Goal: Task Accomplishment & Management: Manage account settings

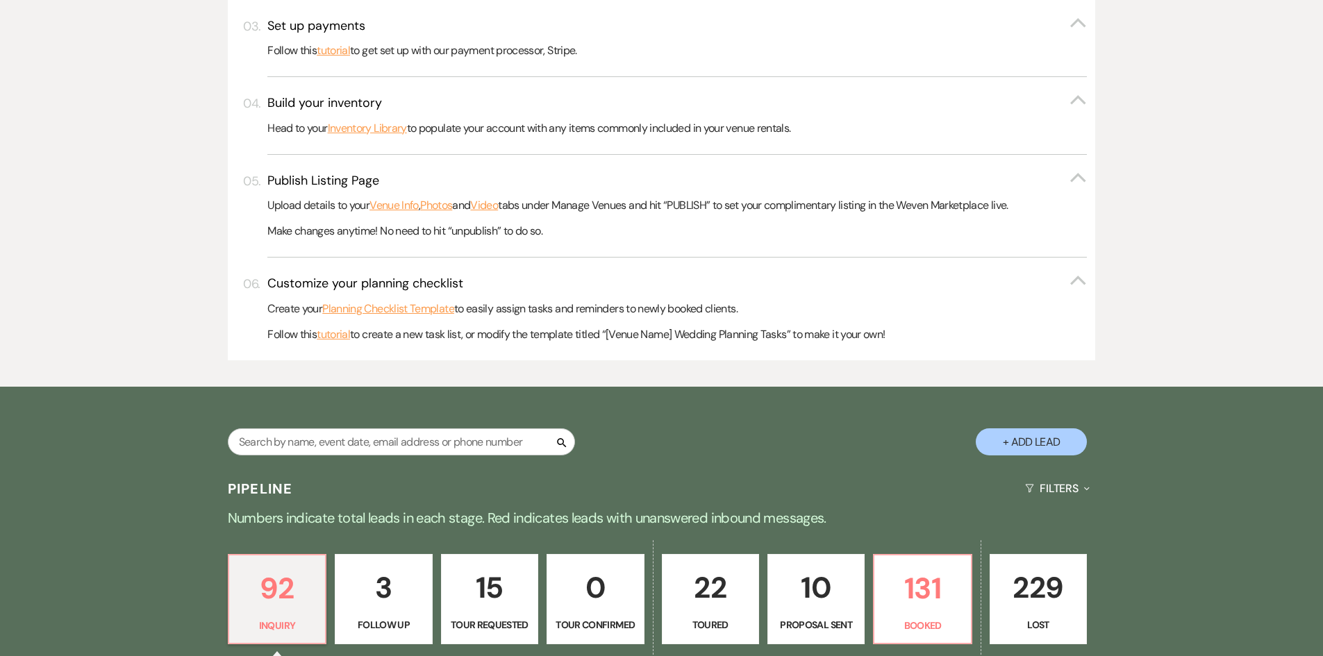
scroll to position [625, 0]
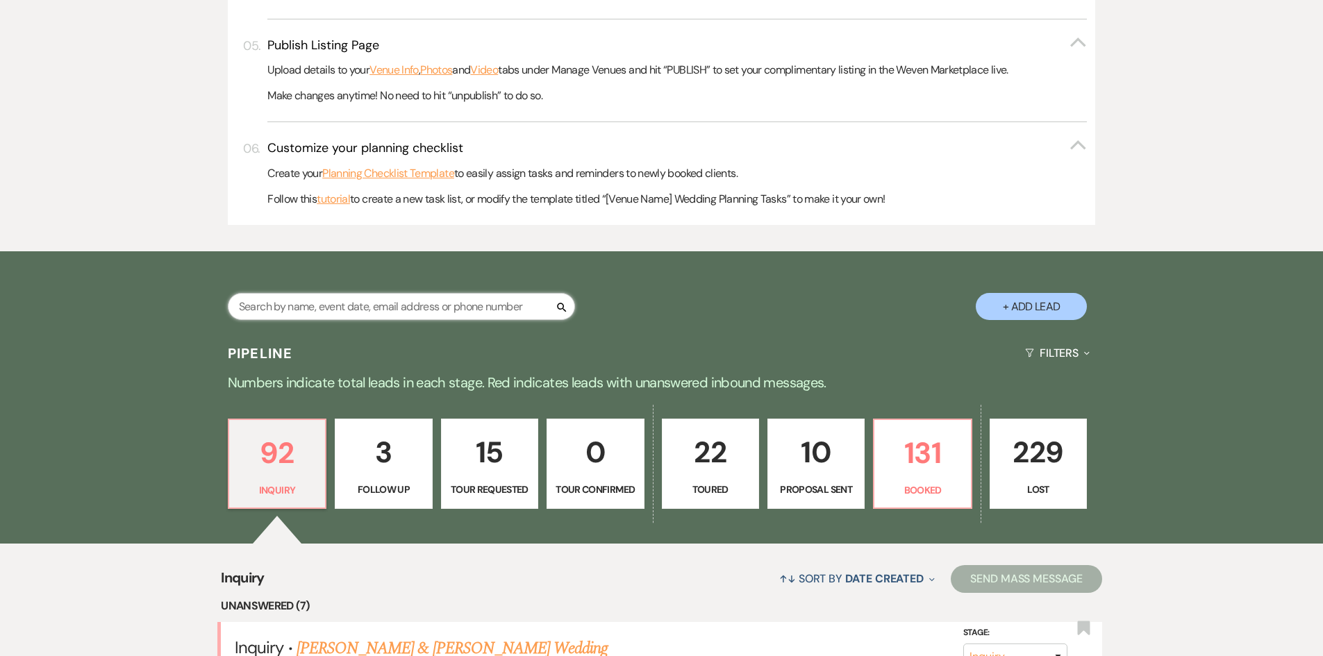
click at [402, 307] on input "text" at bounding box center [401, 306] width 347 height 27
type input "an"
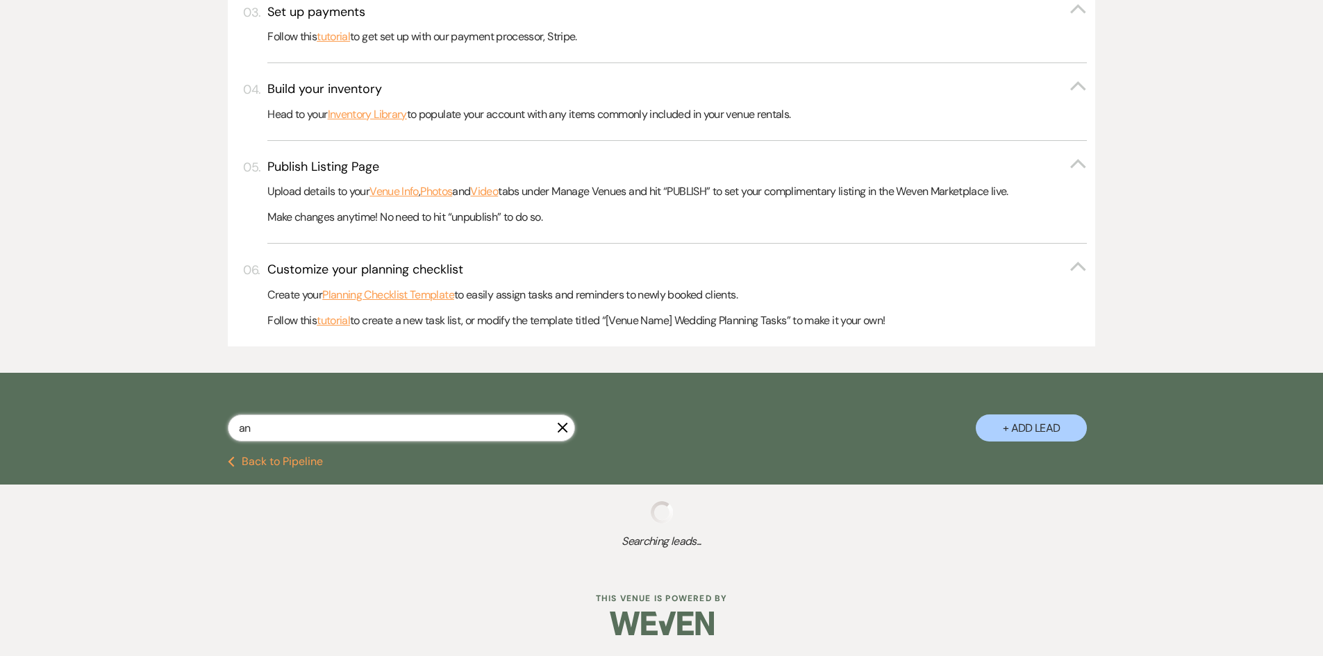
select select "5"
select select "6"
select select "8"
select select "5"
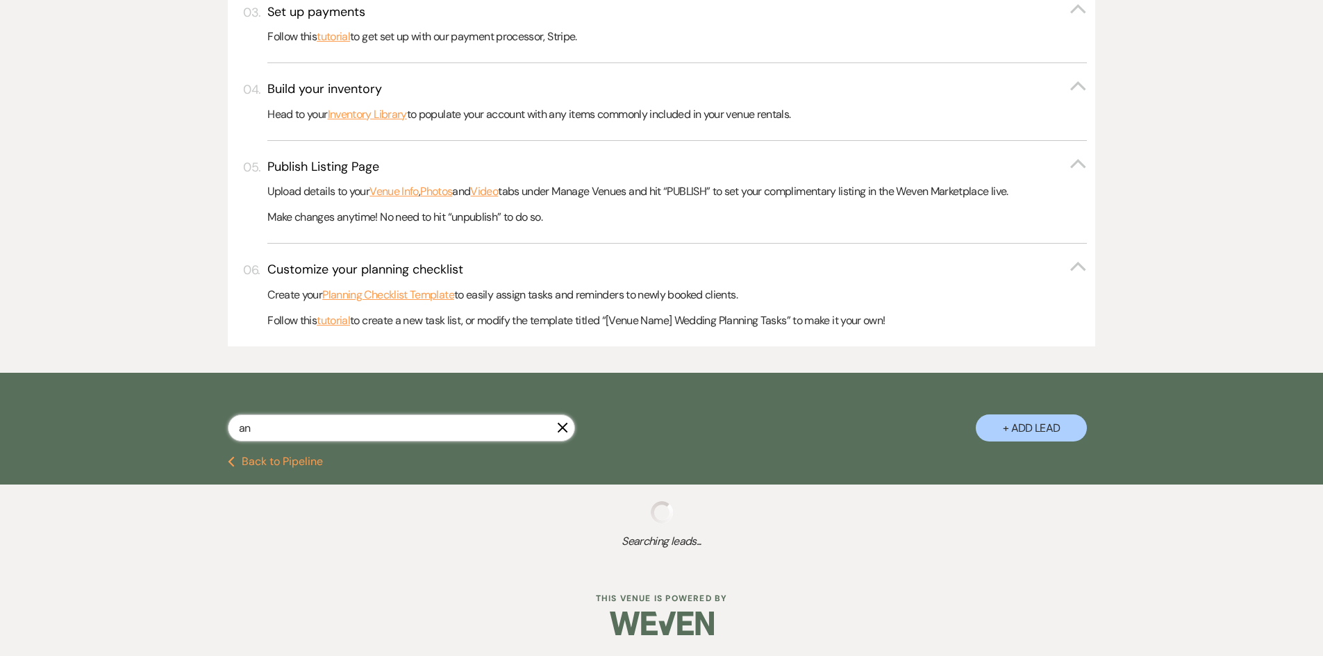
select select "2"
select select "6"
select select "5"
select select "2"
select select "8"
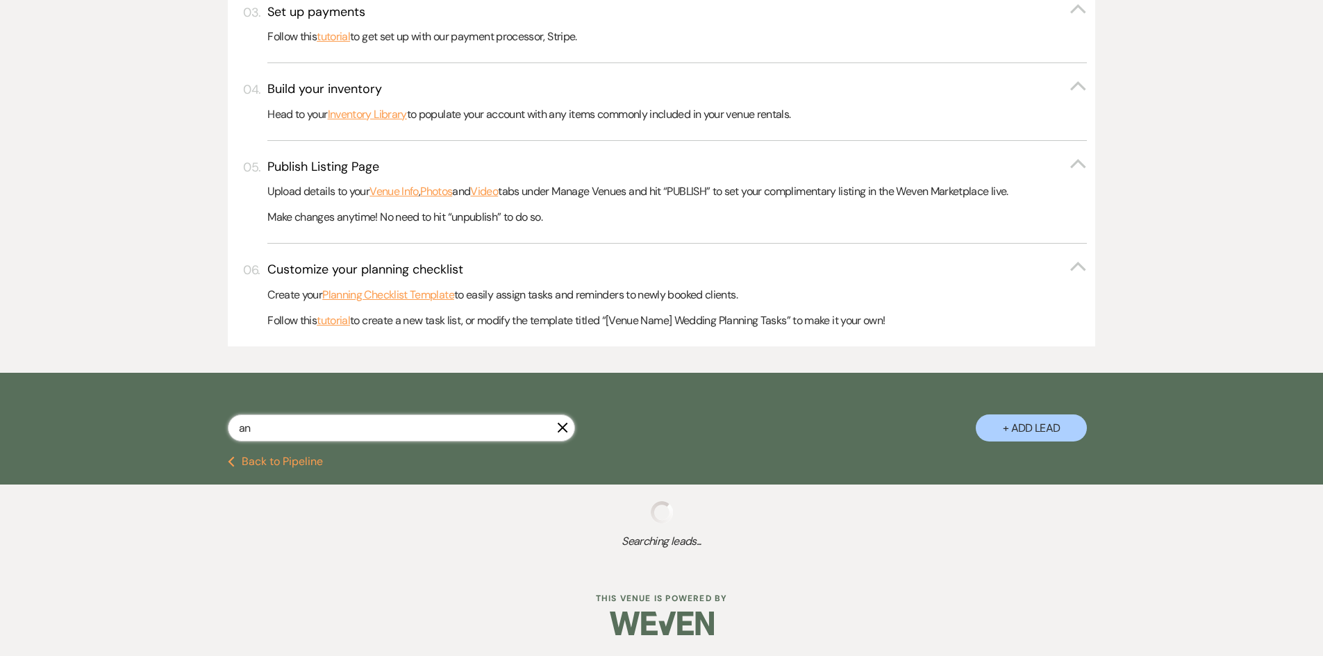
select select "6"
select select "5"
select select "6"
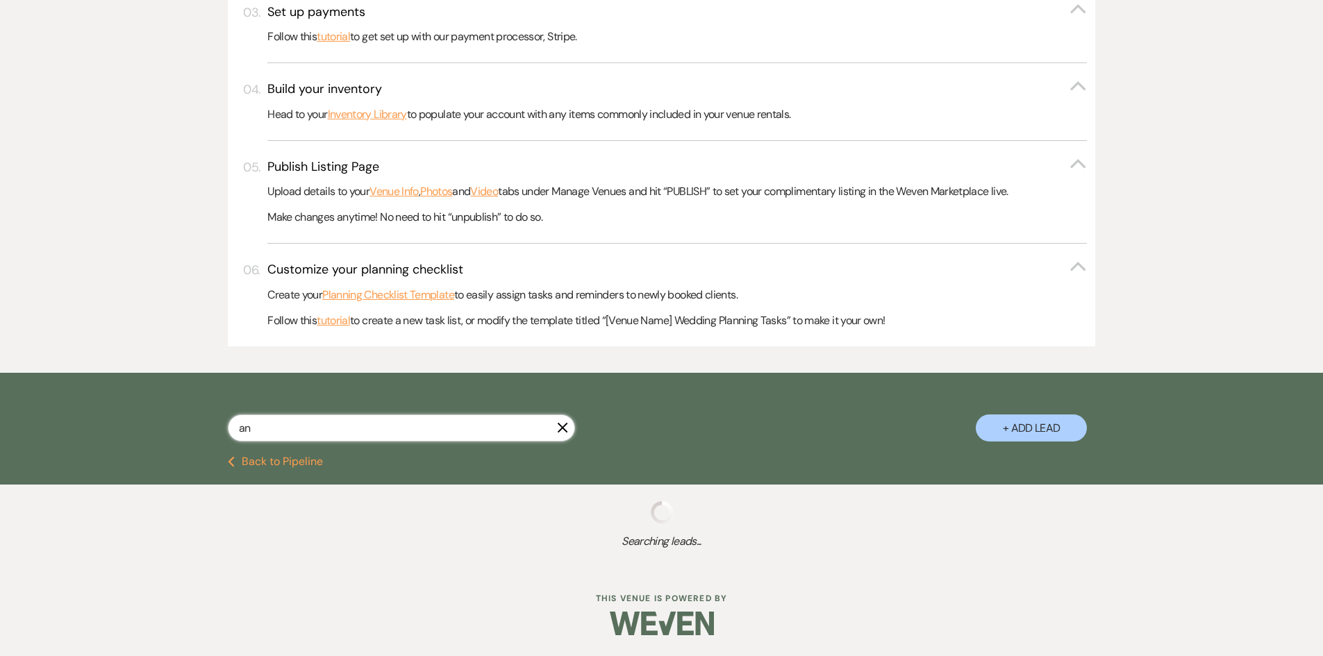
select select "2"
select select "8"
select select "4"
select select "6"
select select "5"
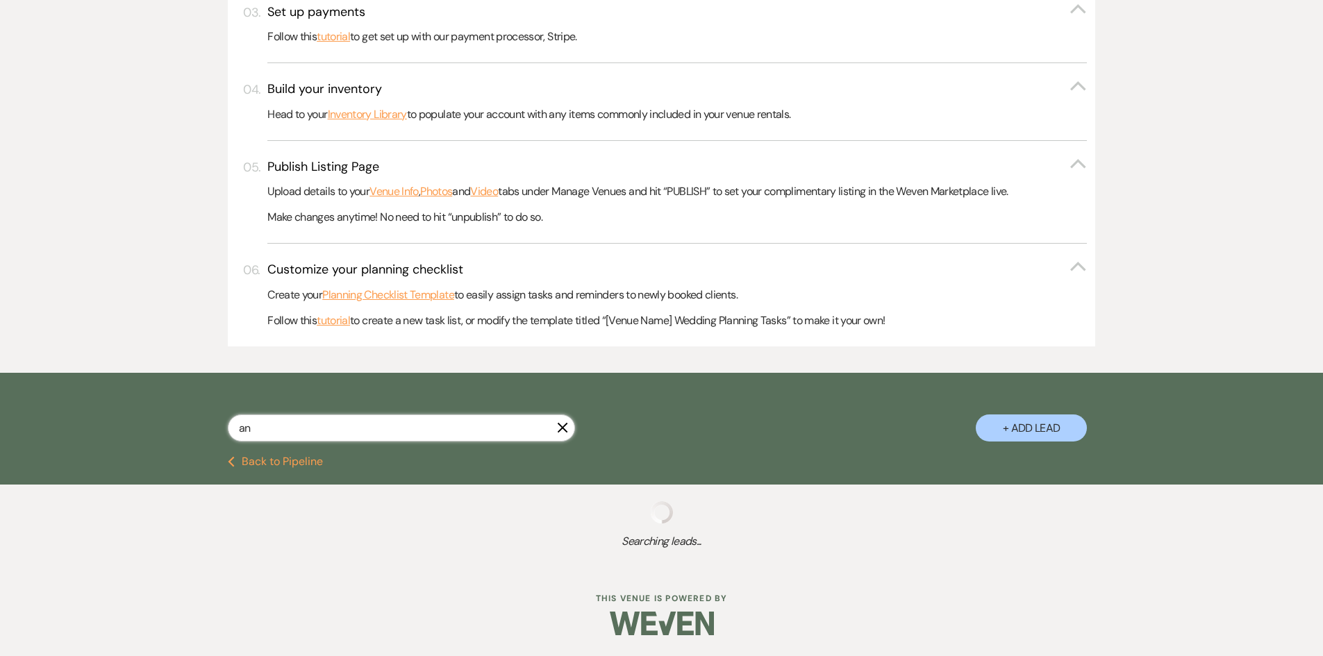
select select "5"
select select "8"
select select "6"
select select "5"
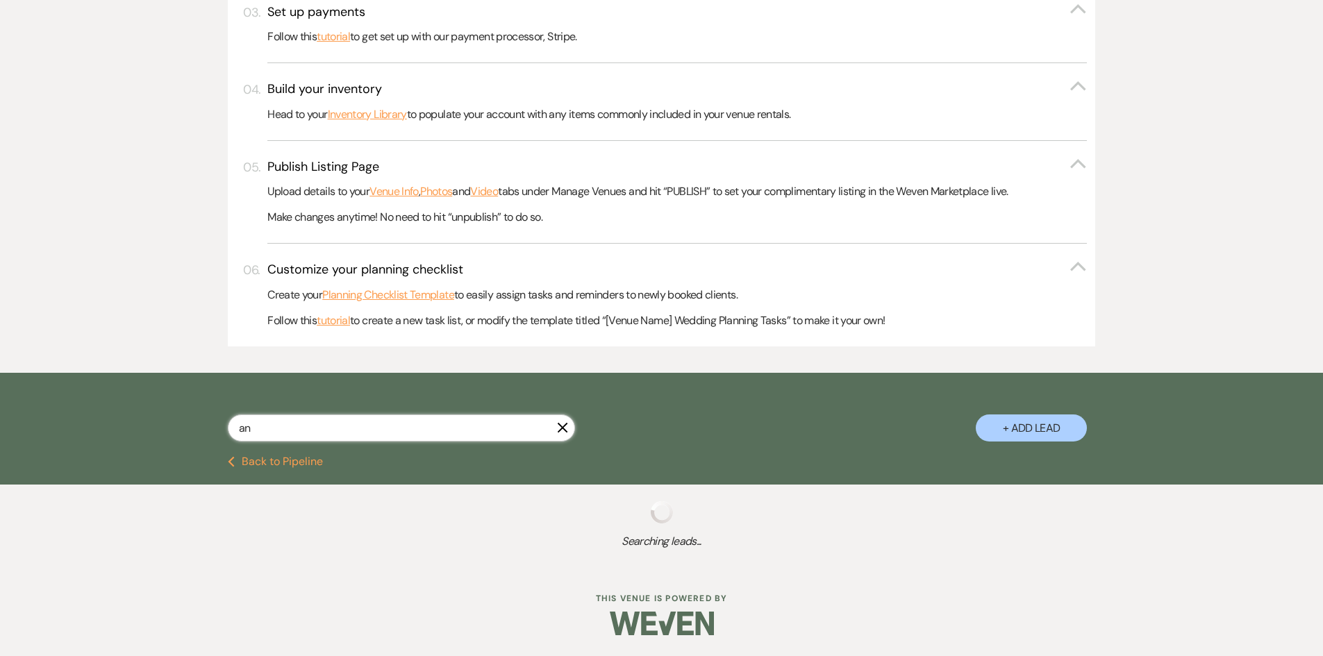
select select "5"
select select "8"
select select "2"
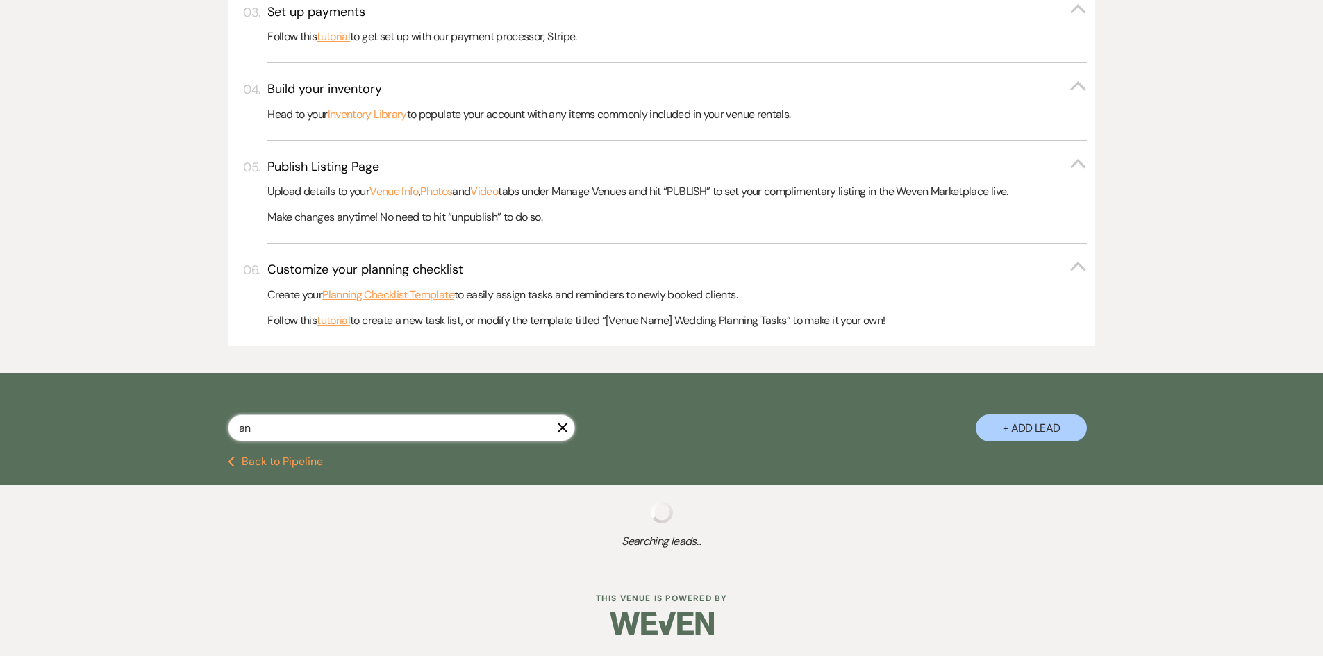
select select "2"
select select "8"
select select "5"
select select "8"
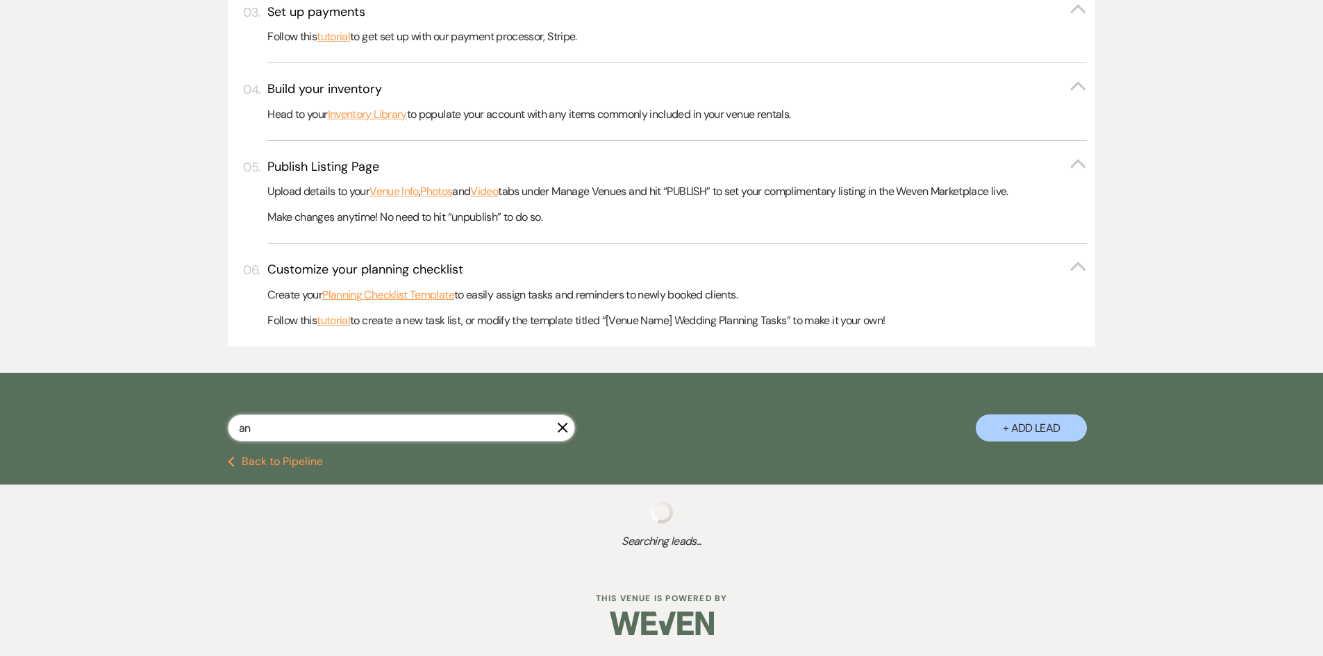
select select "8"
select select "5"
select select "8"
select select "6"
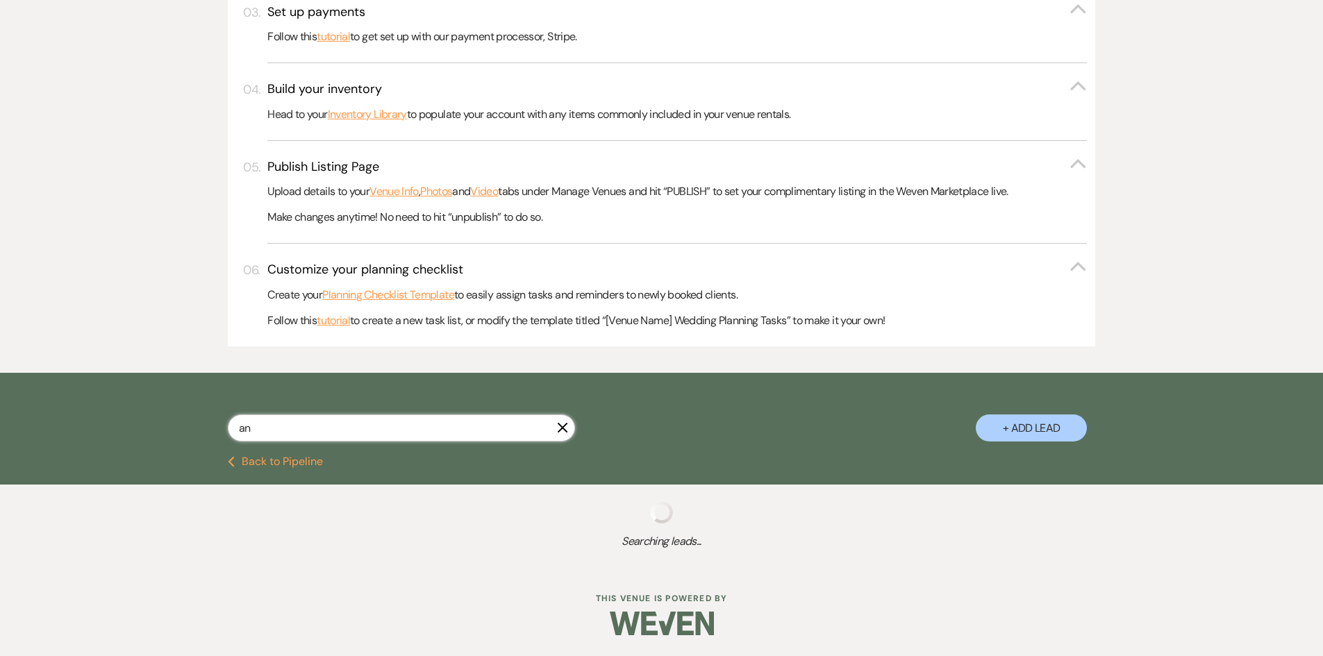
select select "8"
select select "5"
select select "8"
select select "6"
select select "5"
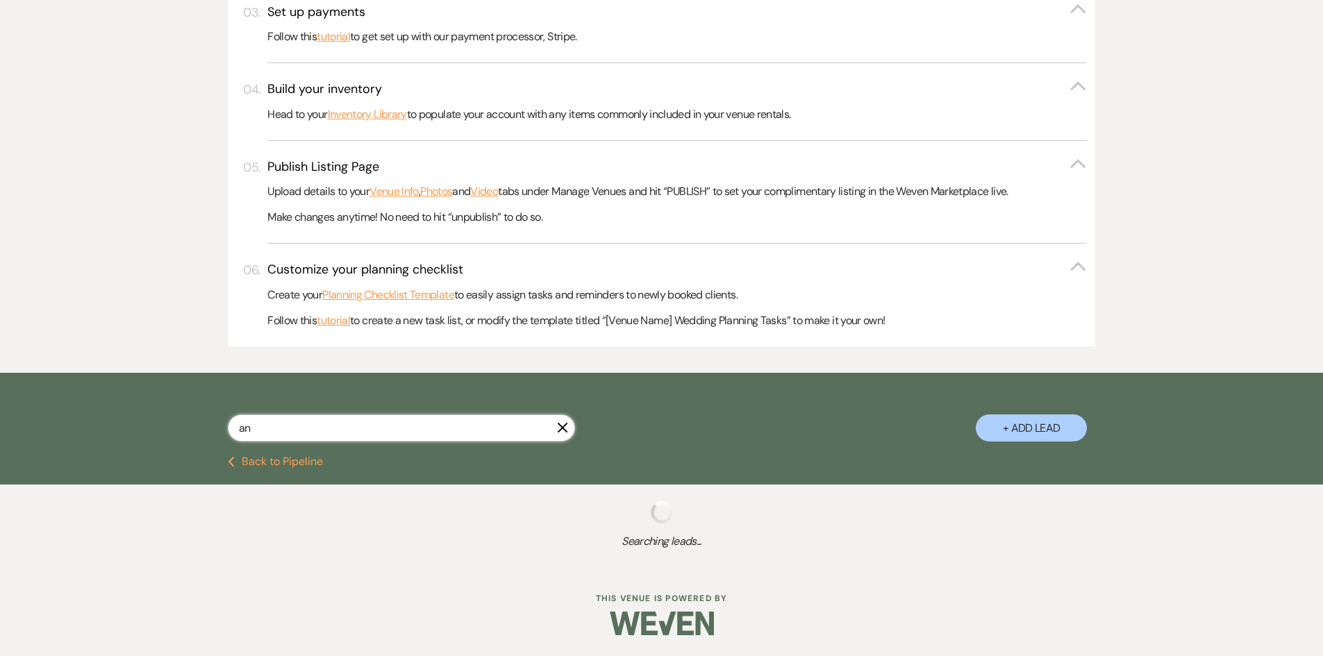
select select "8"
select select "6"
select select "8"
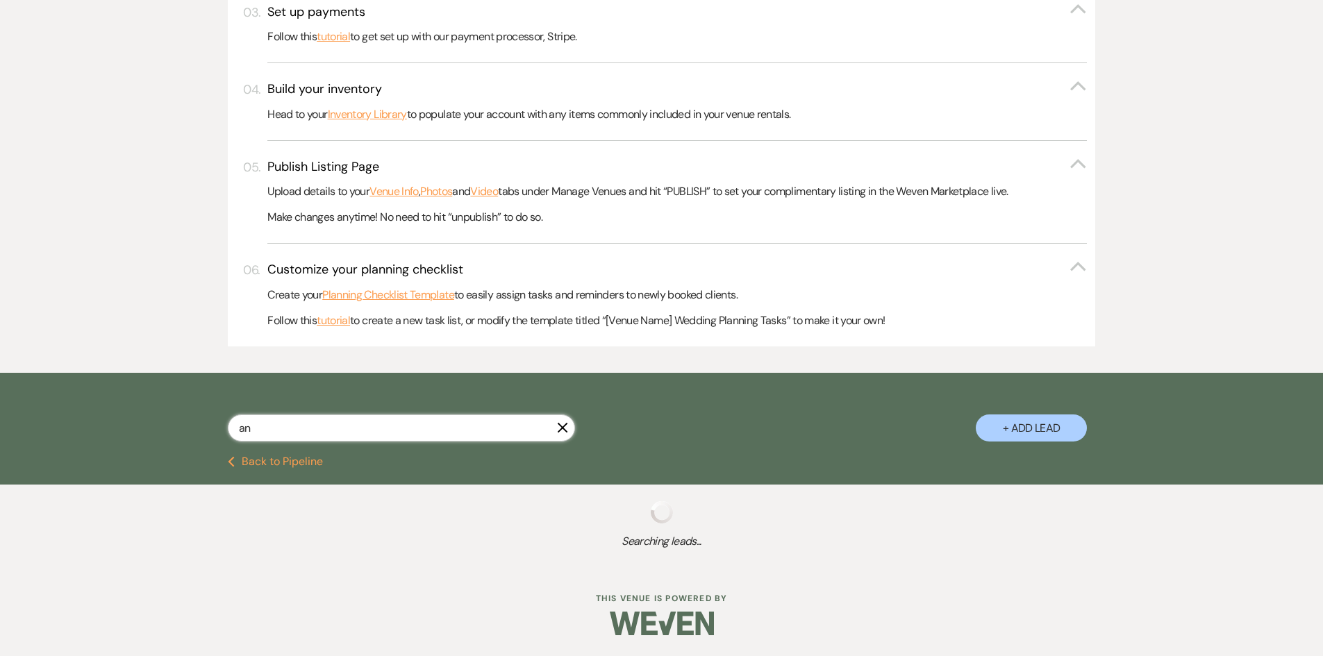
select select "5"
select select "8"
select select "5"
select select "8"
select select "6"
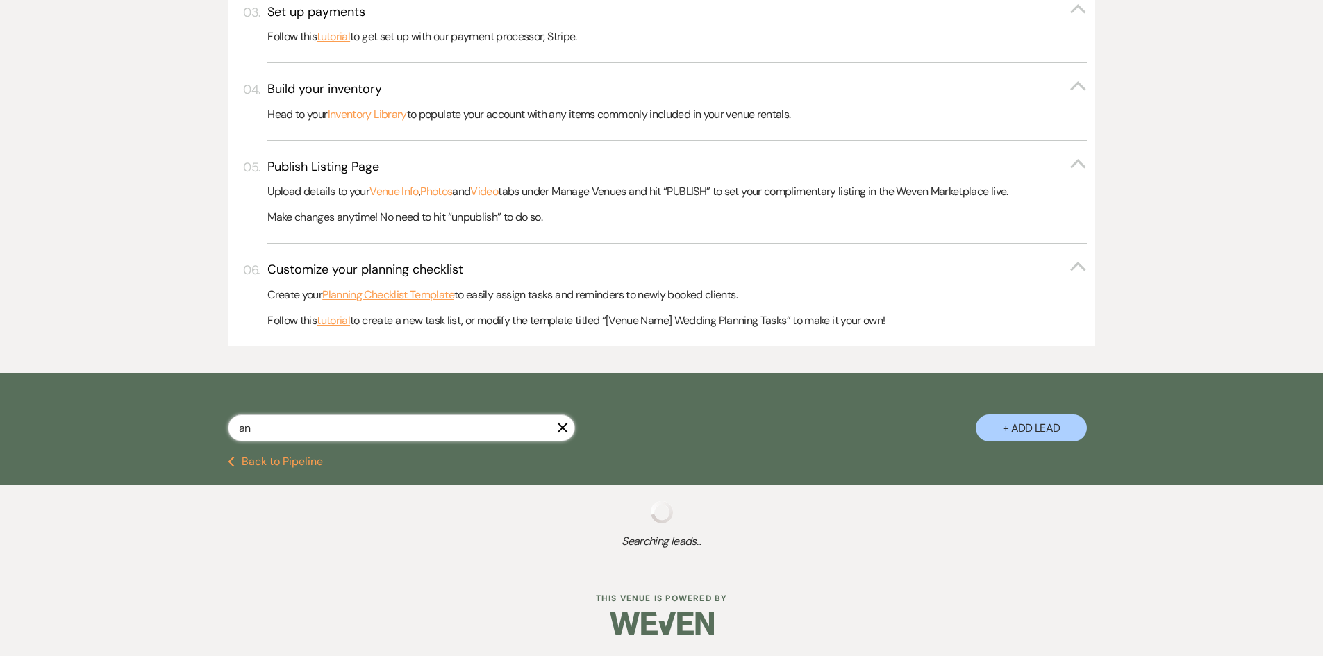
select select "8"
select select "2"
select select "8"
select select "6"
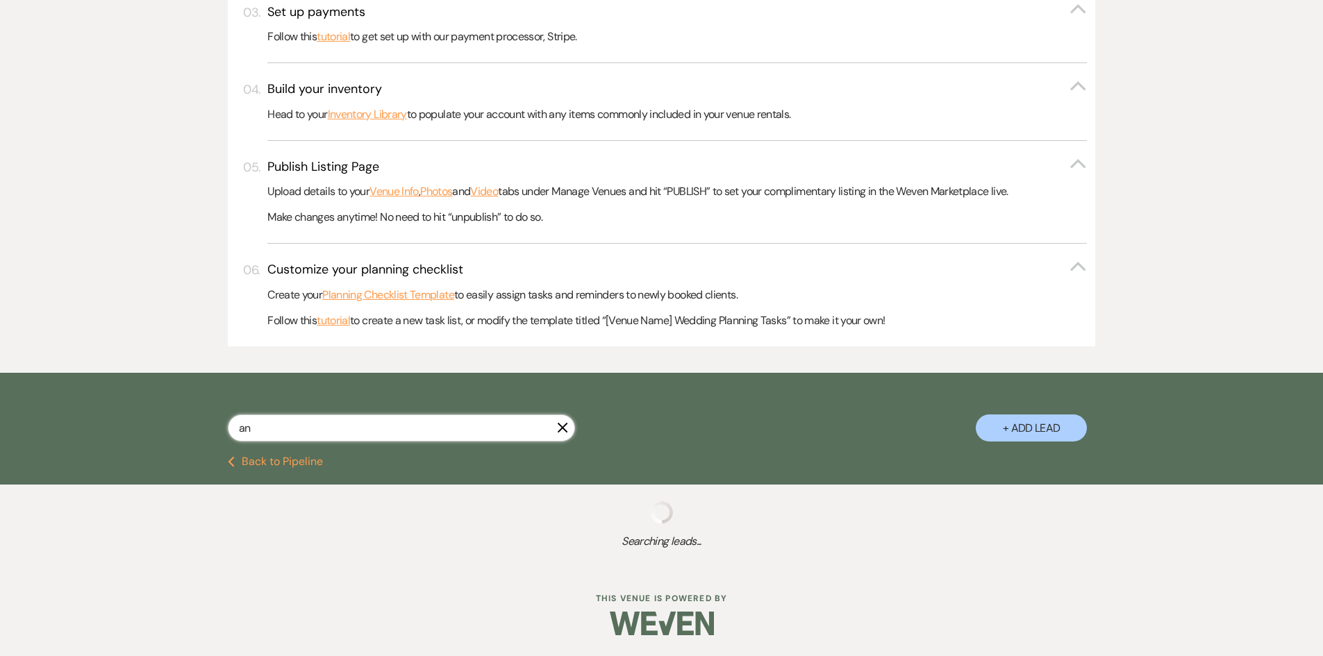
select select "8"
select select "5"
select select "8"
select select "5"
select select "8"
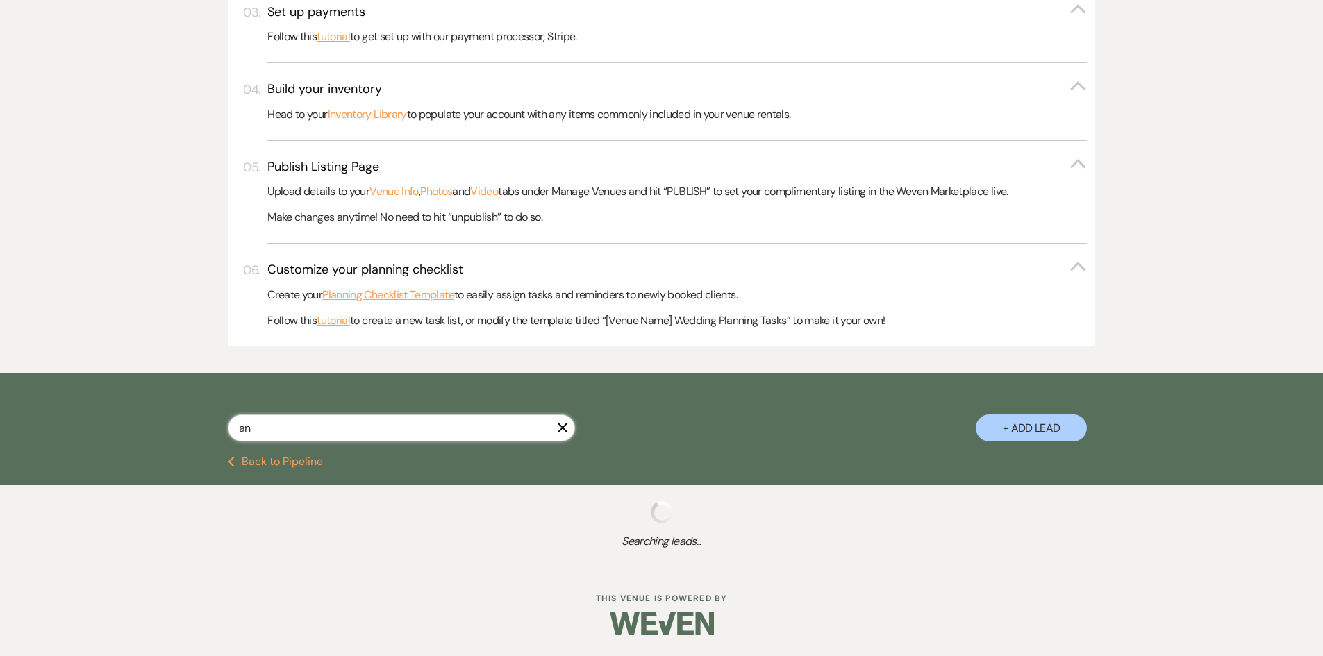
select select "6"
select select "8"
select select "5"
select select "8"
select select "1"
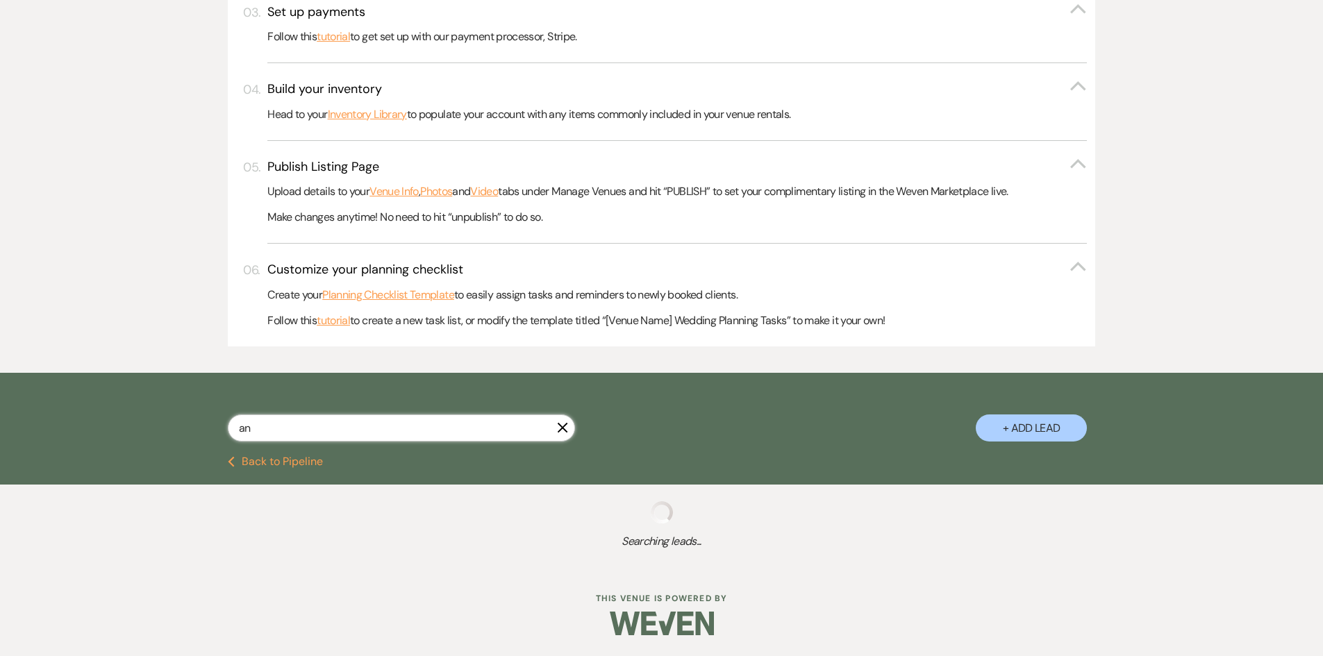
select select "8"
select select "5"
select select "8"
select select "5"
select select "8"
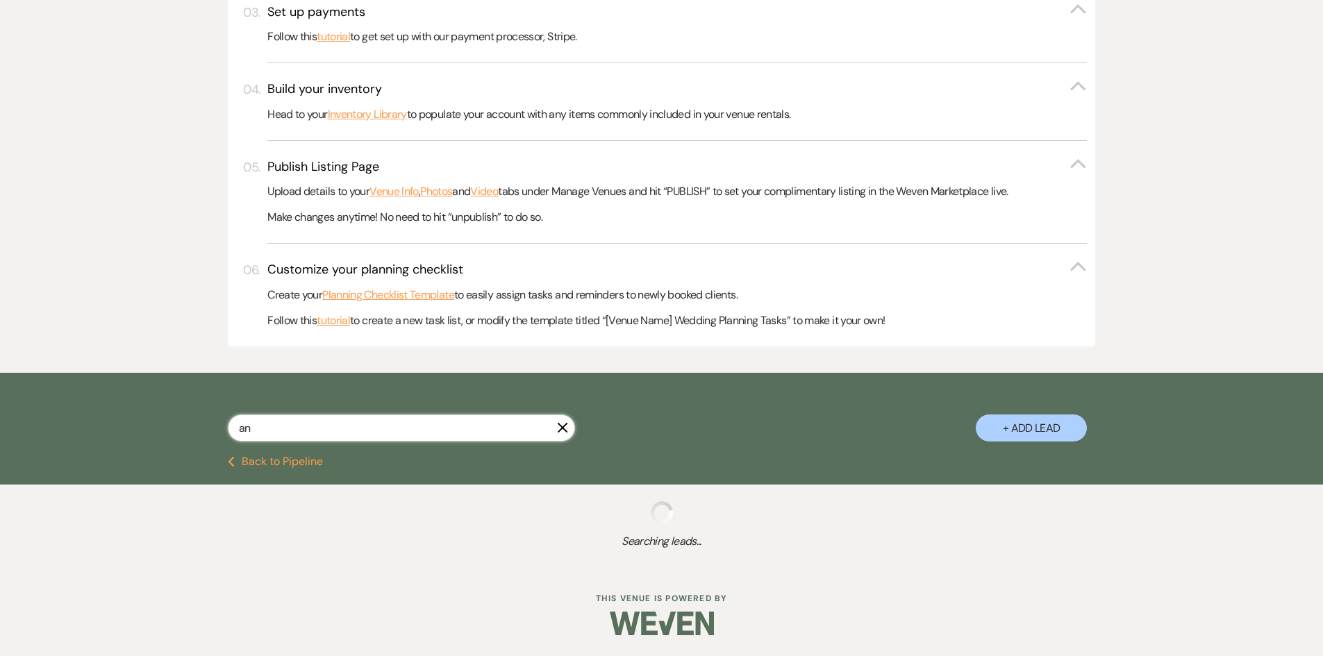
select select "5"
select select "8"
select select "6"
select select "8"
select select "5"
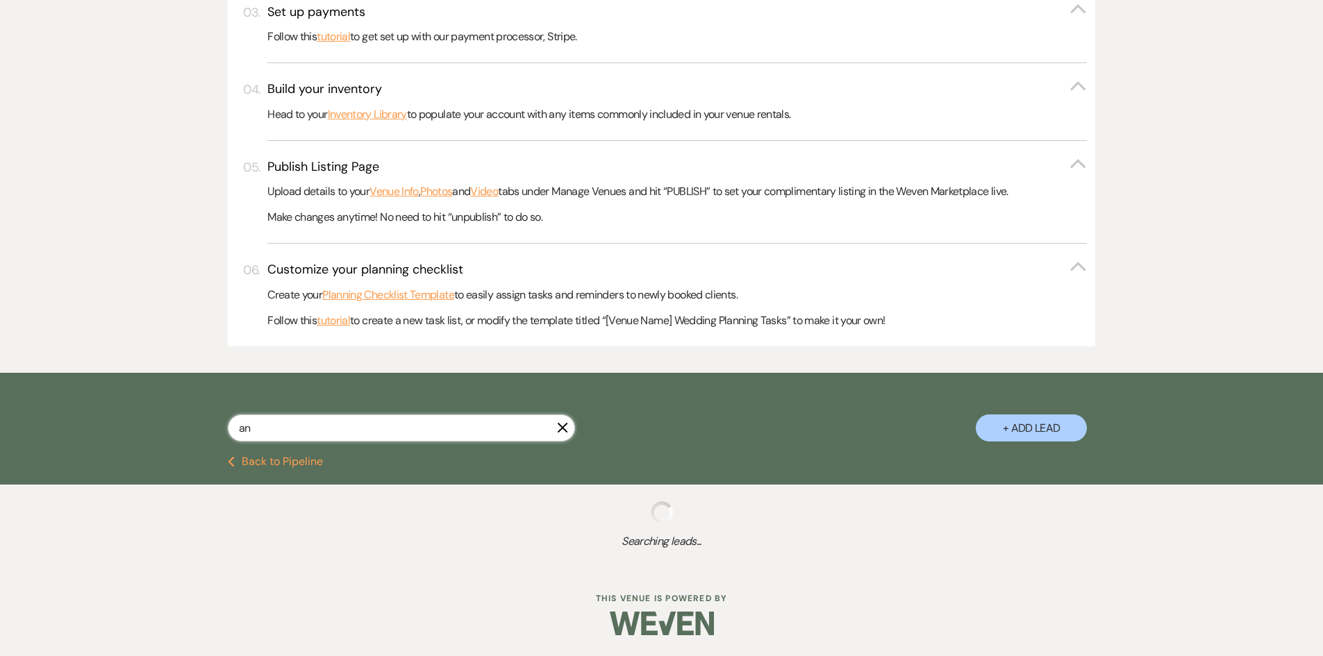
select select "8"
select select "5"
select select "8"
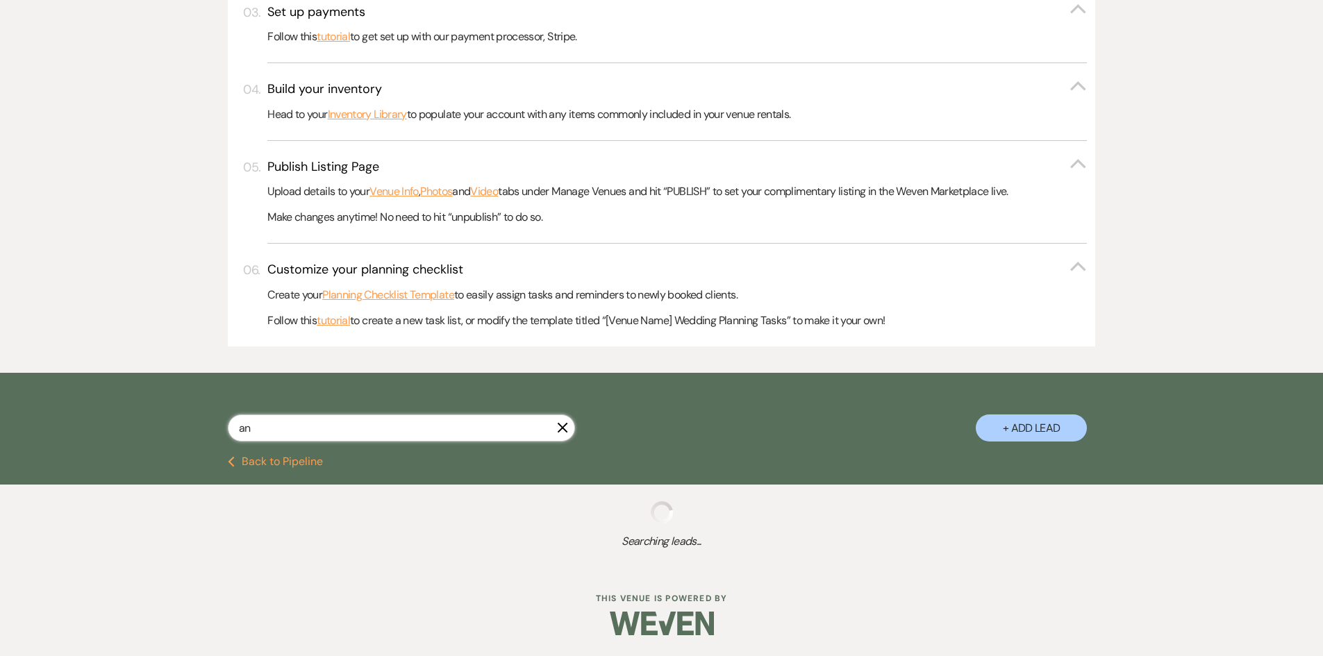
select select "5"
select select "8"
select select "7"
select select "8"
select select "5"
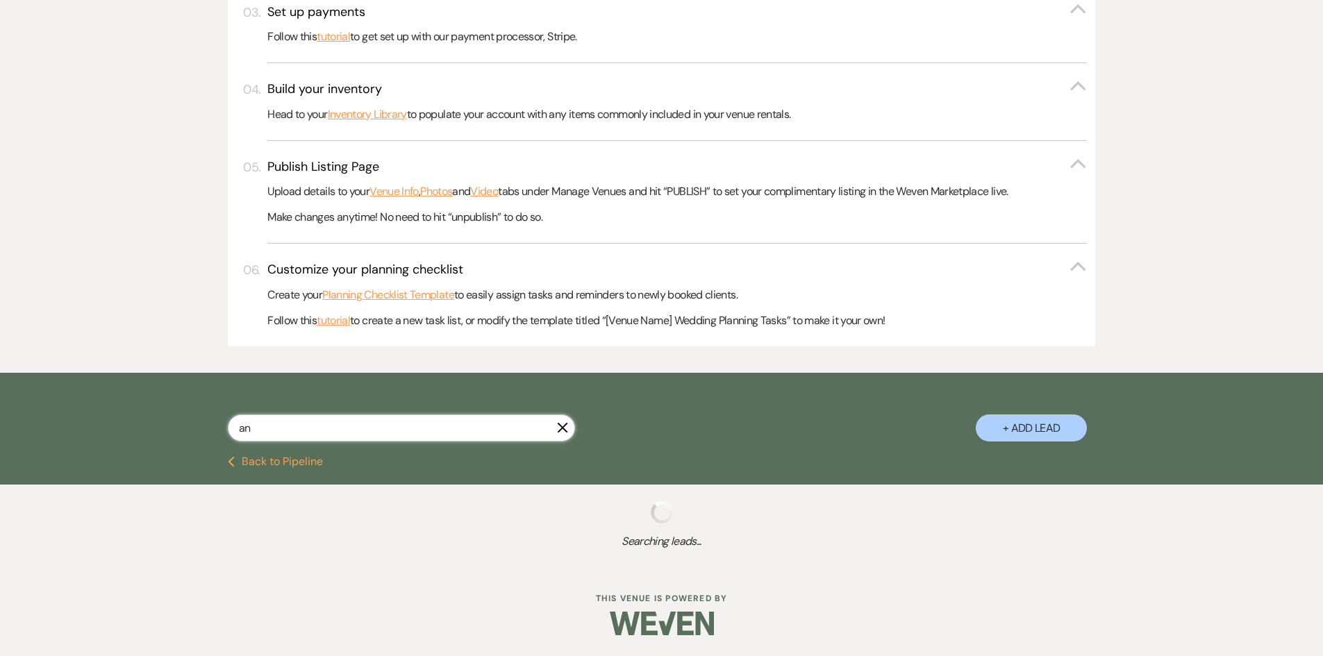
select select "8"
select select "5"
select select "8"
select select "5"
select select "8"
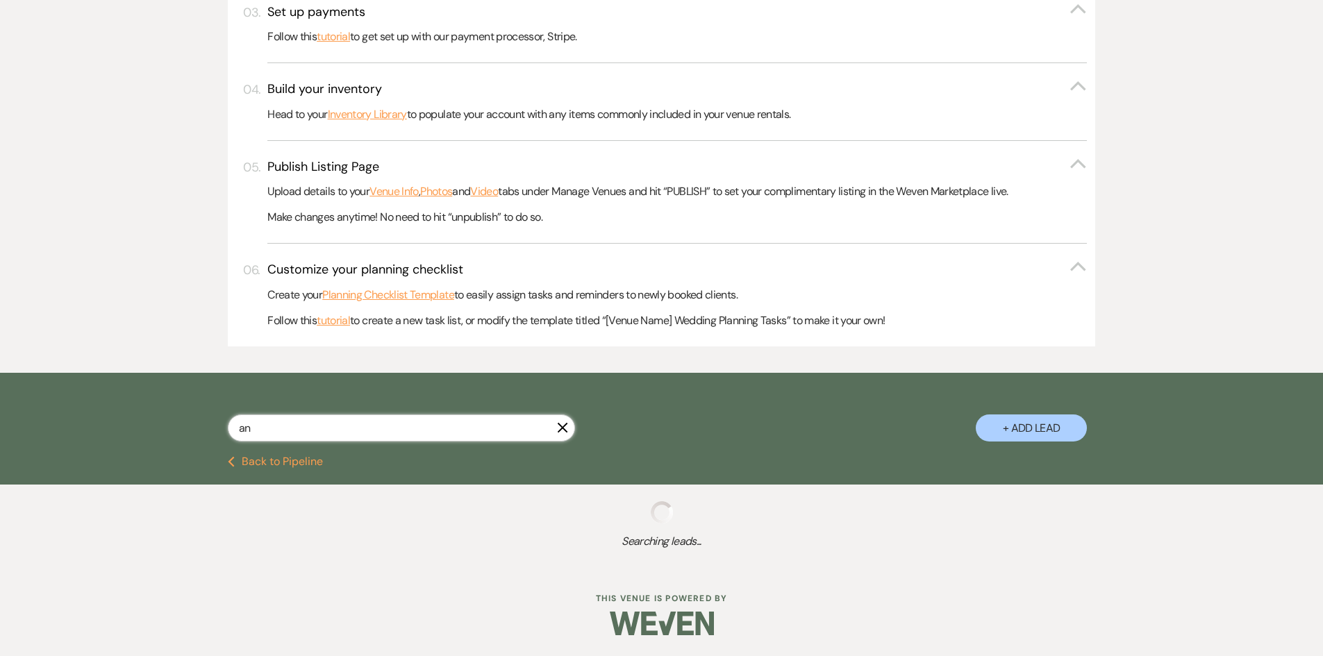
select select "6"
select select "8"
select select "6"
select select "8"
select select "5"
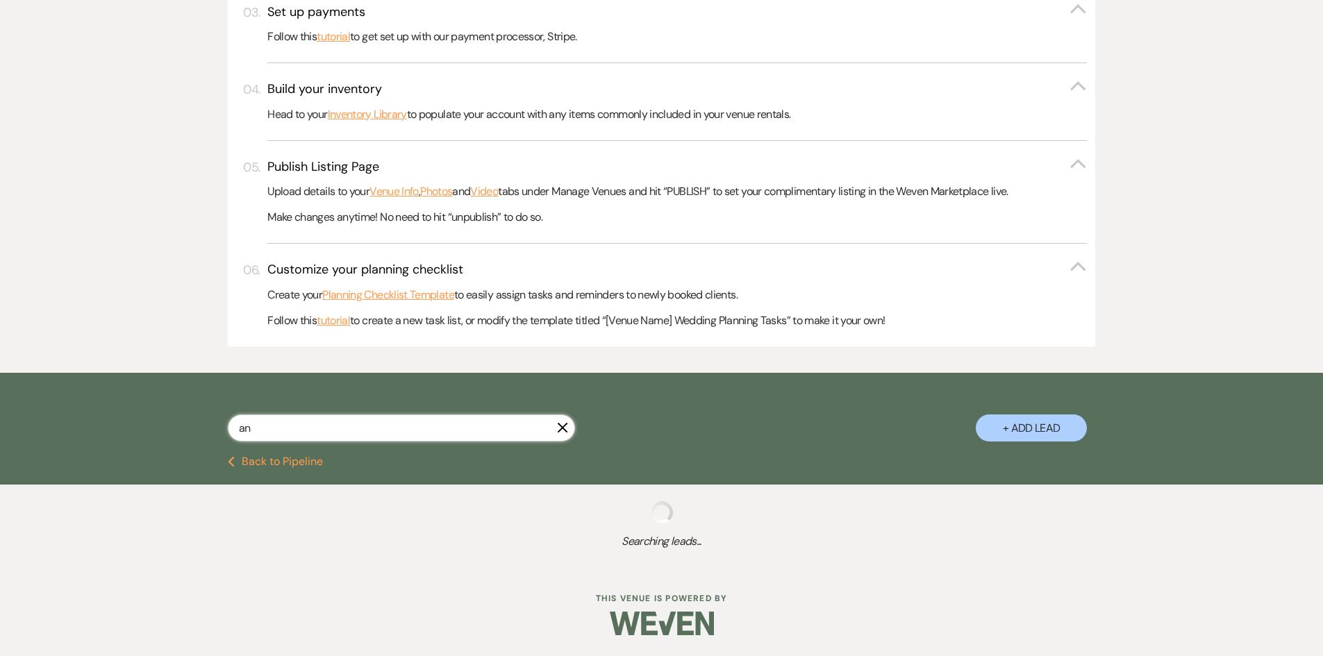
select select "8"
select select "5"
select select "8"
select select "5"
select select "8"
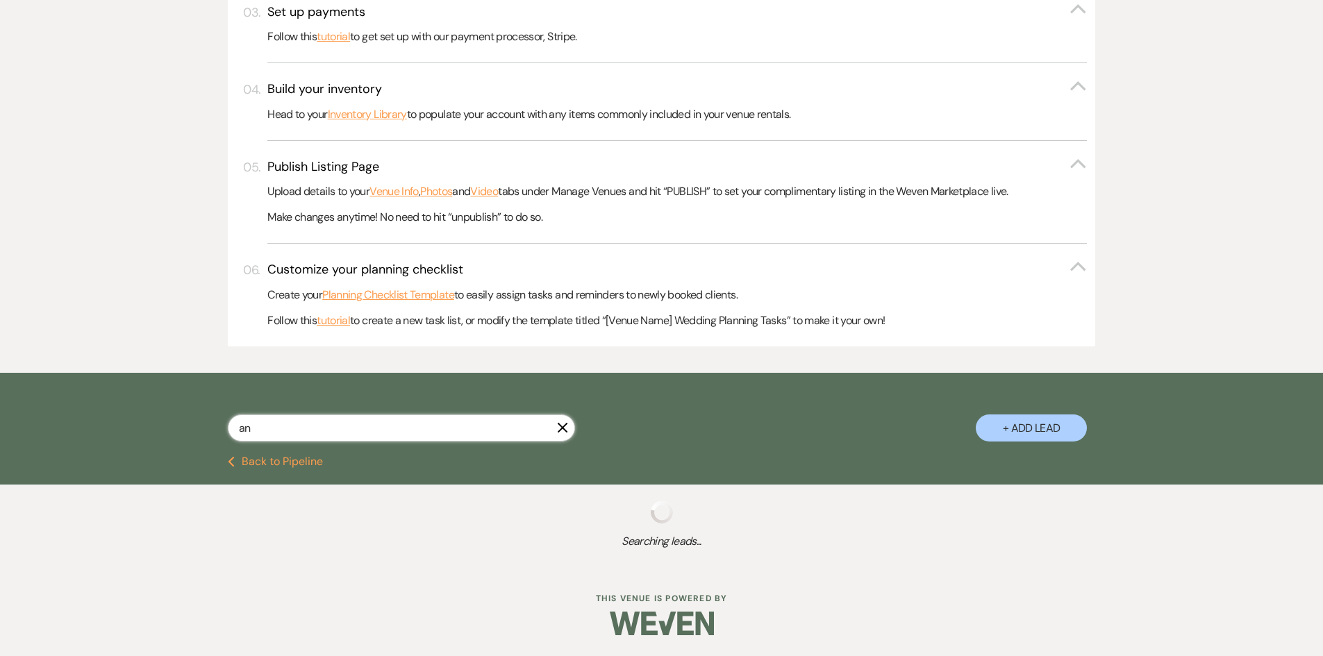
select select "5"
select select "8"
select select "5"
select select "8"
select select "5"
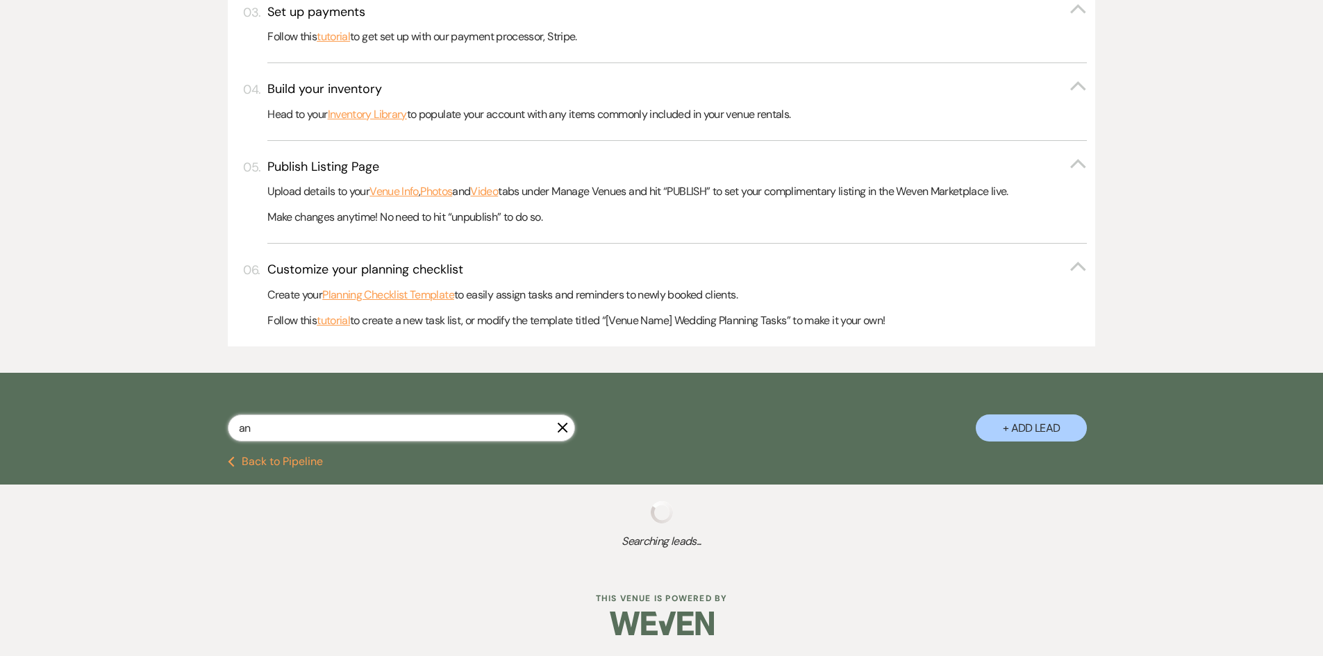
select select "8"
select select "6"
select select "8"
select select "5"
select select "8"
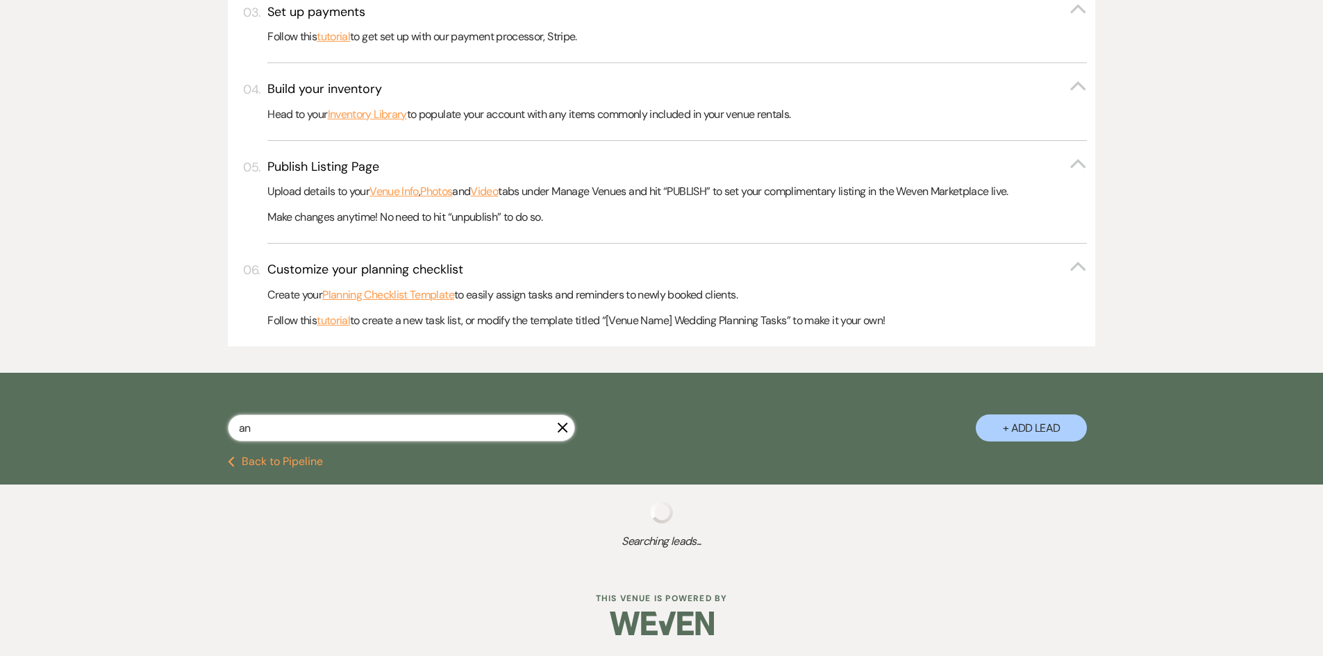
select select "5"
select select "8"
select select "5"
select select "8"
select select "5"
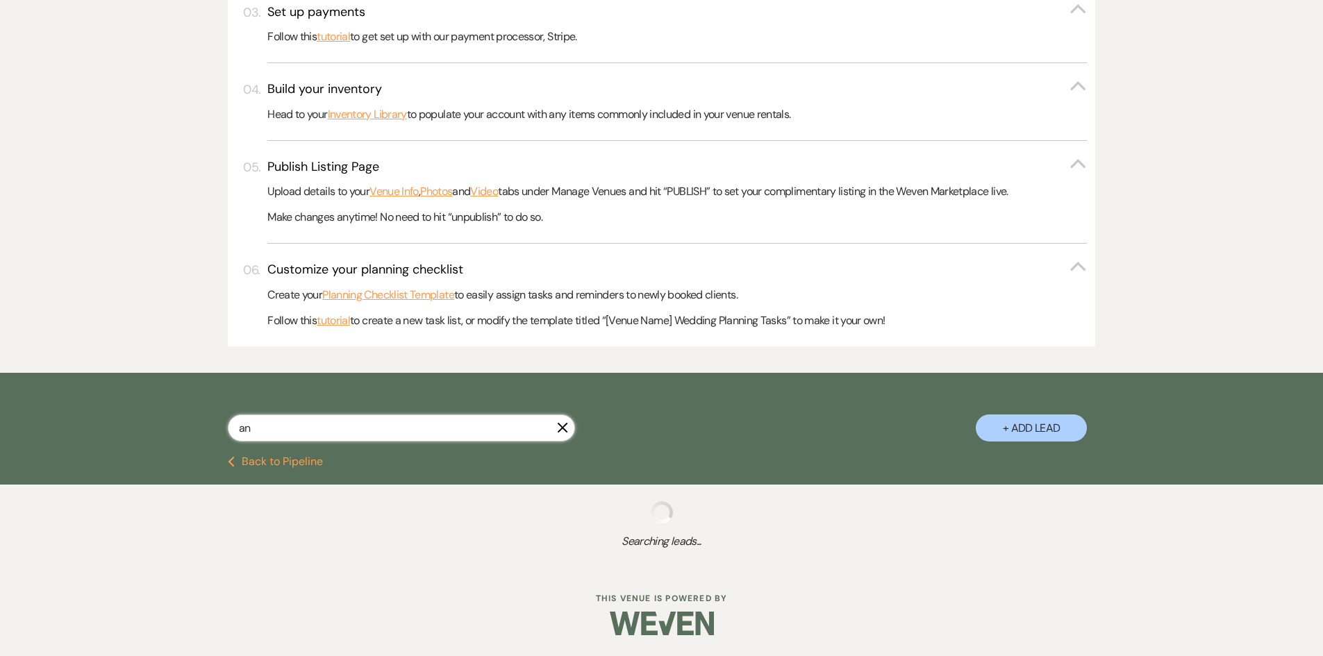
select select "8"
select select "5"
select select "8"
select select "5"
select select "8"
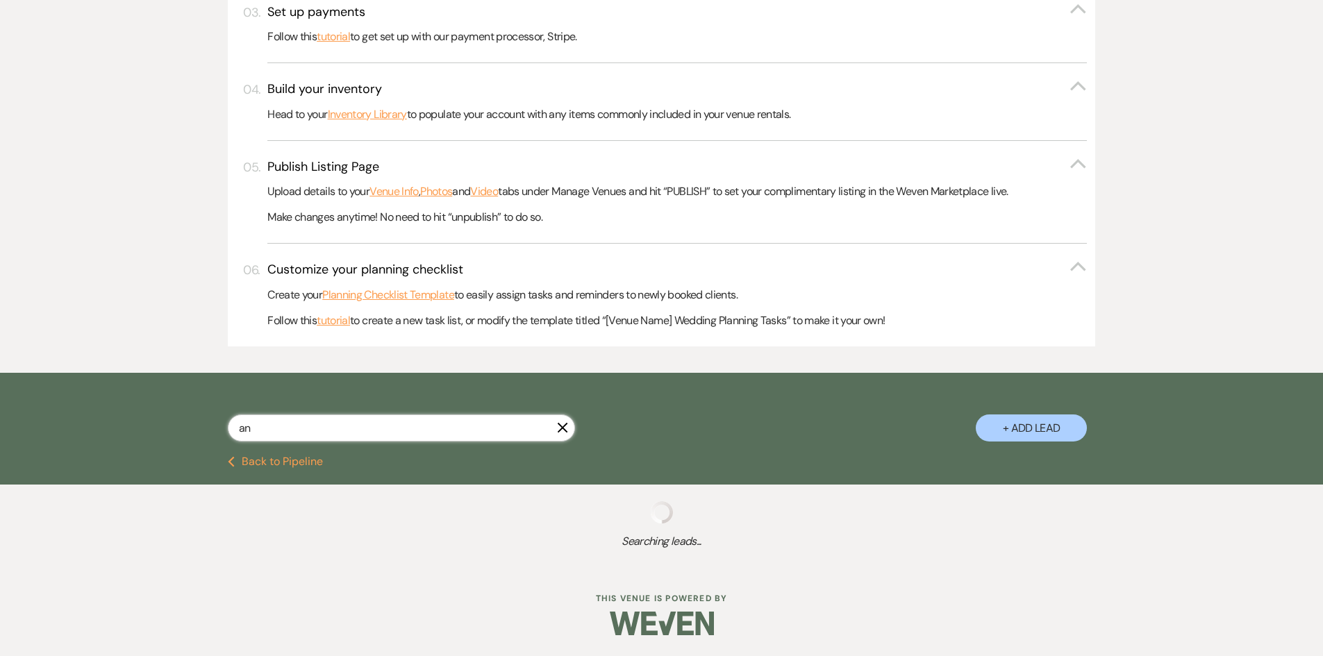
select select "6"
select select "8"
select select "5"
select select "8"
select select "5"
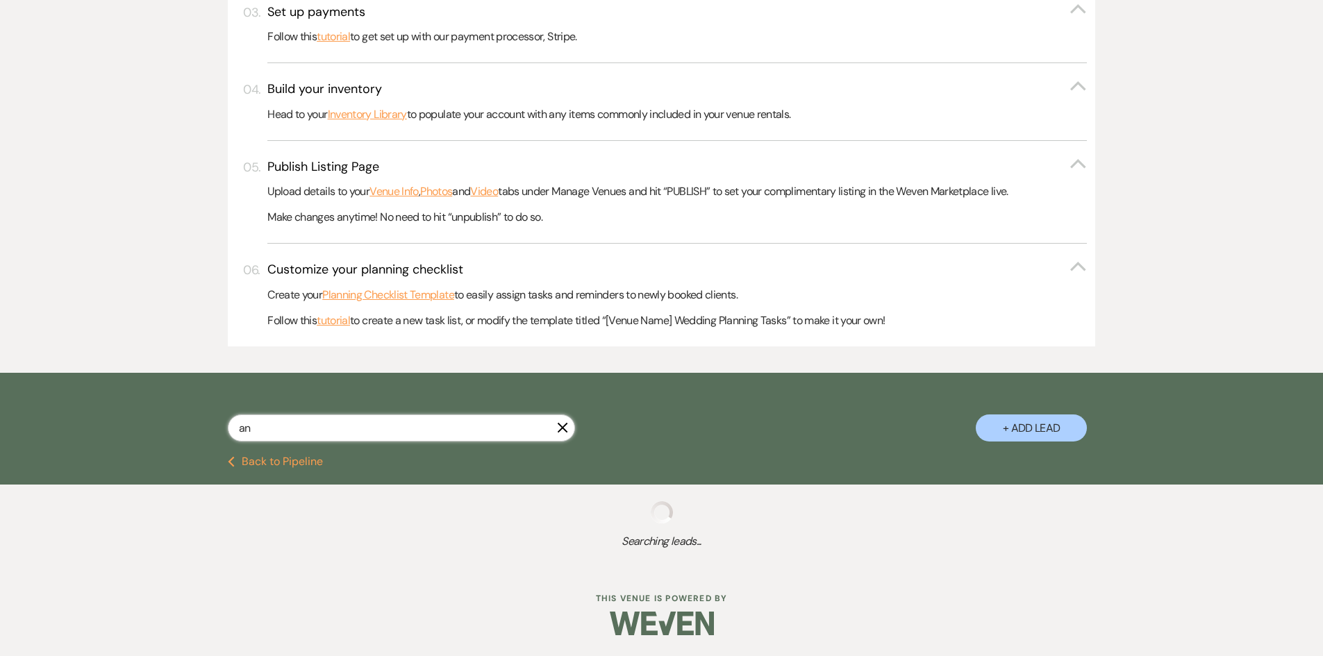
select select "2"
select select "8"
select select "5"
select select "8"
select select "10"
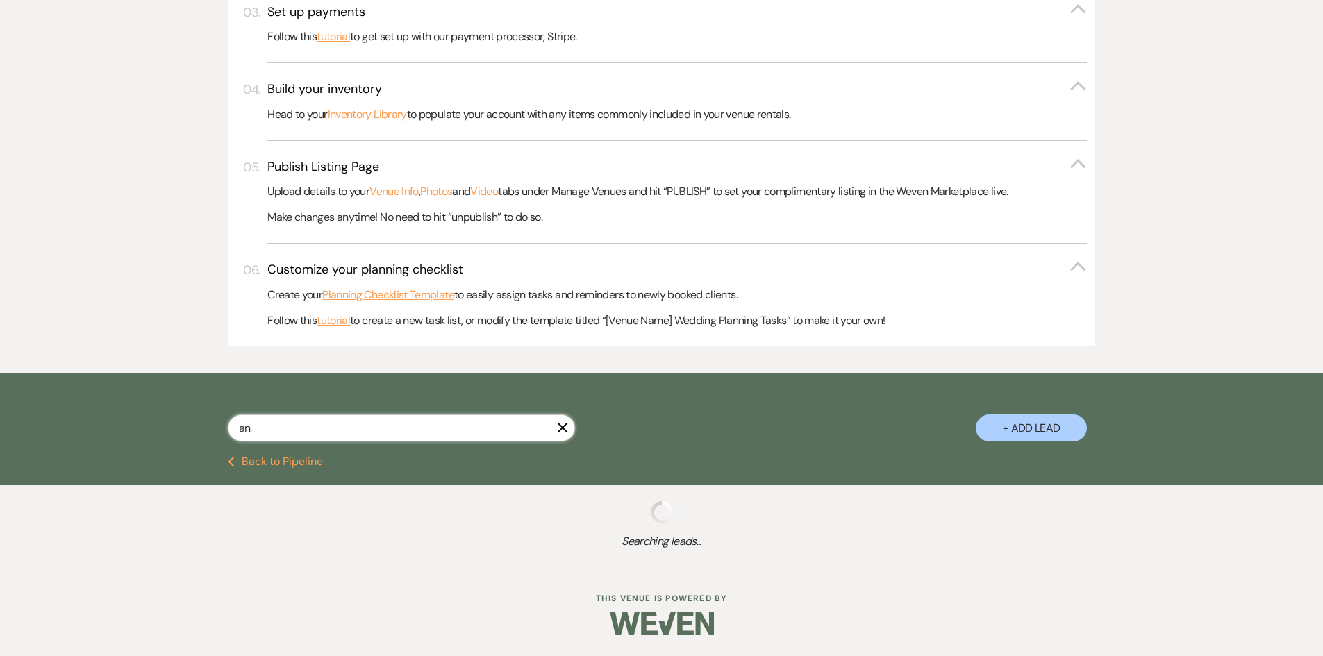
select select "8"
select select "5"
select select "8"
select select "5"
select select "8"
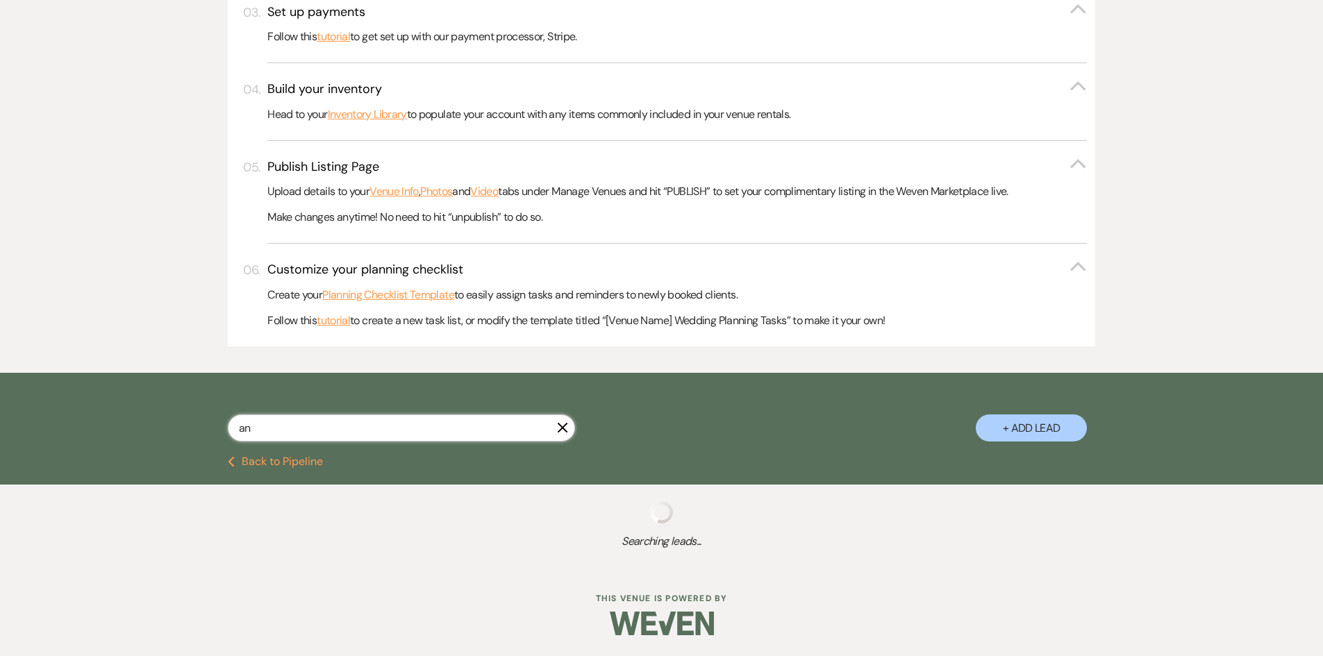
select select "5"
select select "8"
select select "5"
select select "8"
select select "5"
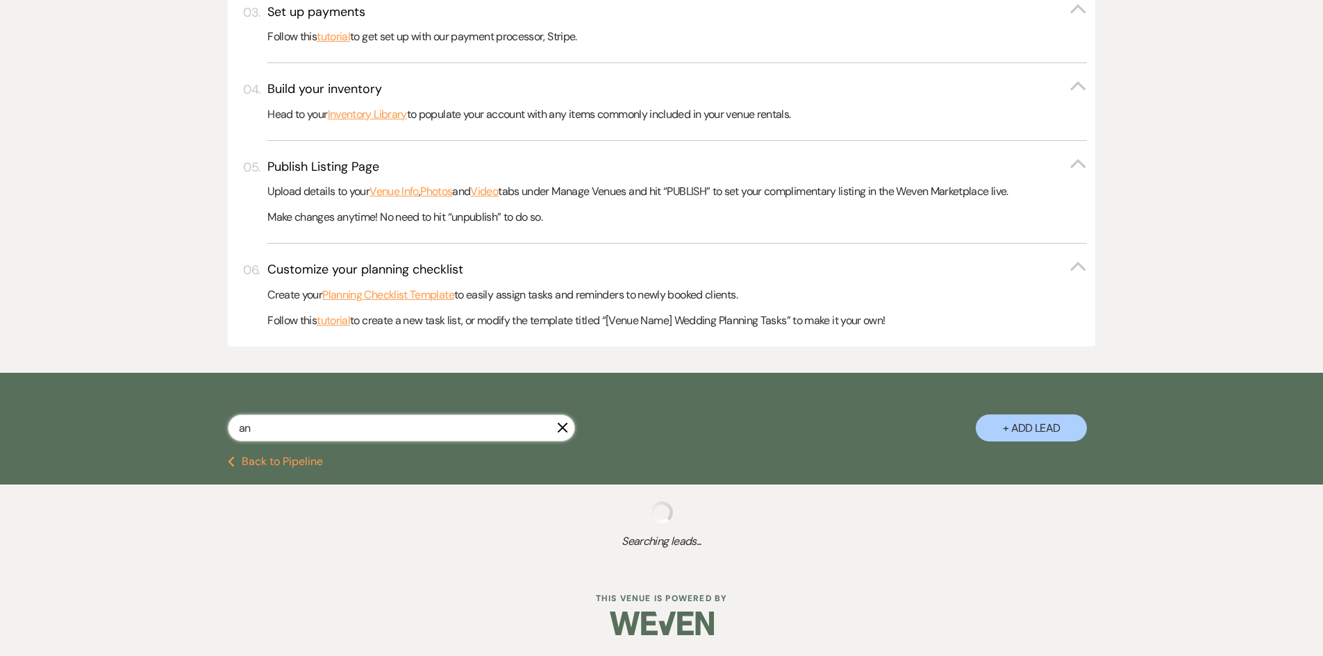
select select "8"
select select "5"
select select "8"
select select "5"
select select "8"
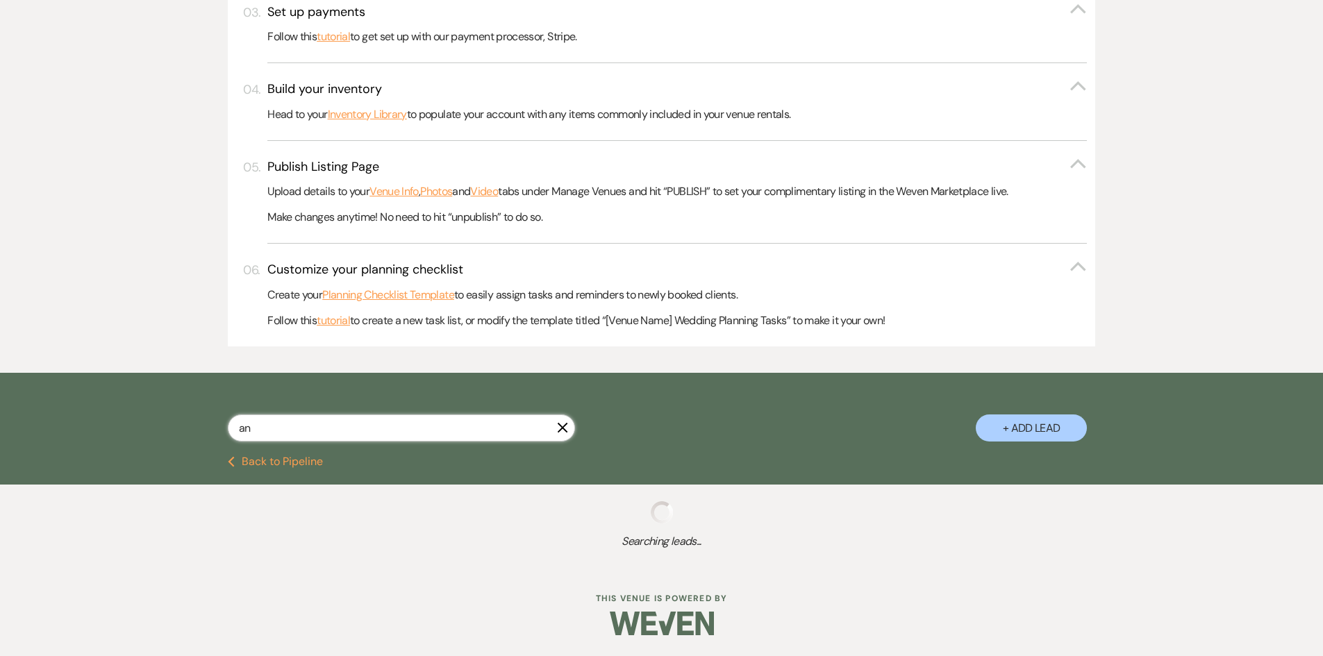
select select "5"
select select "8"
select select "2"
select select "8"
select select "5"
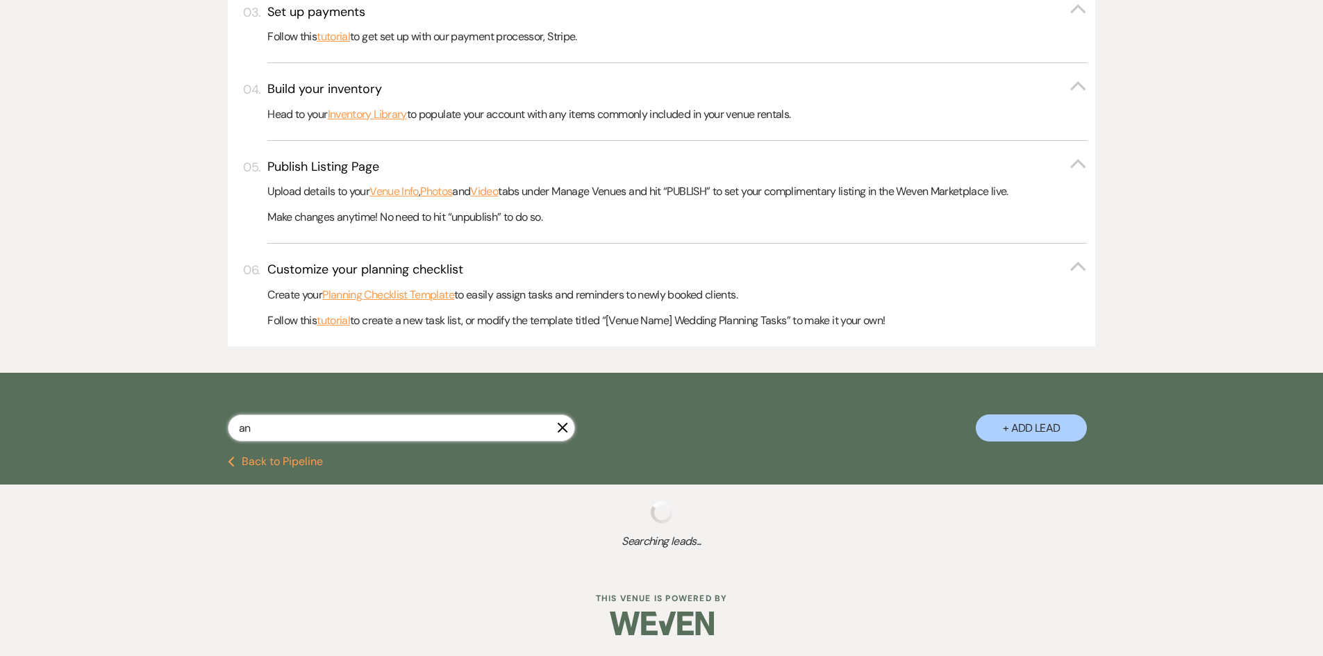
select select "8"
select select "5"
select select "8"
select select "4"
select select "8"
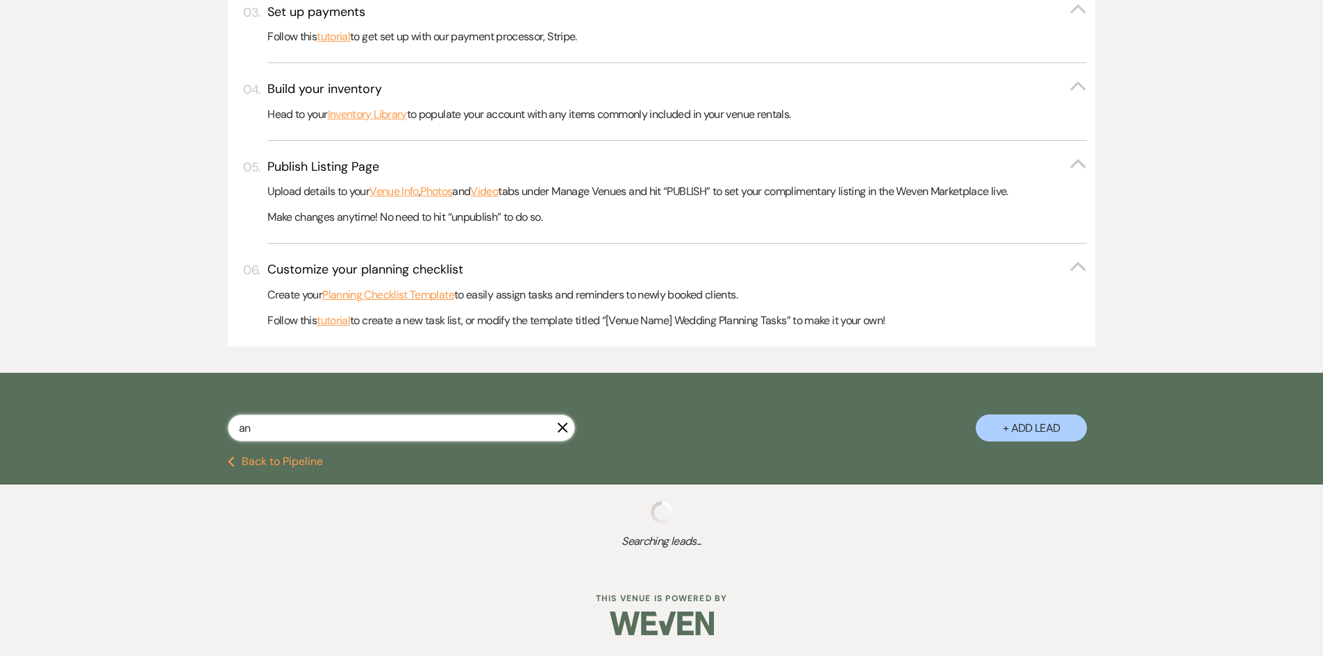
select select "5"
select select "8"
select select "5"
select select "8"
select select "5"
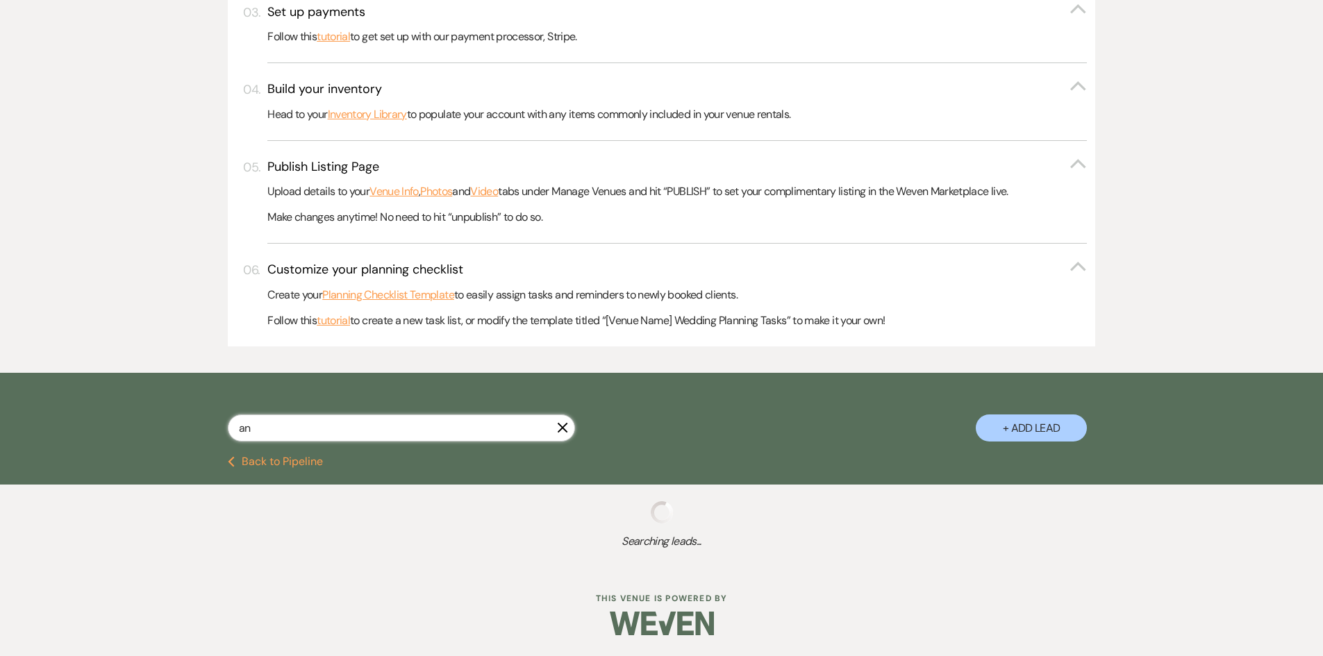
select select "8"
select select "11"
select select "8"
select select "11"
select select "8"
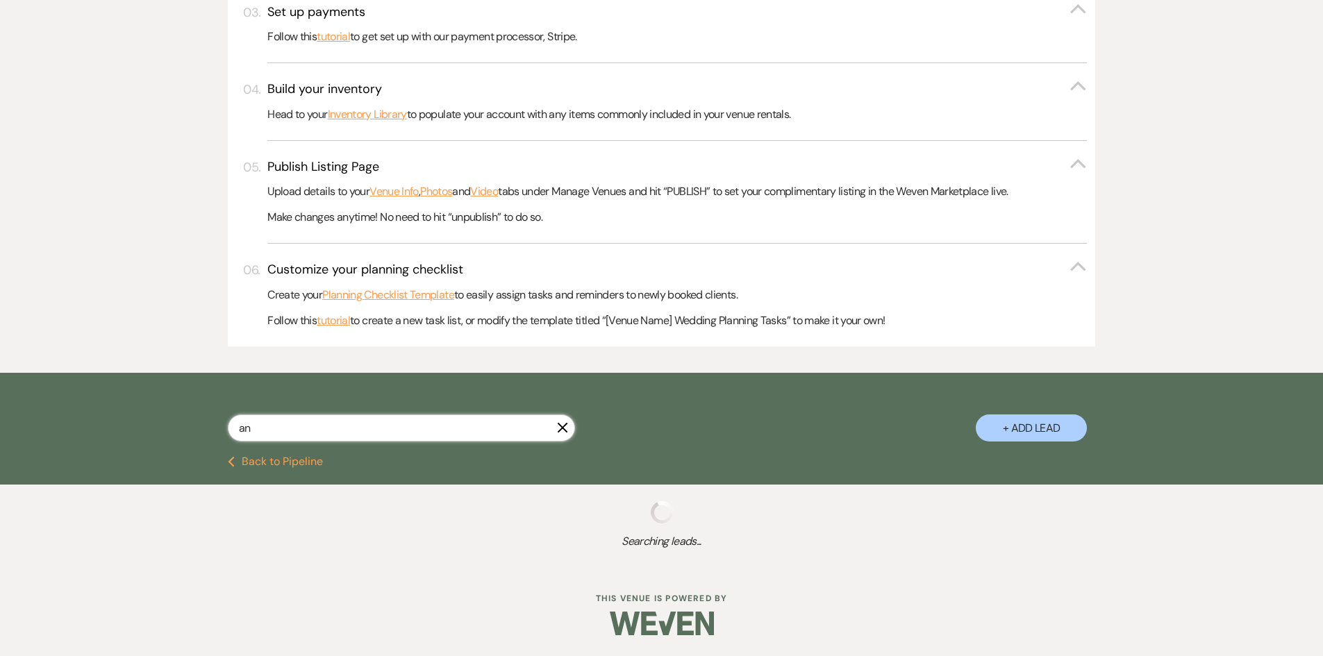
select select "5"
select select "8"
select select "5"
select select "8"
select select "6"
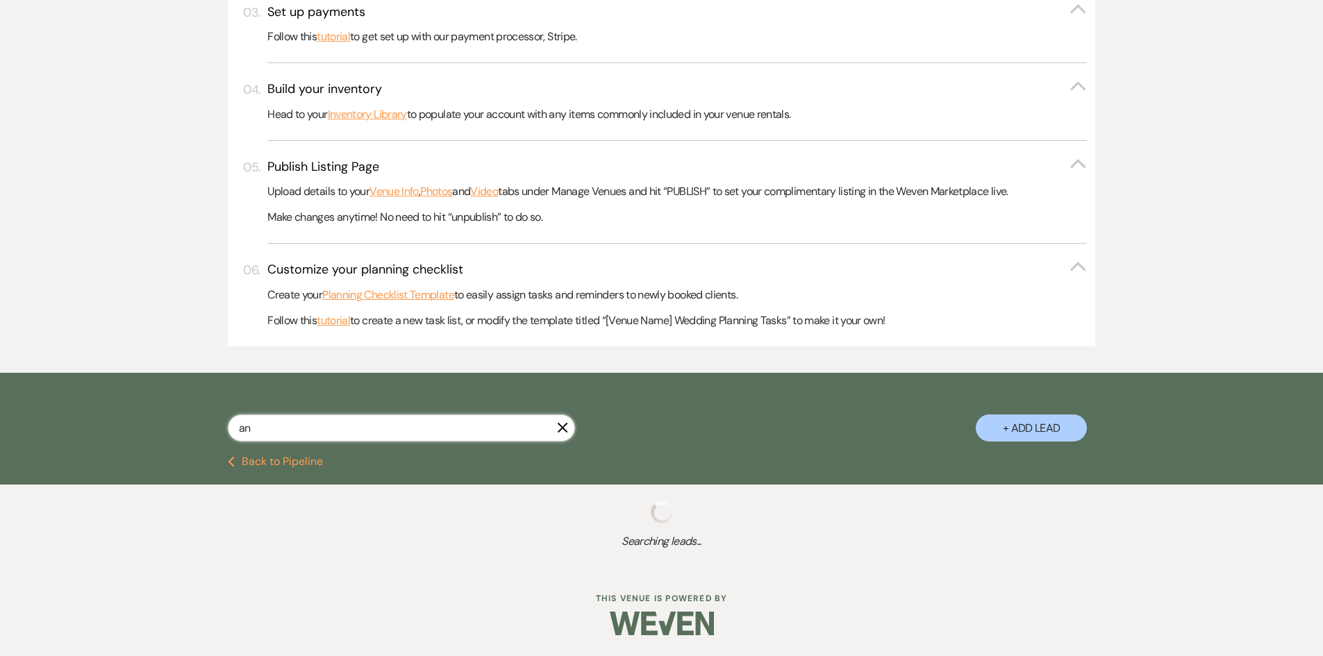
select select "8"
select select "6"
select select "8"
select select "5"
select select "8"
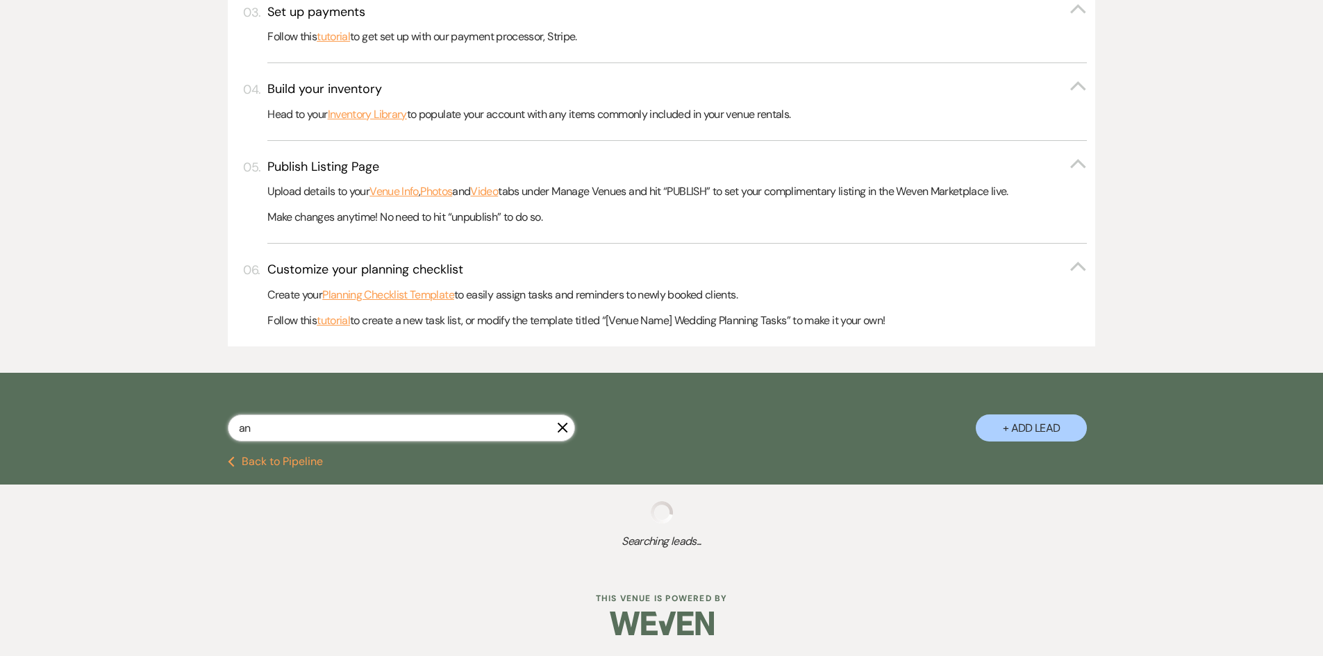
select select "5"
select select "8"
select select "5"
select select "8"
select select "5"
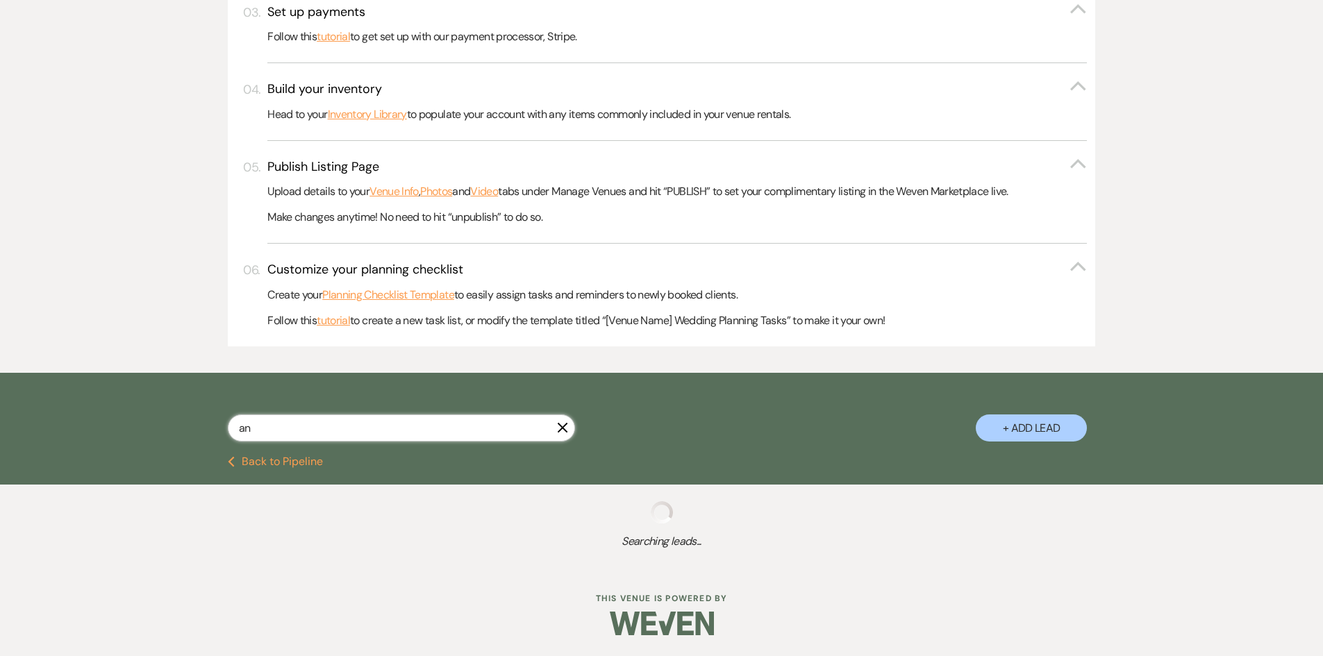
select select "8"
select select "2"
select select "8"
select select "6"
select select "8"
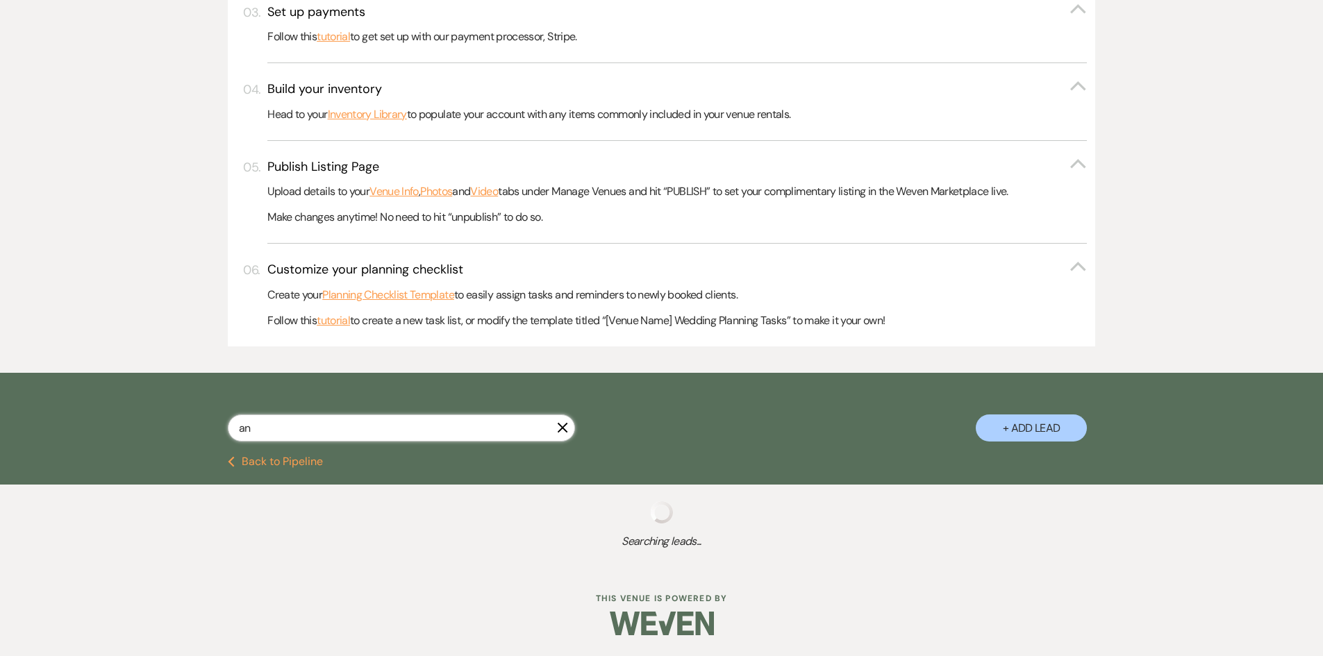
select select "6"
select select "8"
select select "6"
select select "8"
select select "5"
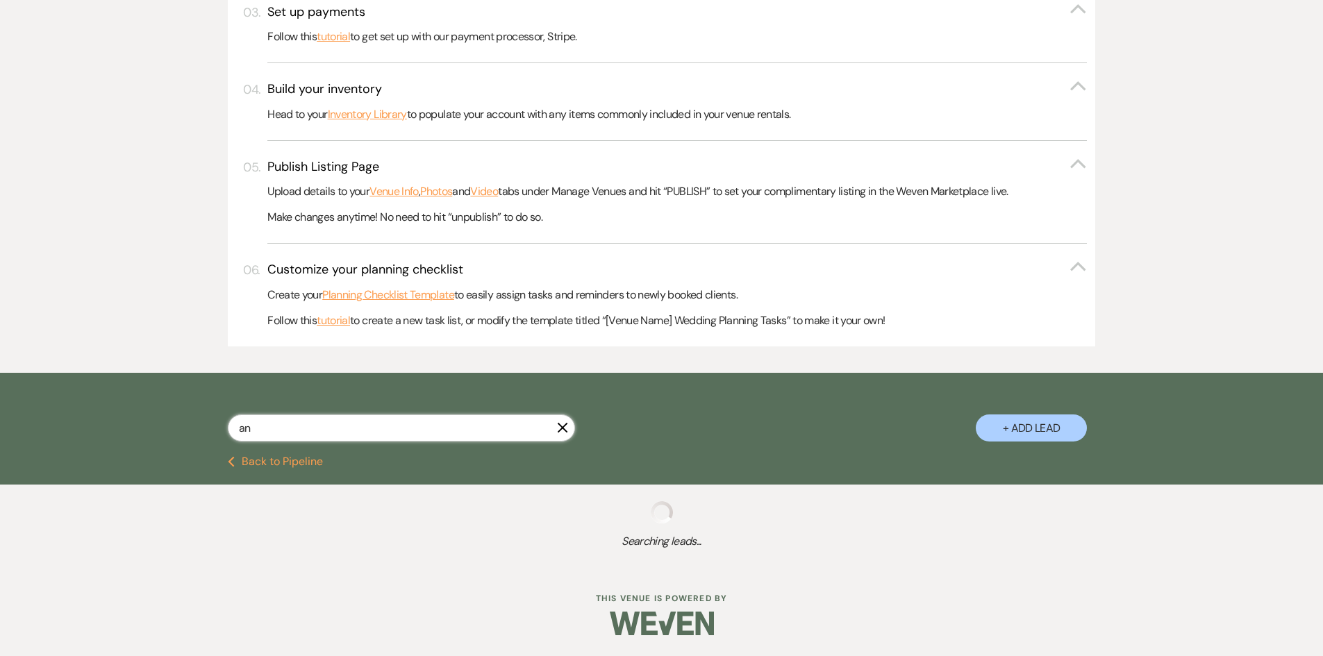
select select "8"
select select "5"
select select "8"
select select "5"
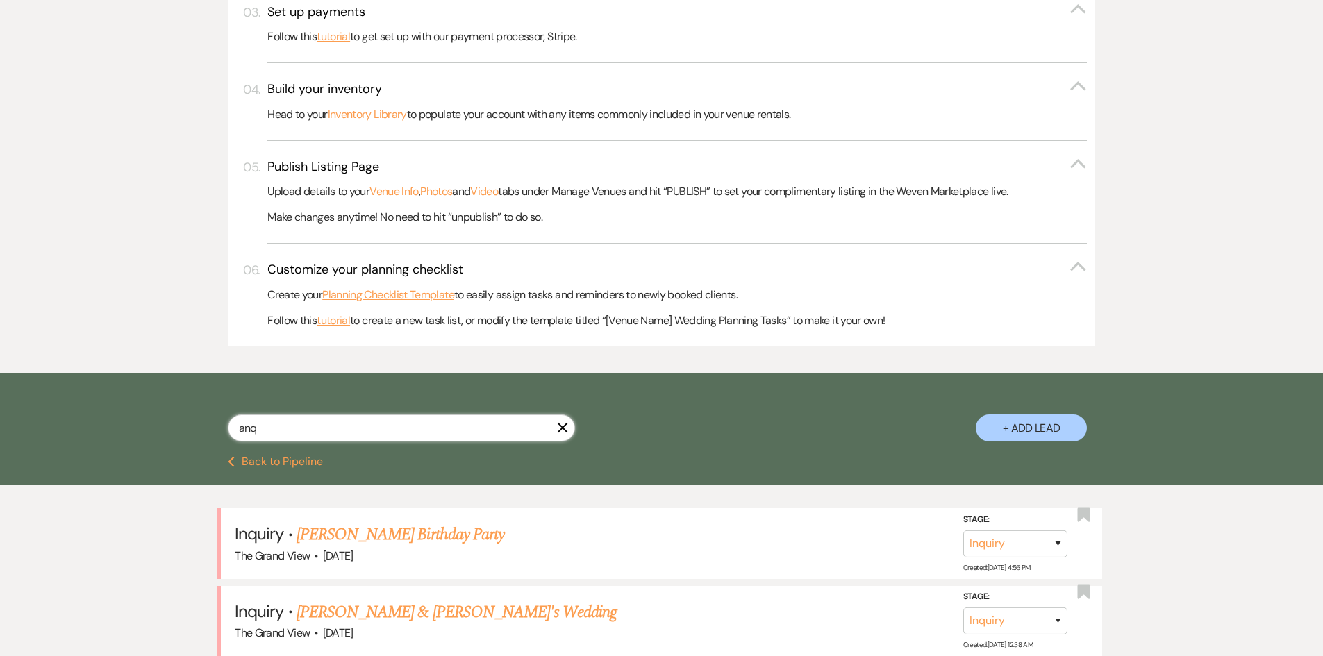
scroll to position [625, 0]
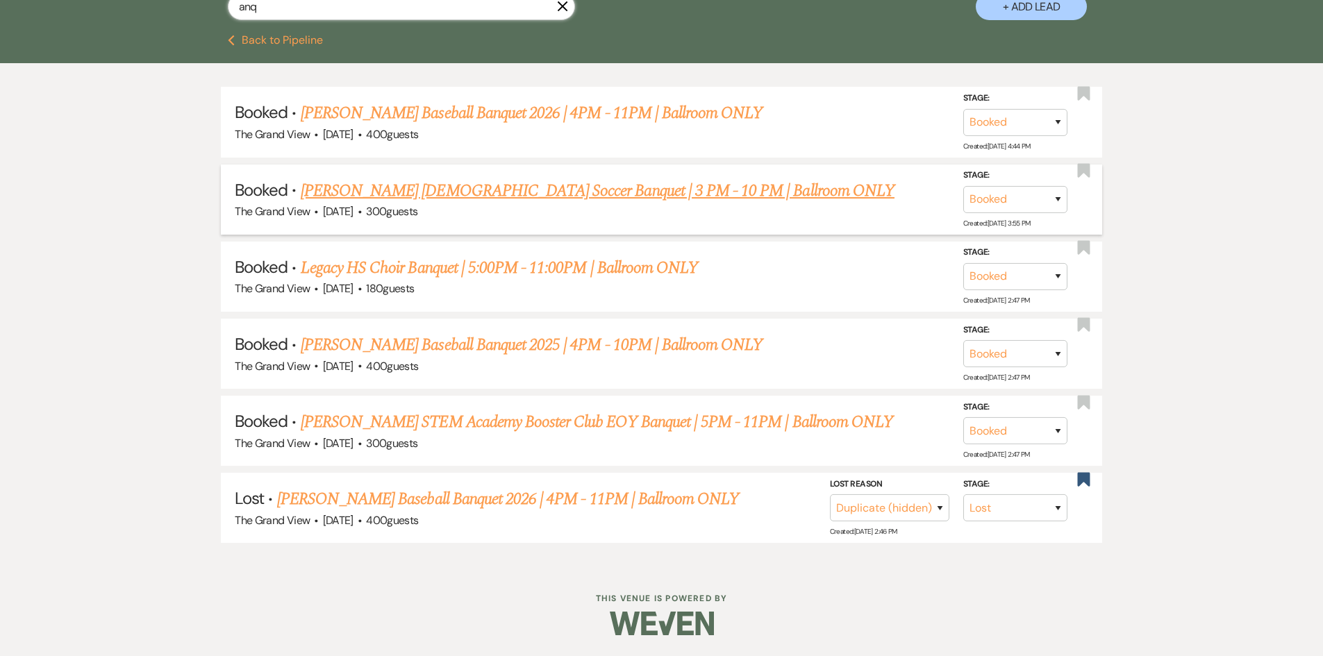
scroll to position [717, 0]
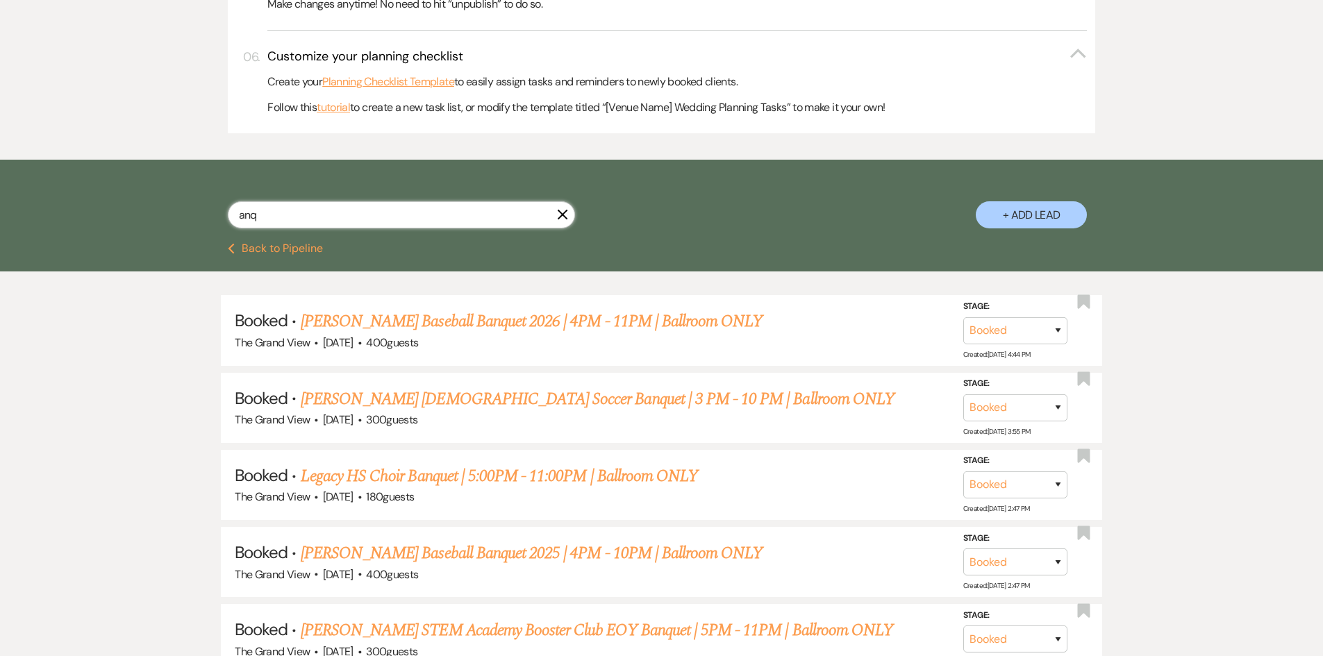
drag, startPoint x: 401, startPoint y: 226, endPoint x: 17, endPoint y: 231, distance: 384.1
click at [17, 231] on div "anq X + Add Lead" at bounding box center [661, 201] width 1323 height 83
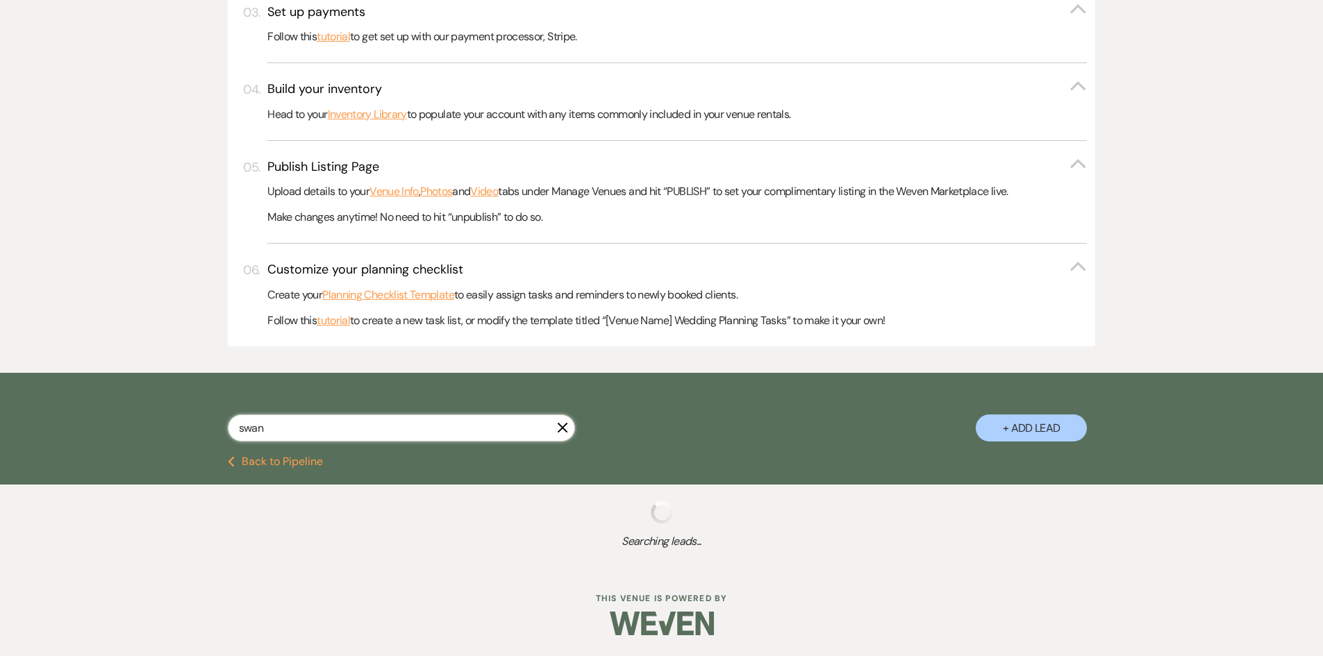
scroll to position [539, 0]
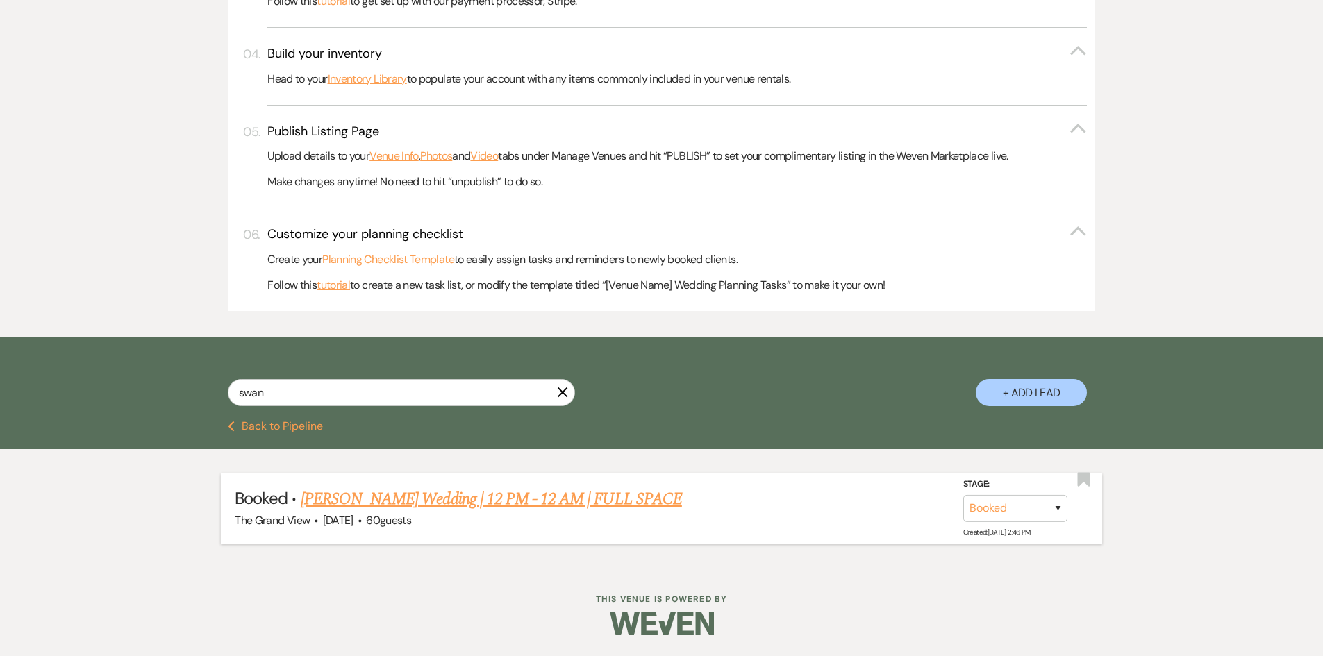
click at [524, 495] on link "[PERSON_NAME] Wedding | 12 PM - 12 AM | FULL SPACE" at bounding box center [491, 499] width 381 height 25
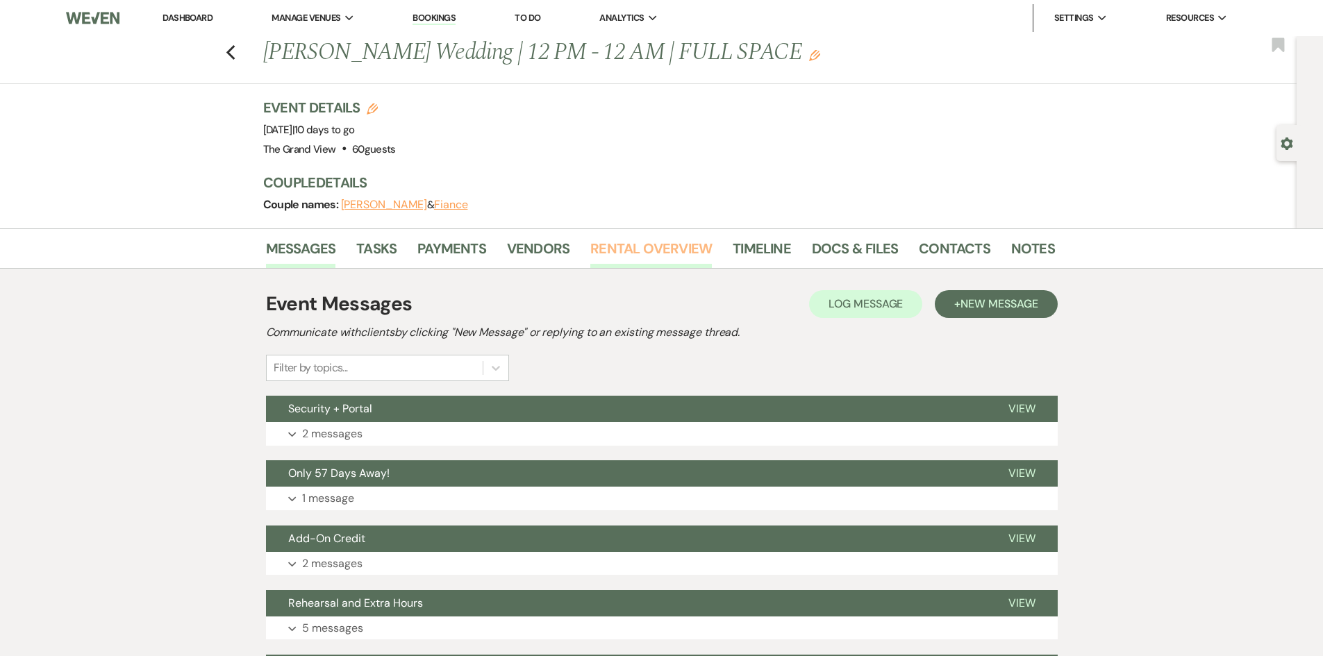
click at [676, 245] on link "Rental Overview" at bounding box center [651, 253] width 122 height 31
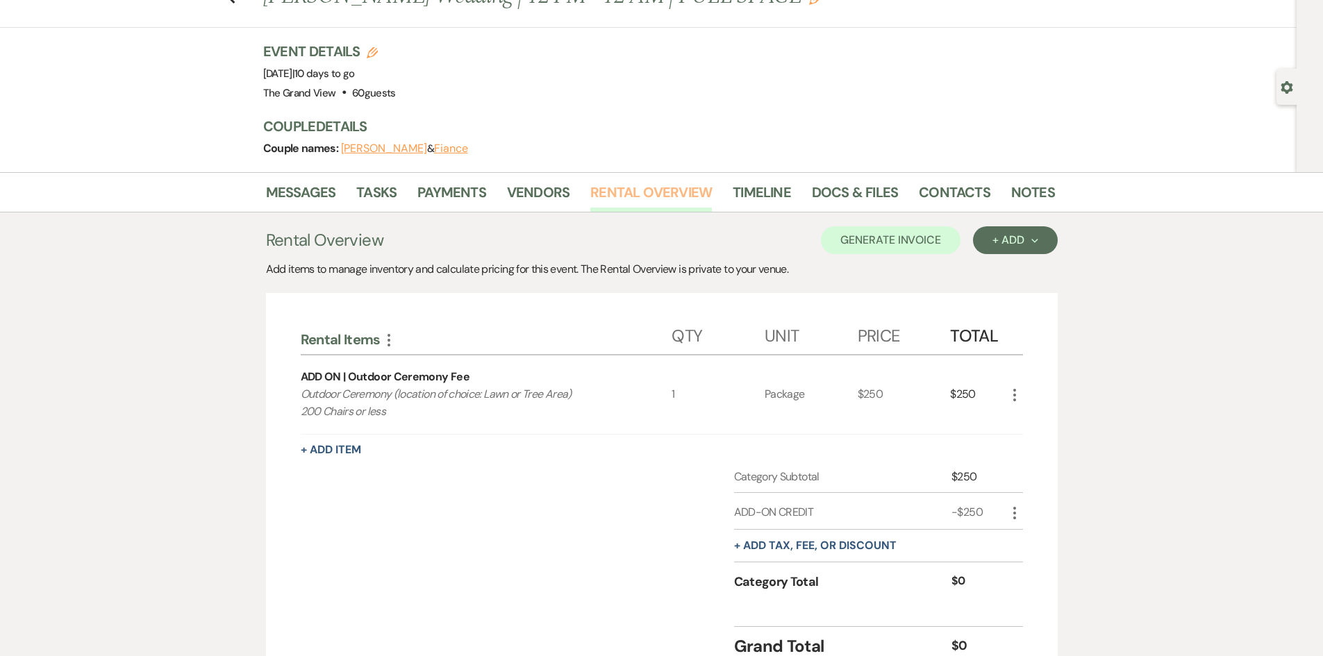
scroll to position [139, 0]
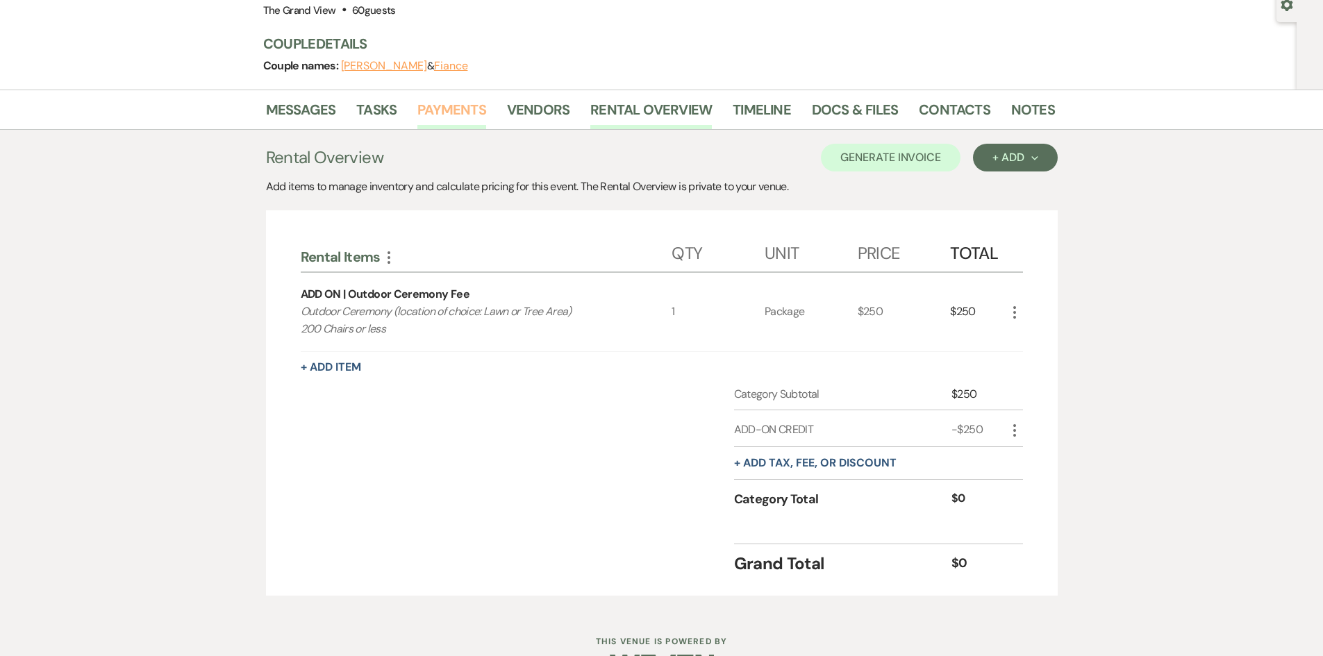
click at [444, 111] on link "Payments" at bounding box center [451, 114] width 69 height 31
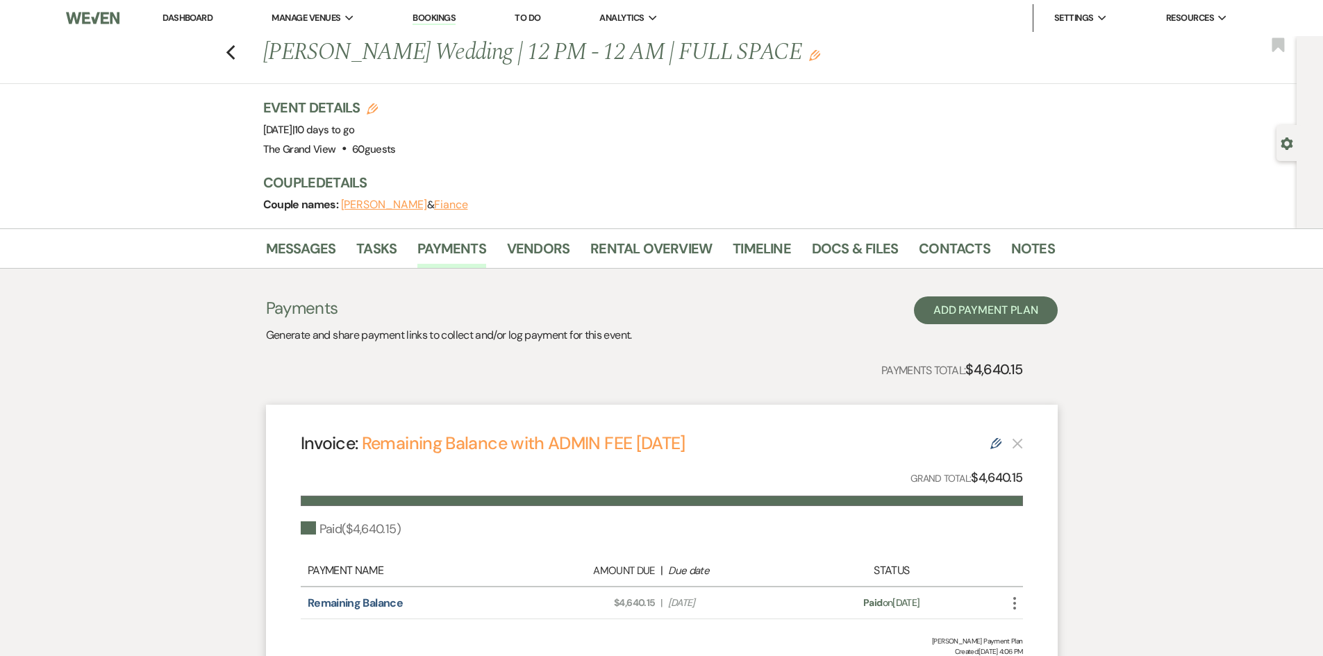
click at [192, 18] on link "Dashboard" at bounding box center [188, 18] width 50 height 12
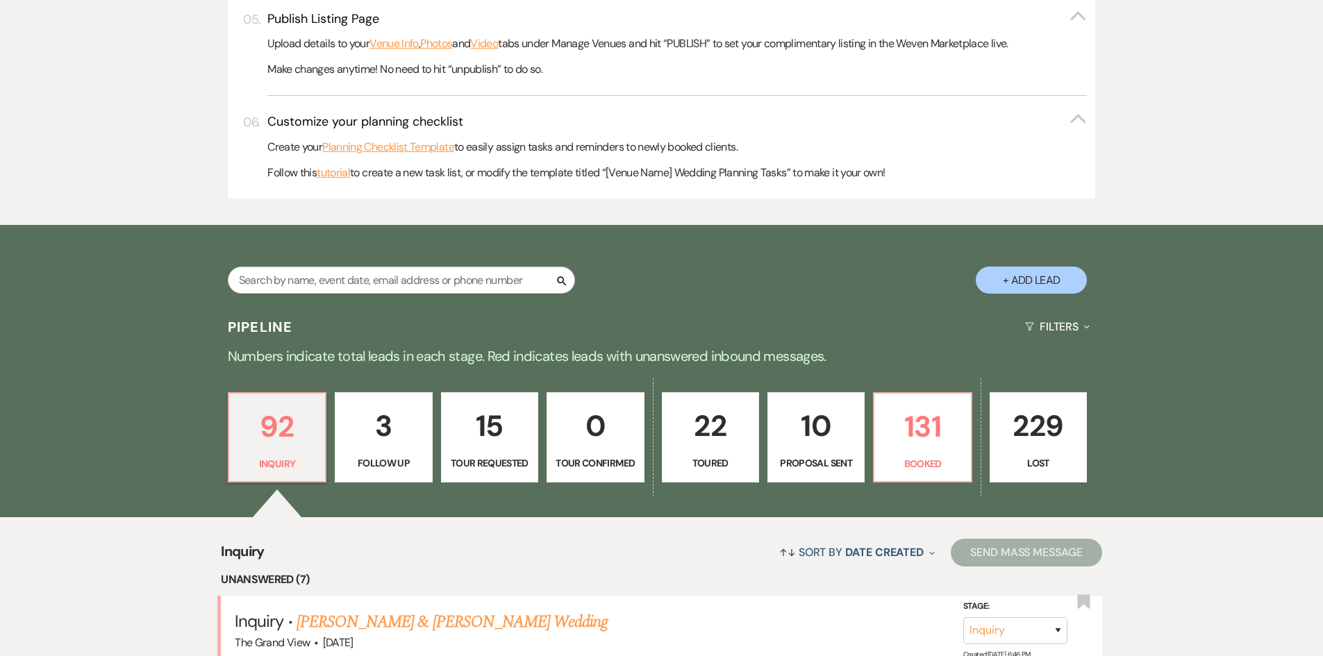
scroll to position [833, 0]
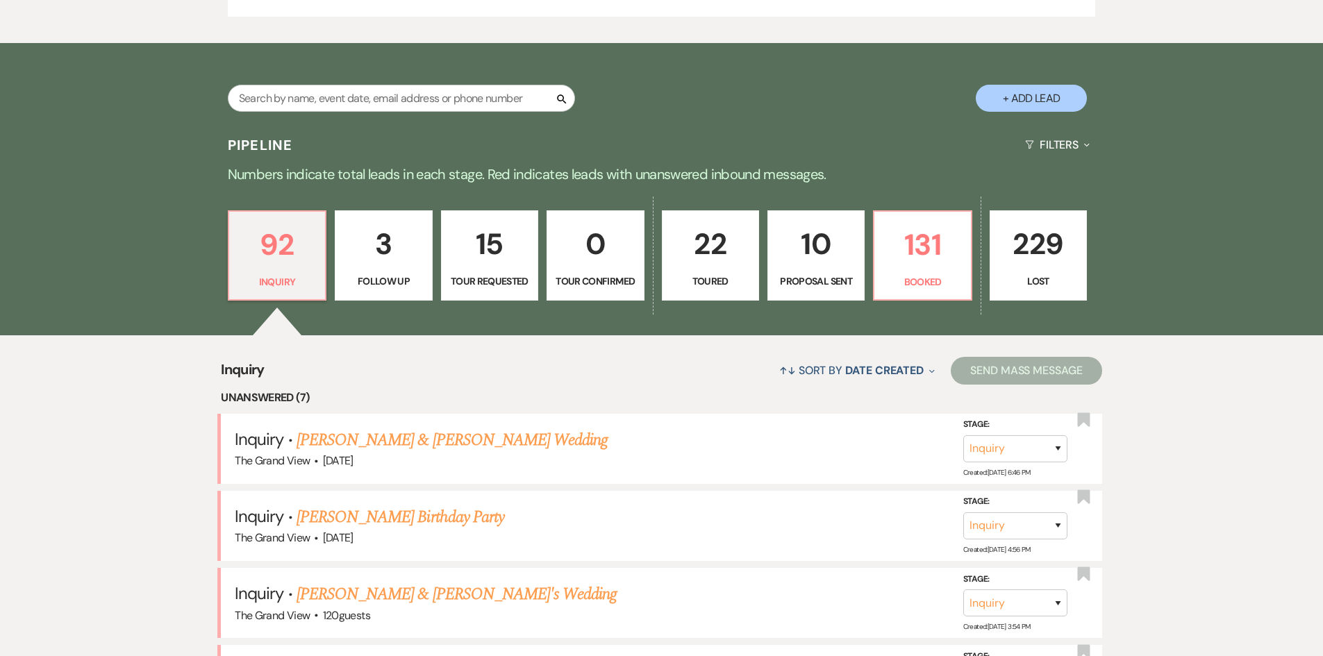
click at [868, 277] on div "92 Inquiry 3 Follow Up 15 Tour Requested 0 Tour Confirmed 22 Toured 10 Proposal…" at bounding box center [662, 265] width 1000 height 142
click at [832, 284] on p "Proposal Sent" at bounding box center [815, 281] width 79 height 15
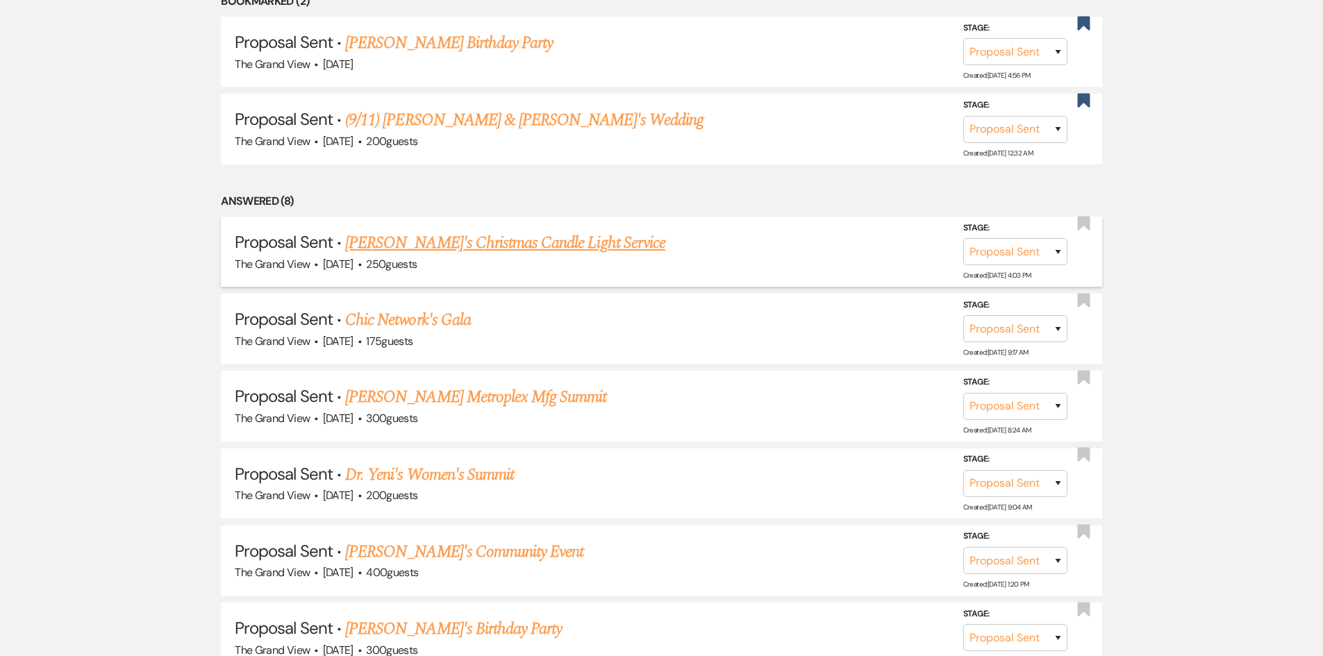
scroll to position [1320, 0]
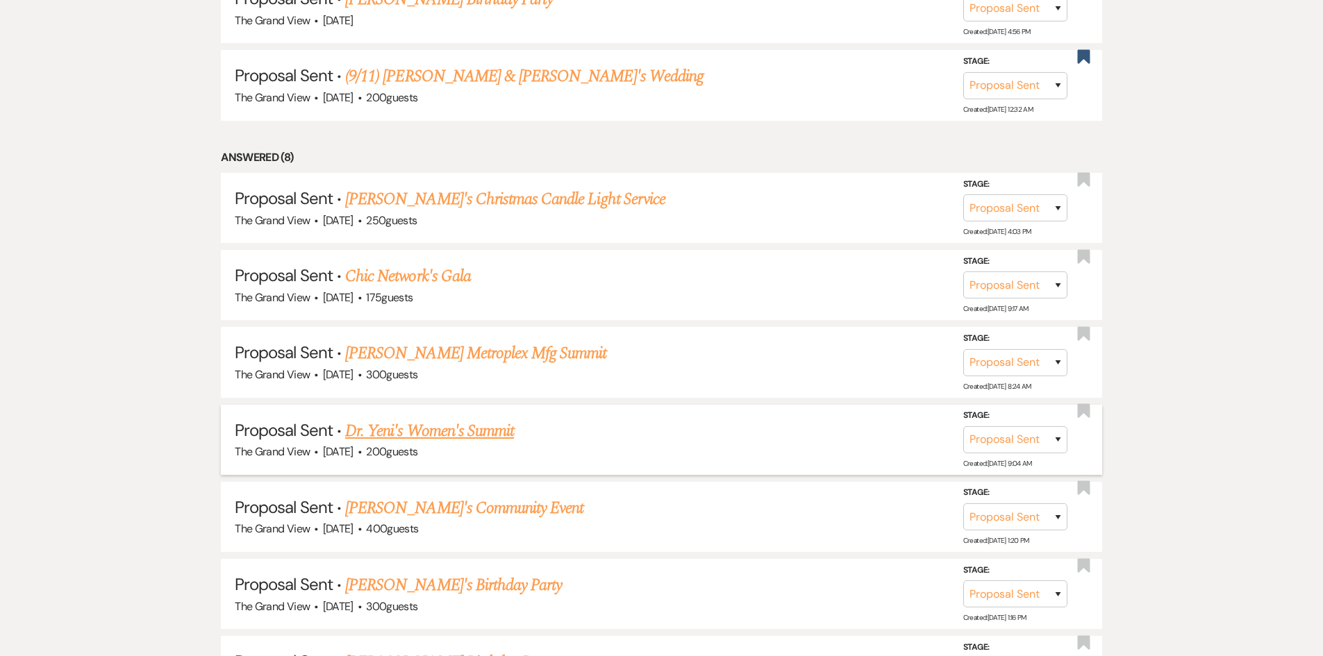
click at [440, 432] on link "Dr. Yeni's Women's Summit" at bounding box center [429, 431] width 169 height 25
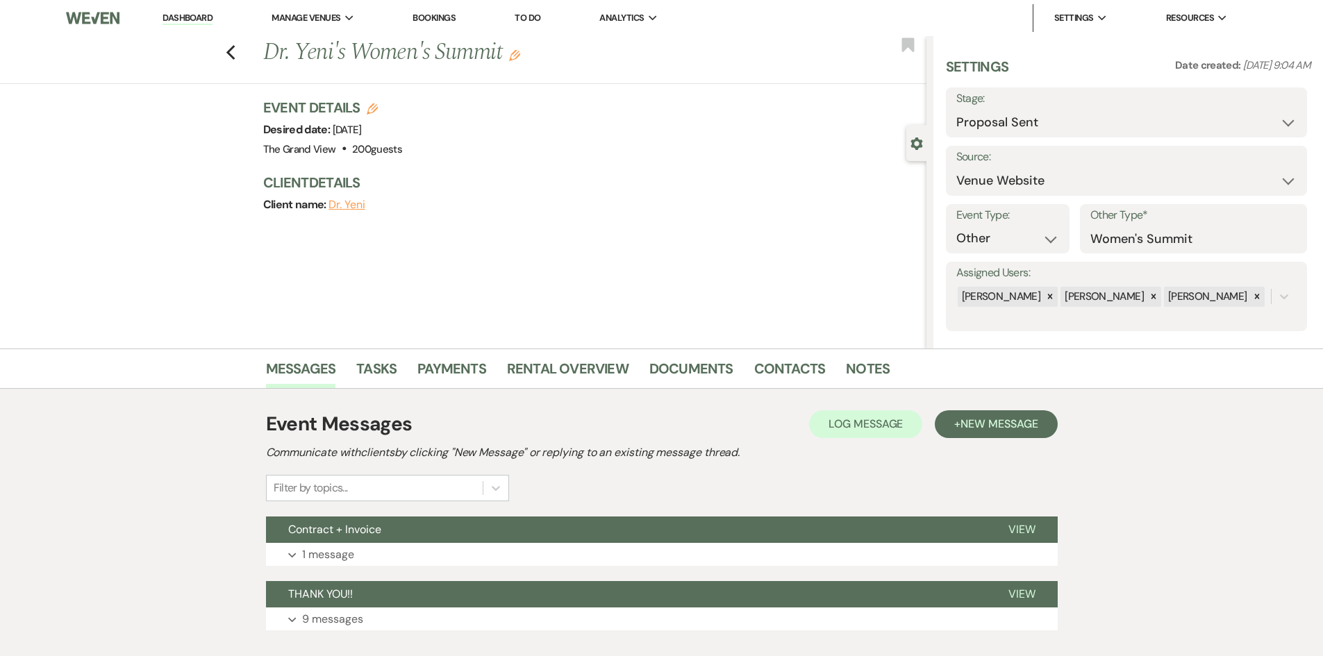
click at [776, 285] on div "Previous Dr. Yeni's Women's Summit Edit Bookmark Gear Settings Settings Date cr…" at bounding box center [463, 192] width 927 height 313
click at [784, 369] on link "Contacts" at bounding box center [790, 373] width 72 height 31
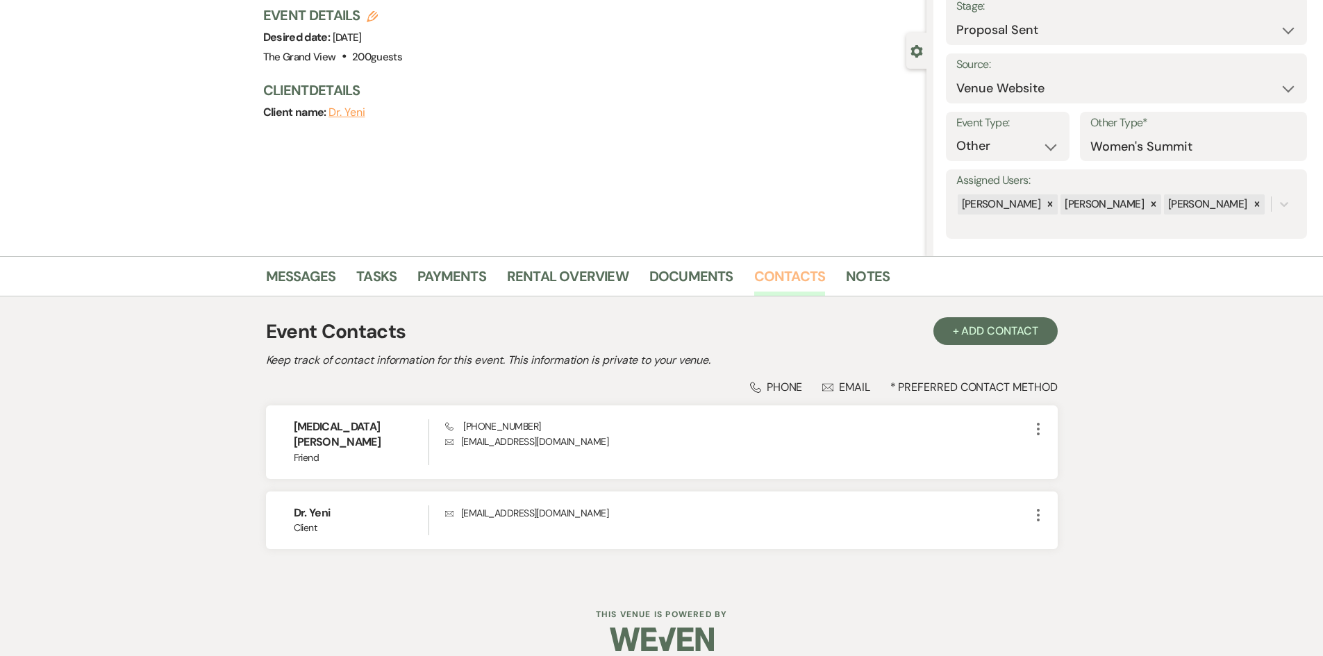
scroll to position [93, 0]
click at [308, 282] on link "Messages" at bounding box center [301, 280] width 70 height 31
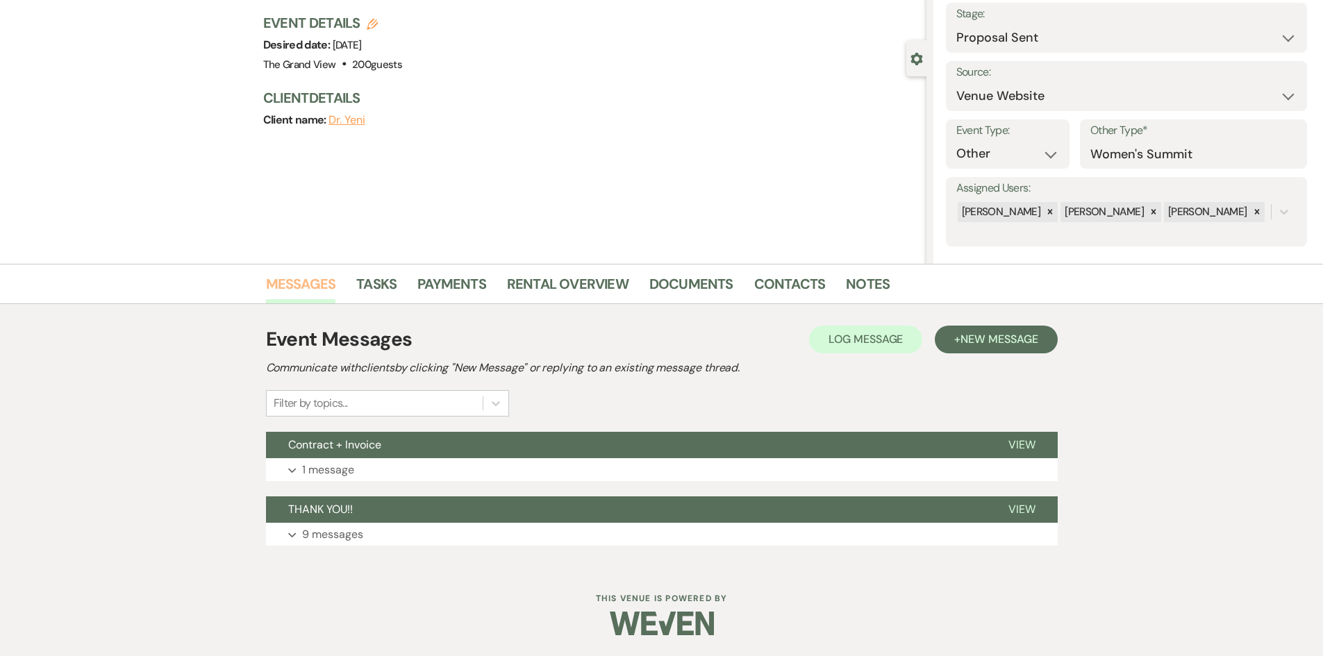
scroll to position [85, 0]
click at [334, 468] on p "1 message" at bounding box center [328, 470] width 52 height 18
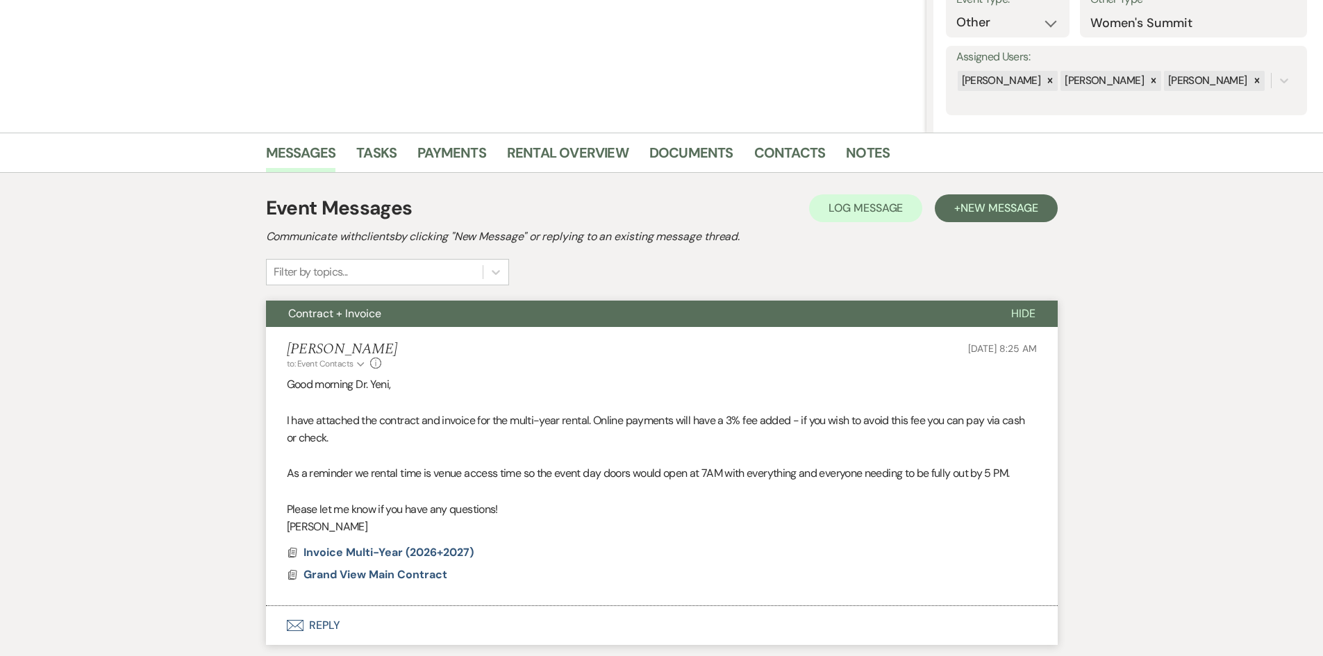
scroll to position [224, 0]
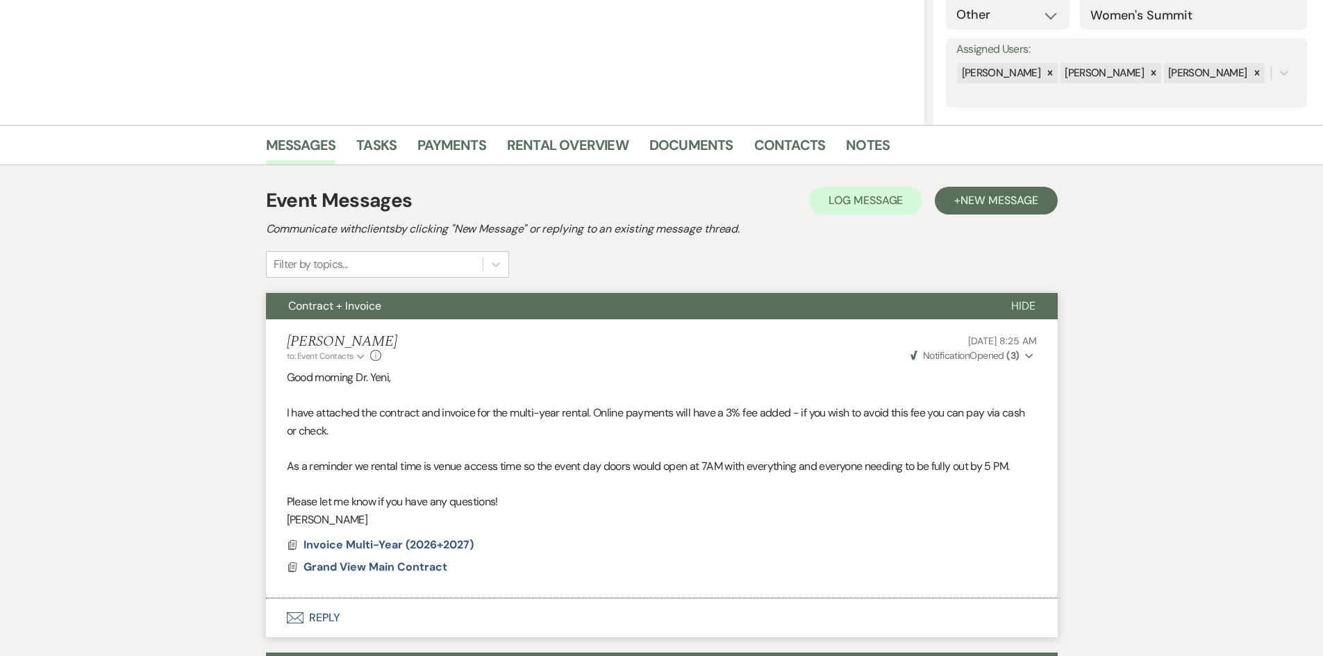
click at [1005, 352] on span "Weven Check Notification Opened ( 3 )" at bounding box center [965, 355] width 109 height 13
drag, startPoint x: 919, startPoint y: 404, endPoint x: 1011, endPoint y: 379, distance: 95.5
click at [1011, 379] on div "Dr. Yeni • Opened (1) [MEDICAL_DATA][PERSON_NAME] • Opened (2)" at bounding box center [929, 391] width 215 height 49
click at [359, 358] on icon "Expand" at bounding box center [361, 357] width 8 height 8
drag, startPoint x: 374, startPoint y: 400, endPoint x: 297, endPoint y: 400, distance: 77.1
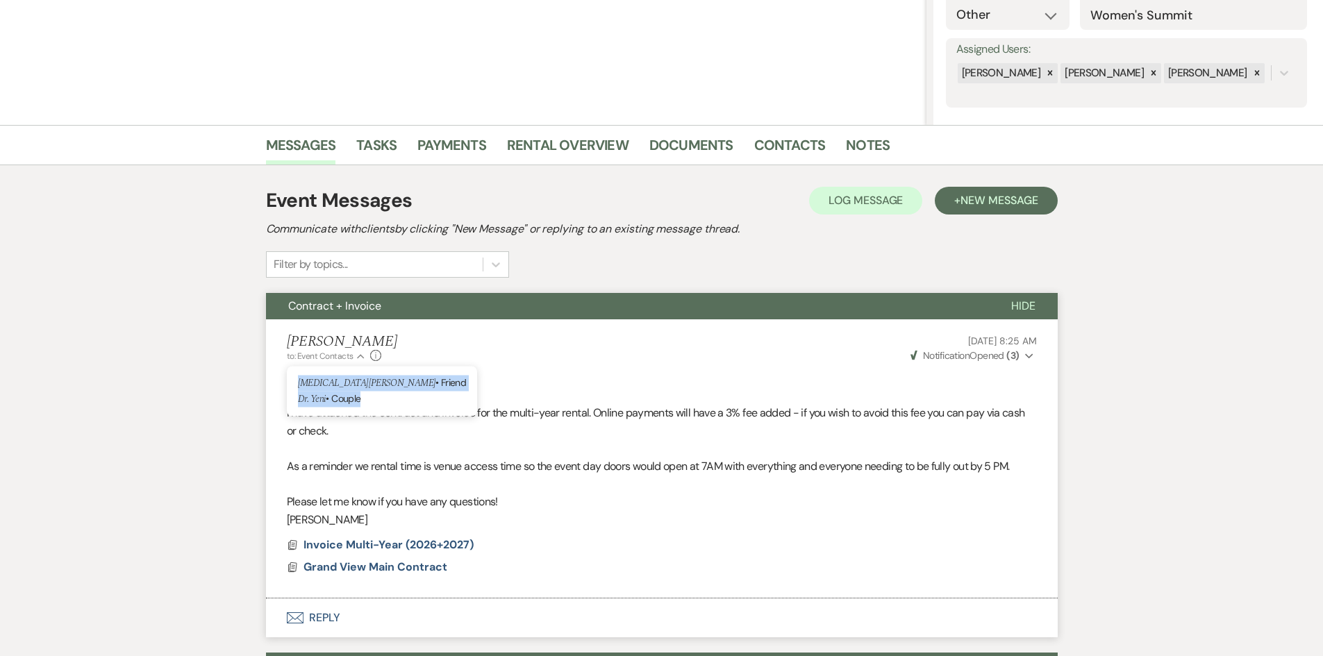
click at [297, 400] on div "[MEDICAL_DATA][PERSON_NAME] • Friend Dr. Yeni • [GEOGRAPHIC_DATA]" at bounding box center [382, 391] width 191 height 51
click at [770, 145] on link "Contacts" at bounding box center [790, 149] width 72 height 31
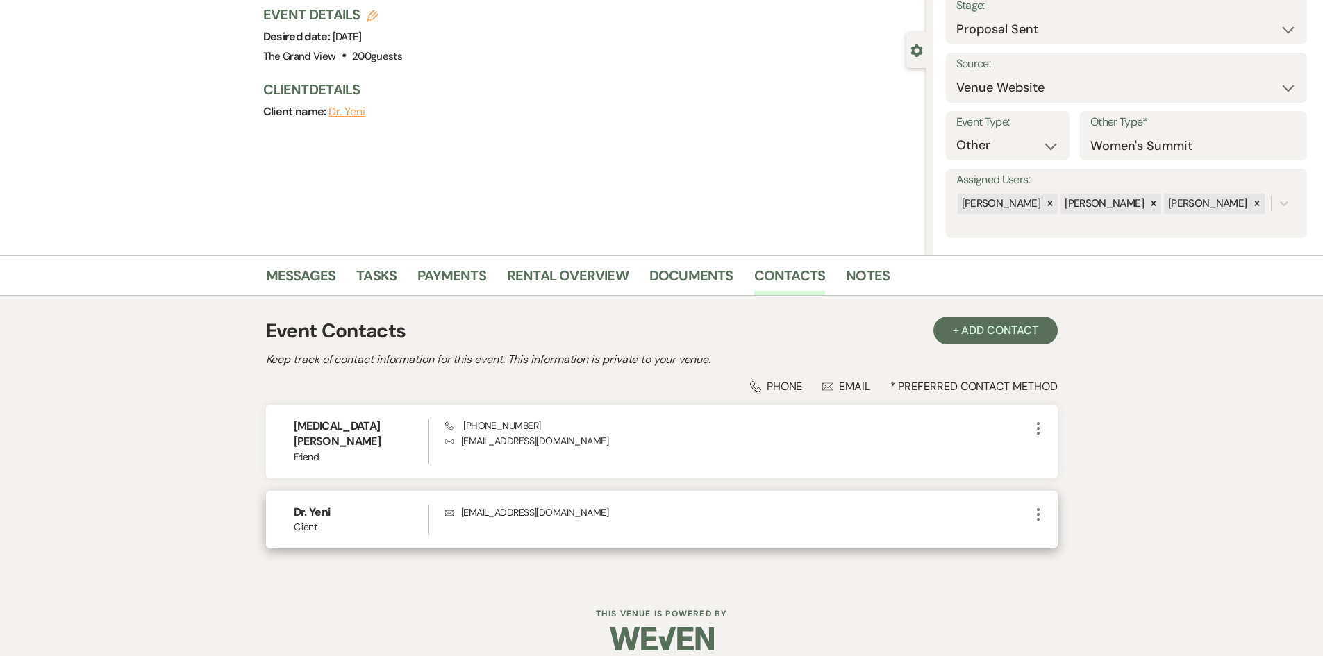
click at [1033, 506] on icon "More" at bounding box center [1038, 514] width 17 height 17
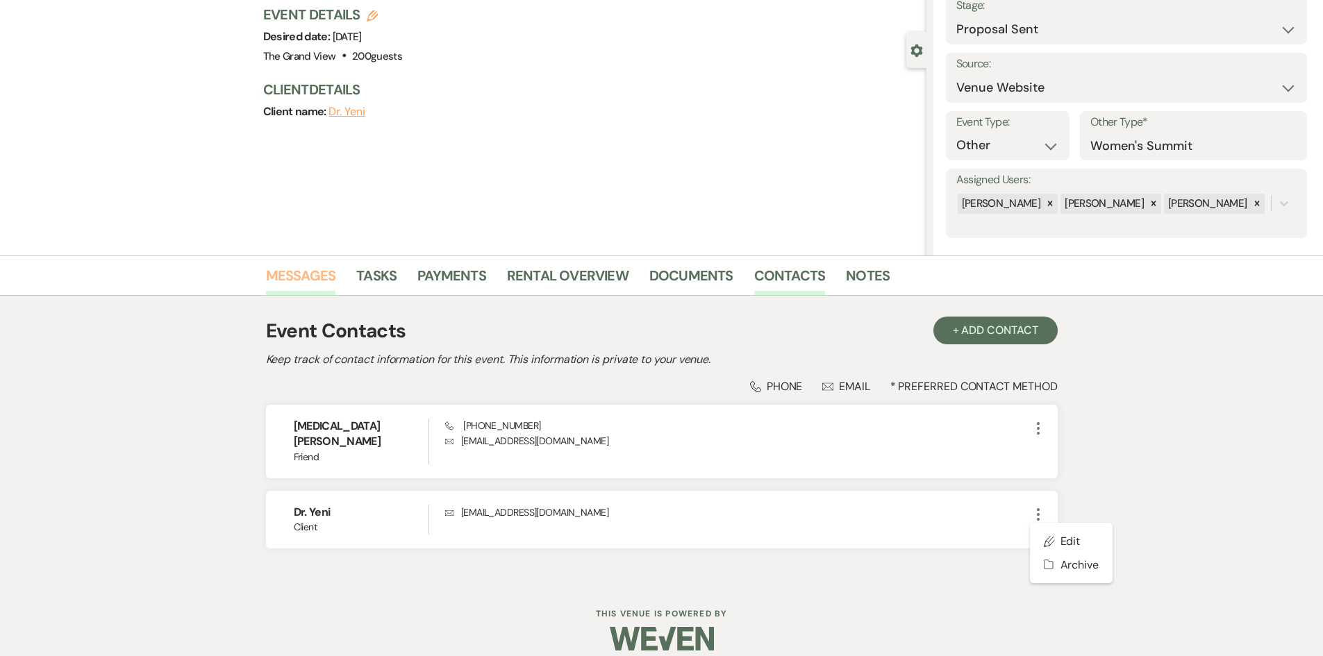
click at [325, 276] on link "Messages" at bounding box center [301, 280] width 70 height 31
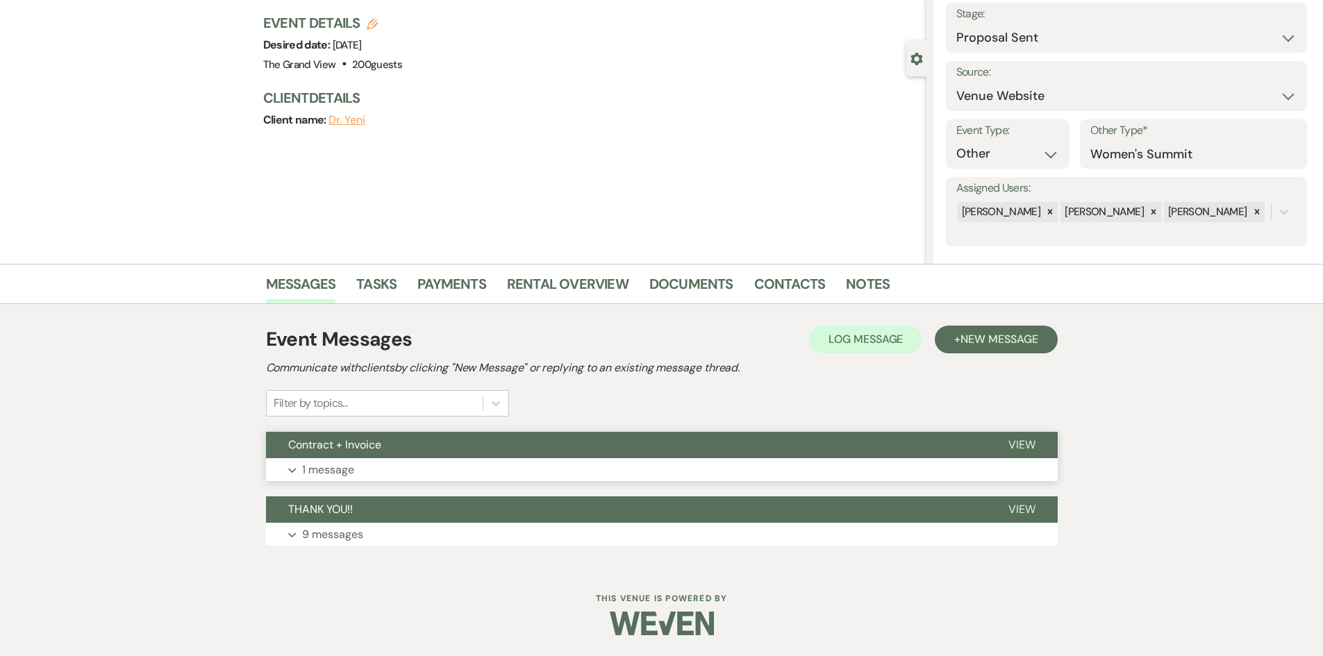
click at [396, 454] on button "Contract + Invoice" at bounding box center [626, 445] width 720 height 26
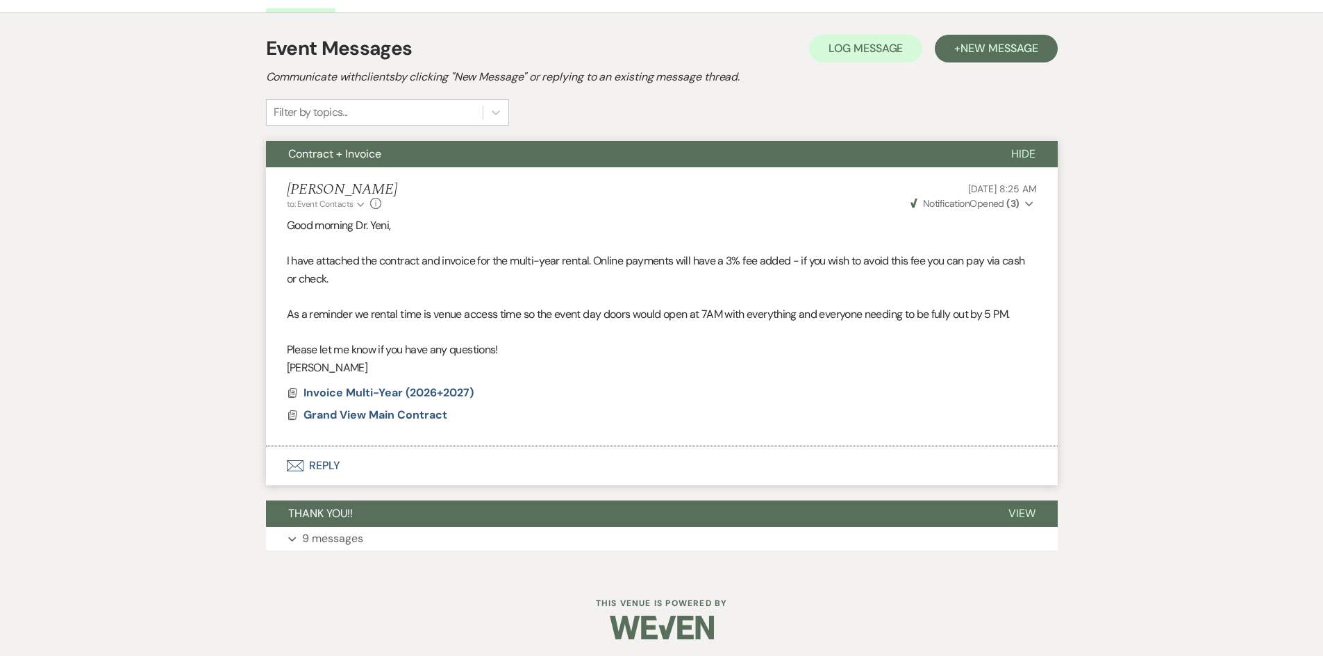
scroll to position [380, 0]
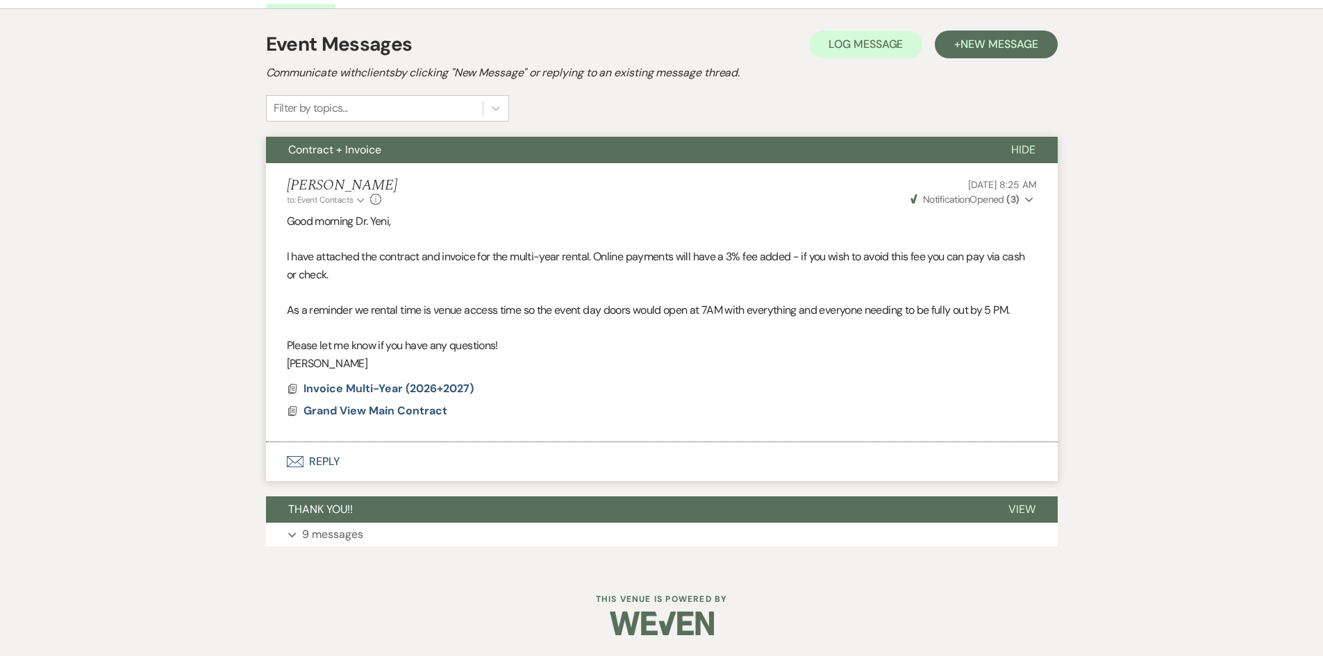
drag, startPoint x: 382, startPoint y: 365, endPoint x: 281, endPoint y: 214, distance: 182.2
click at [281, 214] on li "[PERSON_NAME] to: Event Contacts Expand Info [DATE] 8:25 AM Weven Check Notific…" at bounding box center [662, 303] width 792 height 280
copy div "Good morning Dr. Yeni, I have attached the contract and invoice for the multi-y…"
click at [977, 42] on span "New Message" at bounding box center [999, 44] width 77 height 15
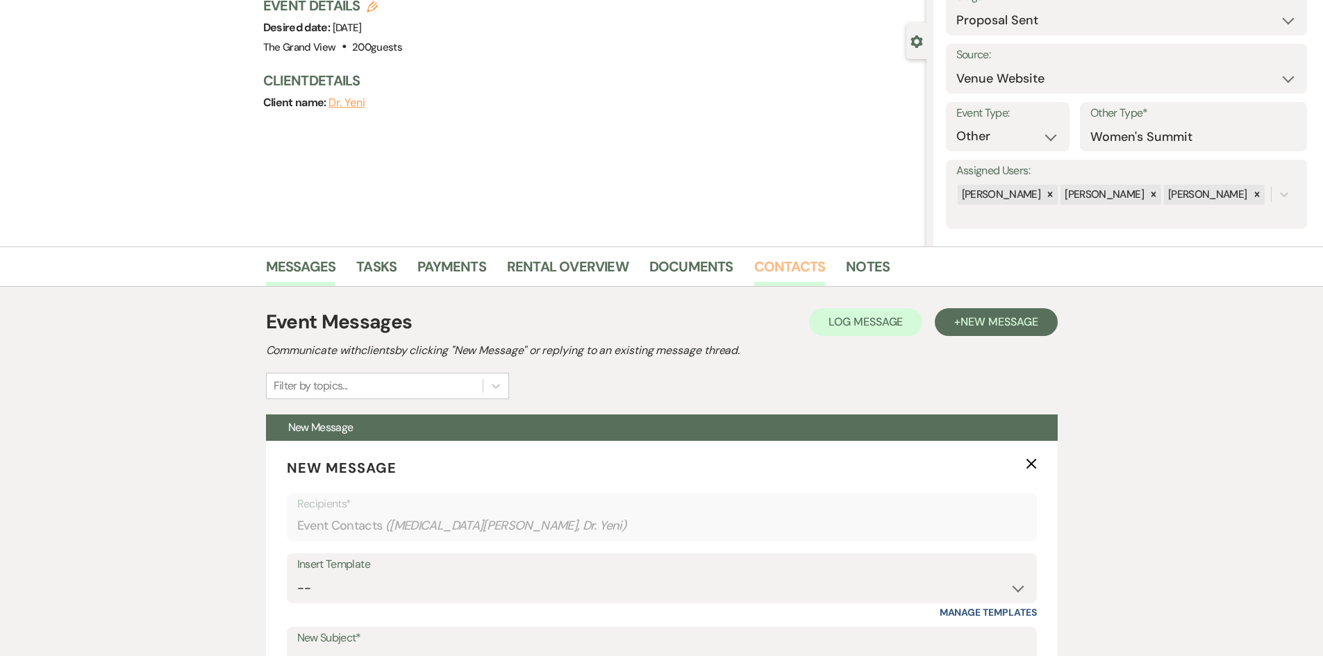
click at [779, 257] on link "Contacts" at bounding box center [790, 271] width 72 height 31
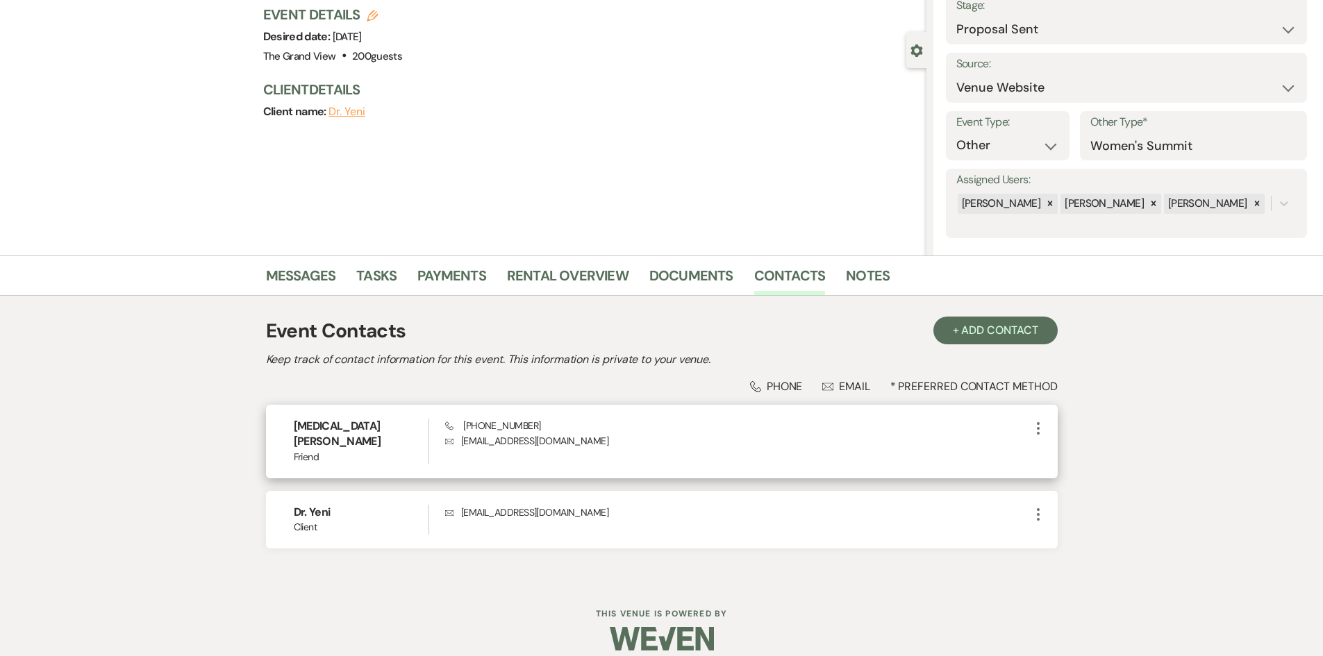
click at [1033, 429] on icon "More" at bounding box center [1038, 428] width 17 height 17
click at [1048, 480] on use "button" at bounding box center [1051, 478] width 9 height 9
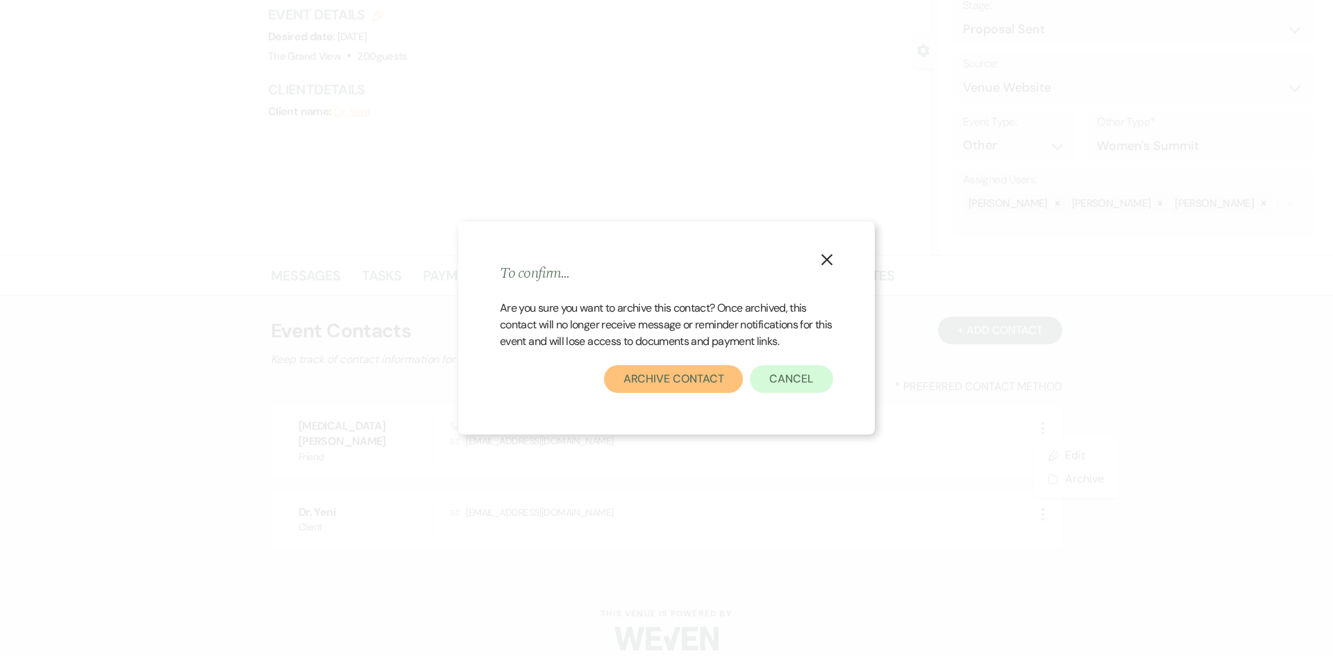
click at [708, 388] on button "Archive Contact" at bounding box center [674, 379] width 140 height 28
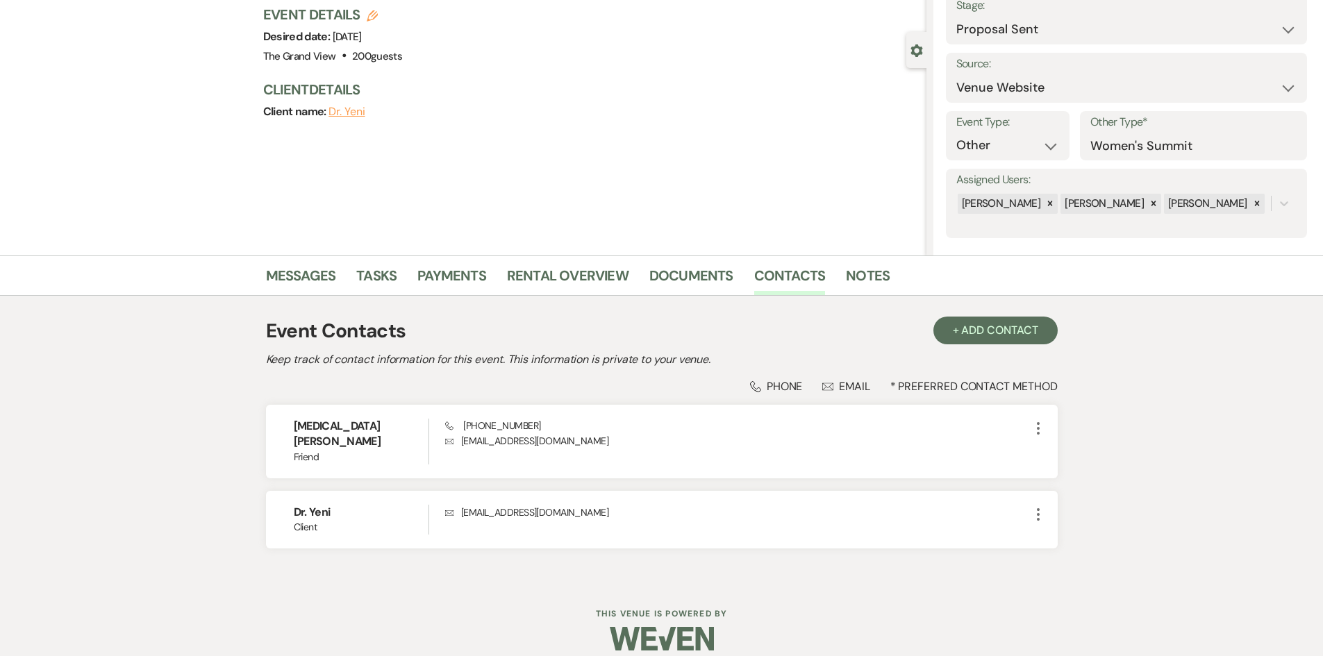
scroll to position [75, 0]
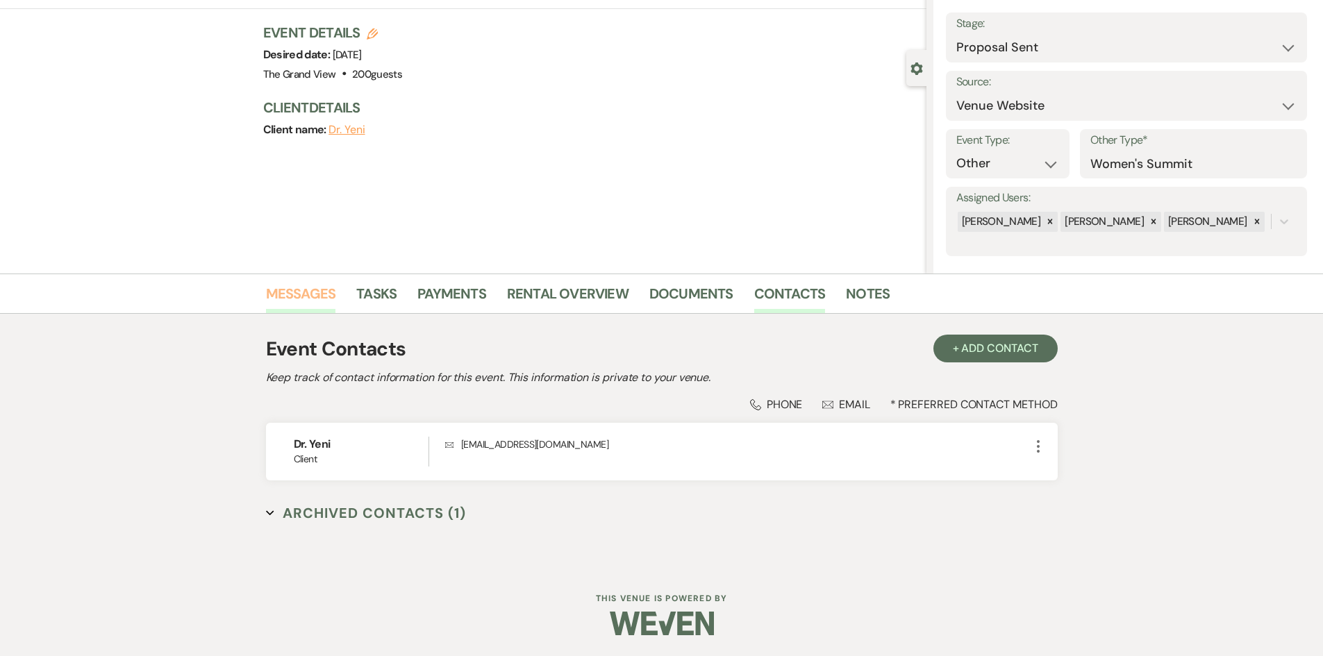
click at [315, 301] on link "Messages" at bounding box center [301, 298] width 70 height 31
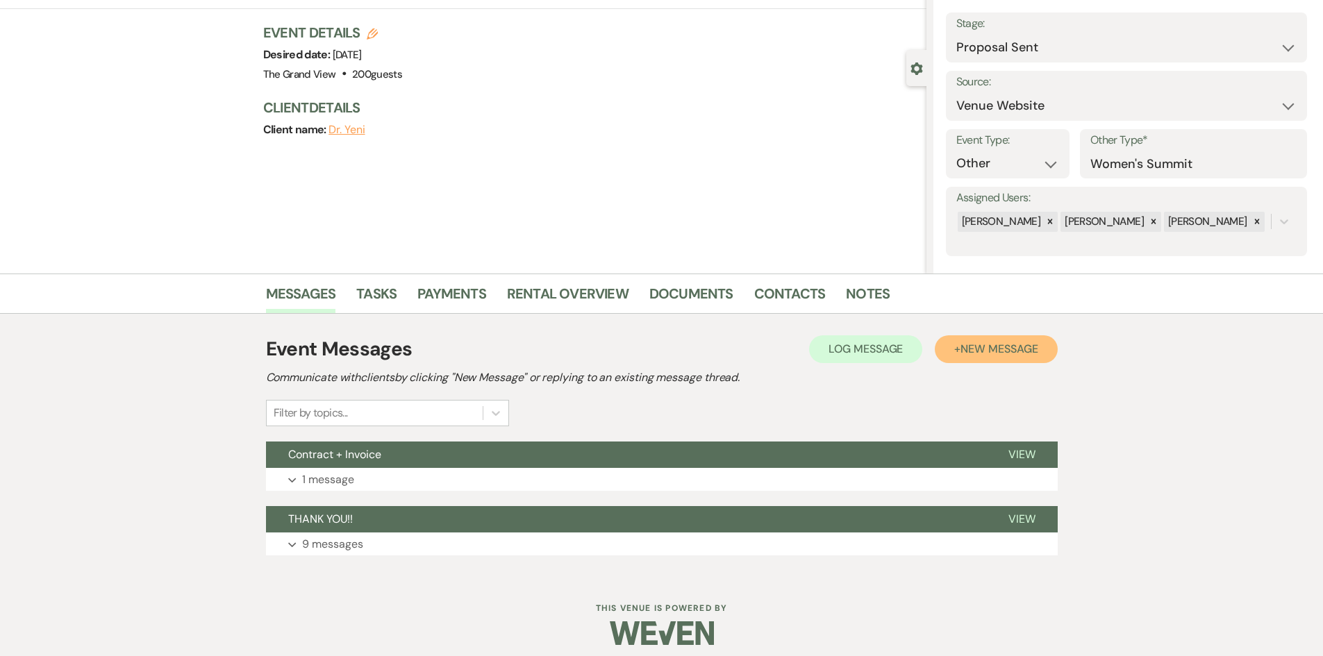
click at [999, 358] on button "+ New Message" at bounding box center [996, 349] width 122 height 28
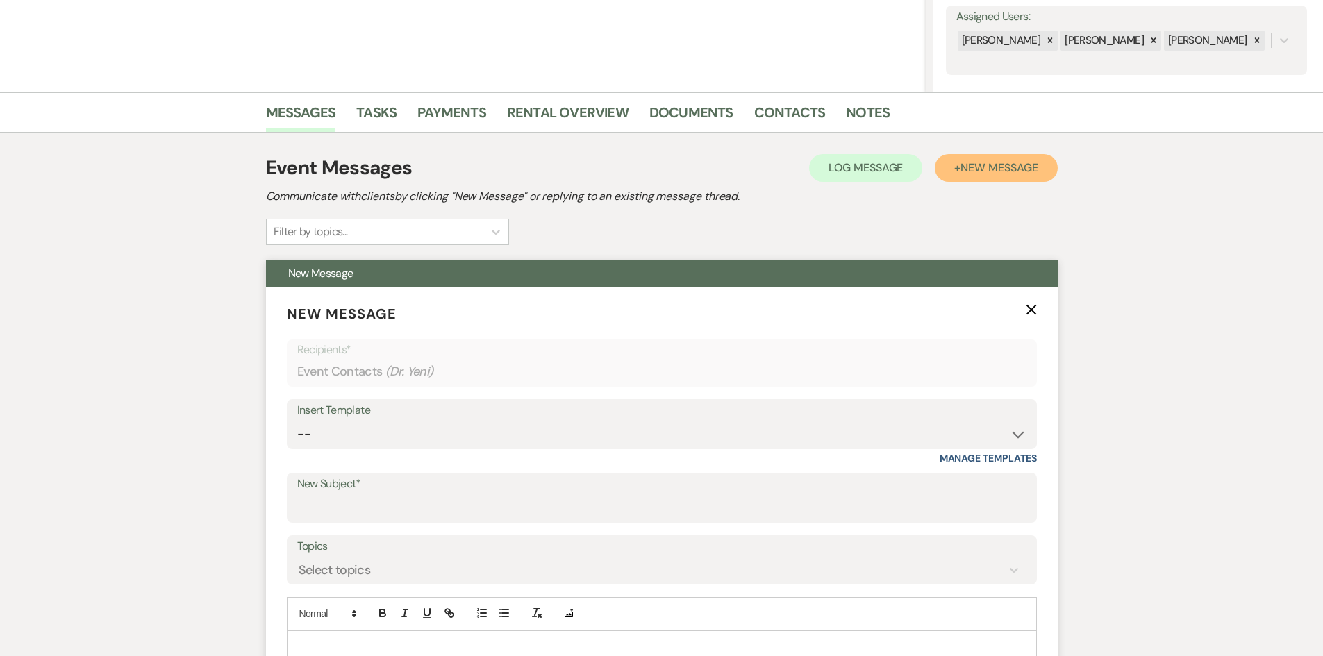
scroll to position [353, 0]
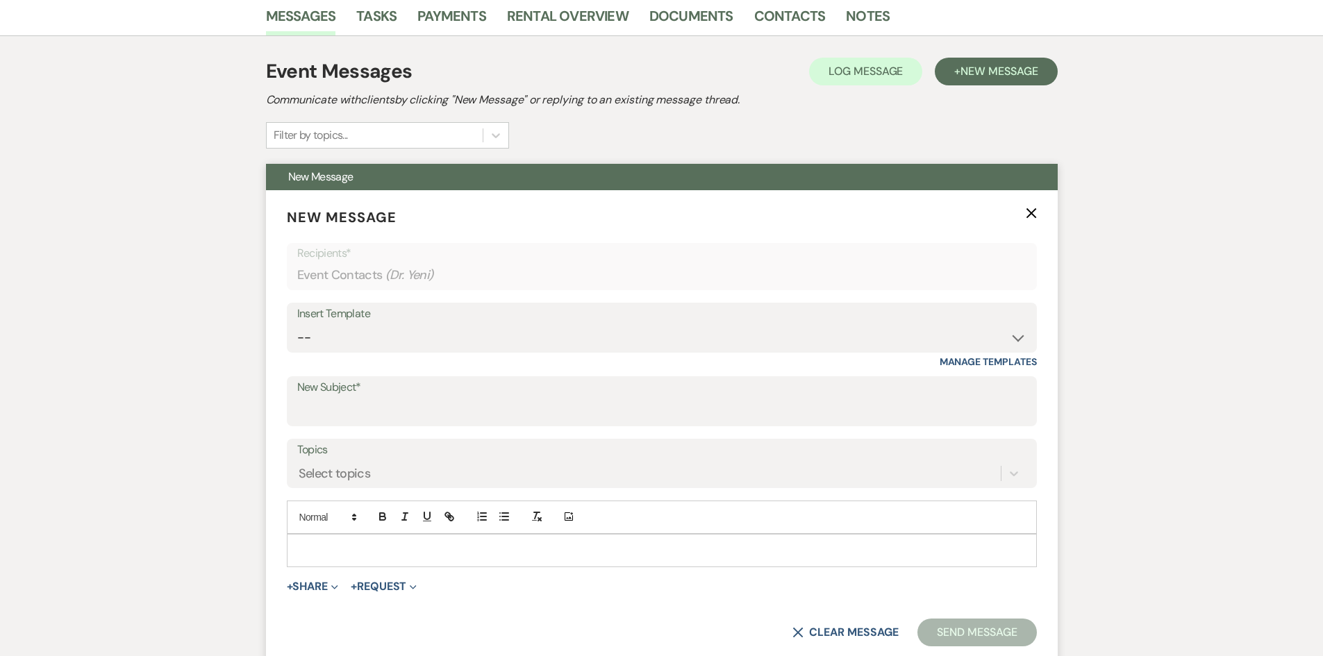
click at [385, 565] on div at bounding box center [662, 551] width 749 height 32
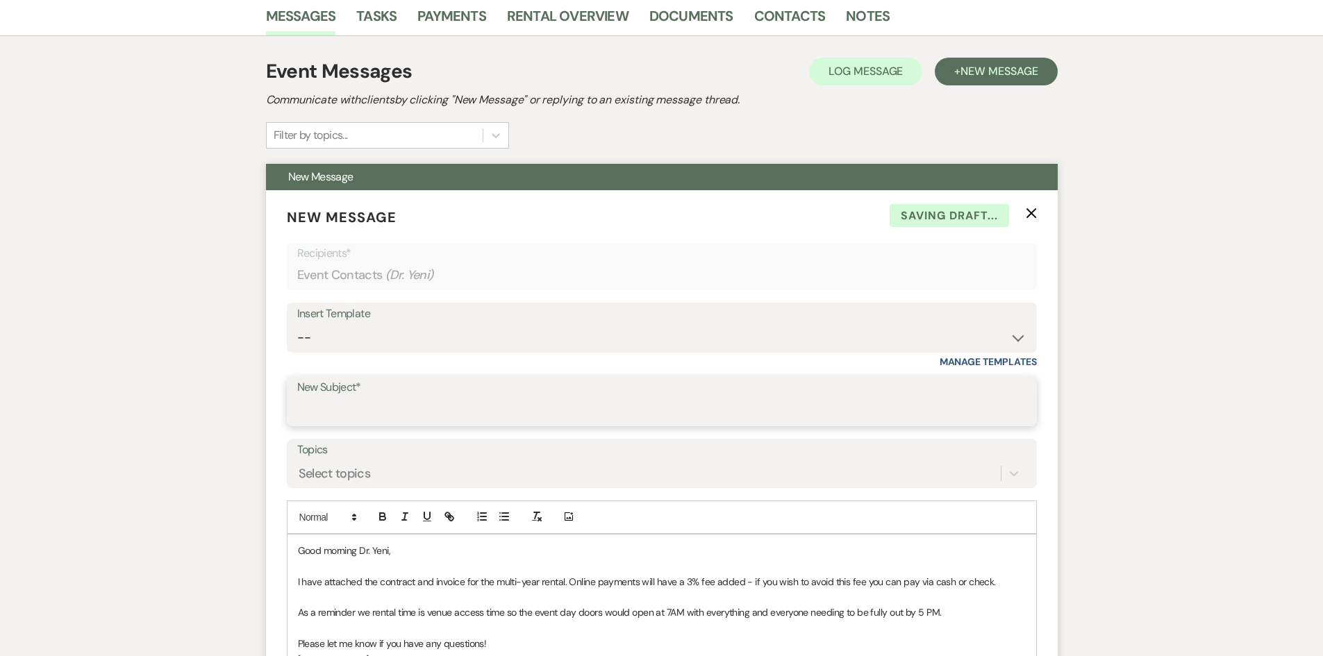
click at [379, 423] on input "New Subject*" at bounding box center [661, 411] width 729 height 27
drag, startPoint x: 626, startPoint y: 421, endPoint x: 146, endPoint y: 412, distance: 480.7
click at [146, 412] on div "Messages Tasks Payments Rental Overview Documents Contacts Notes Event Messages…" at bounding box center [661, 468] width 1323 height 944
click at [354, 409] on input "New Subject*" at bounding box center [661, 411] width 729 height 27
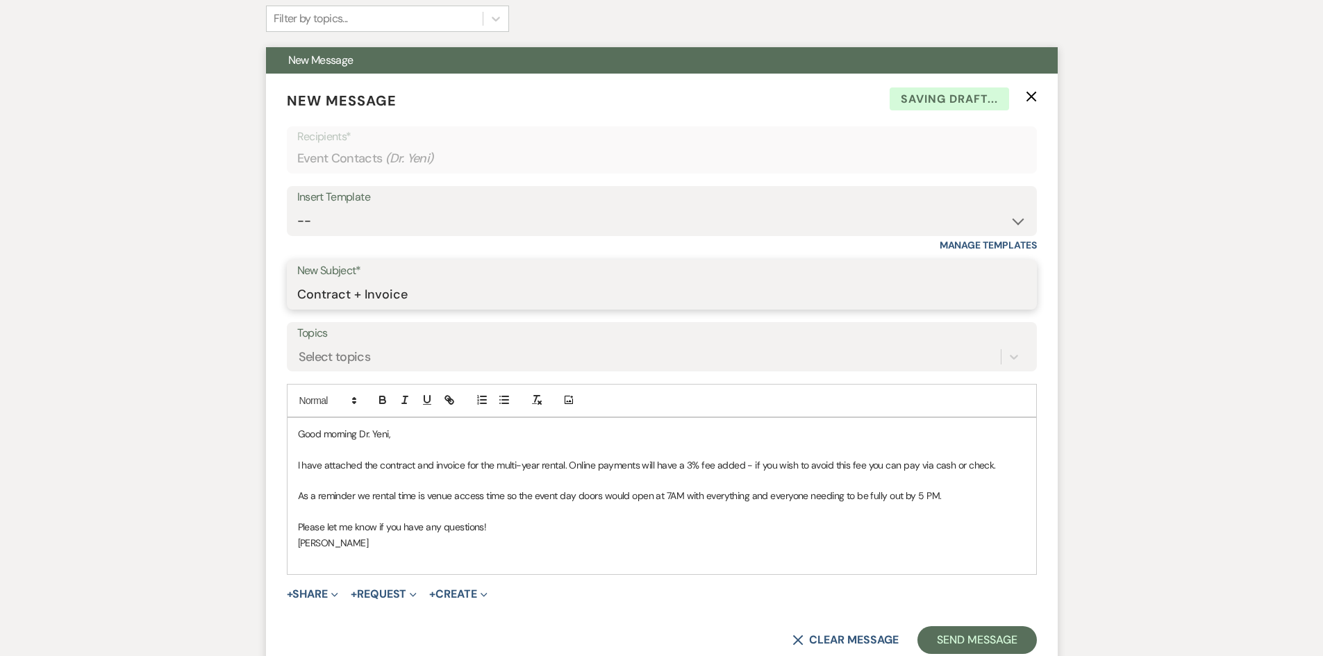
scroll to position [700, 0]
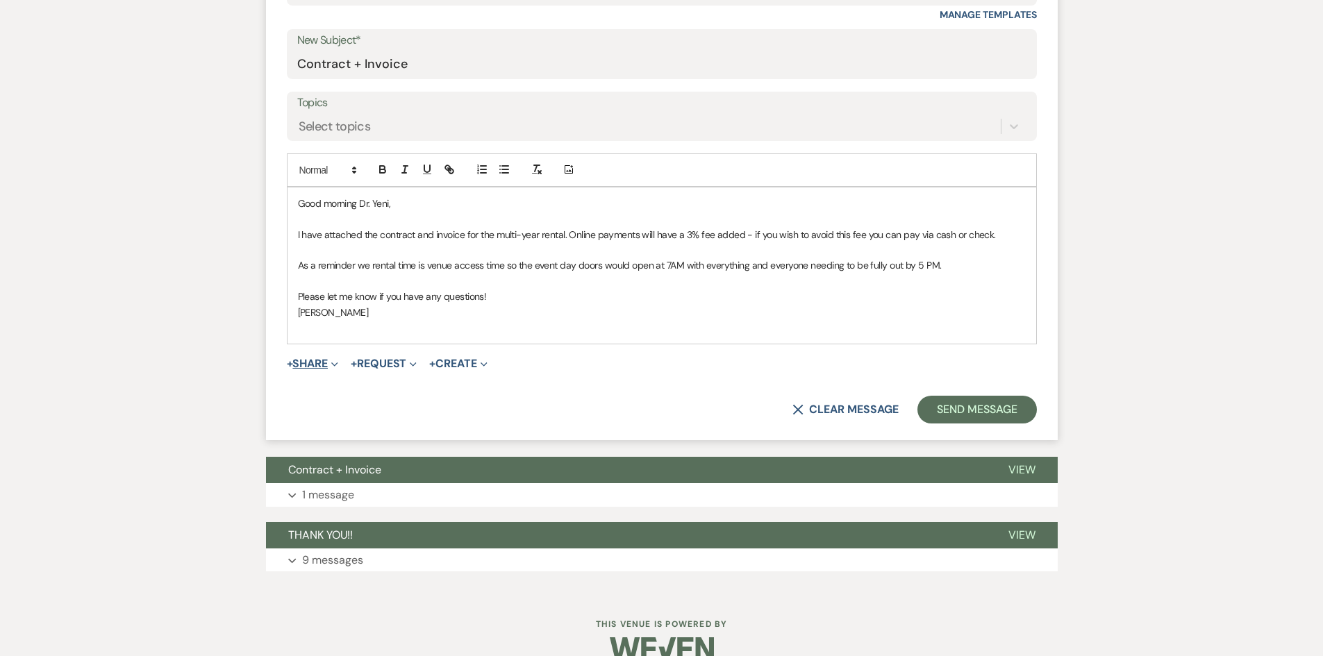
click at [312, 363] on button "+ Share Expand" at bounding box center [313, 363] width 52 height 11
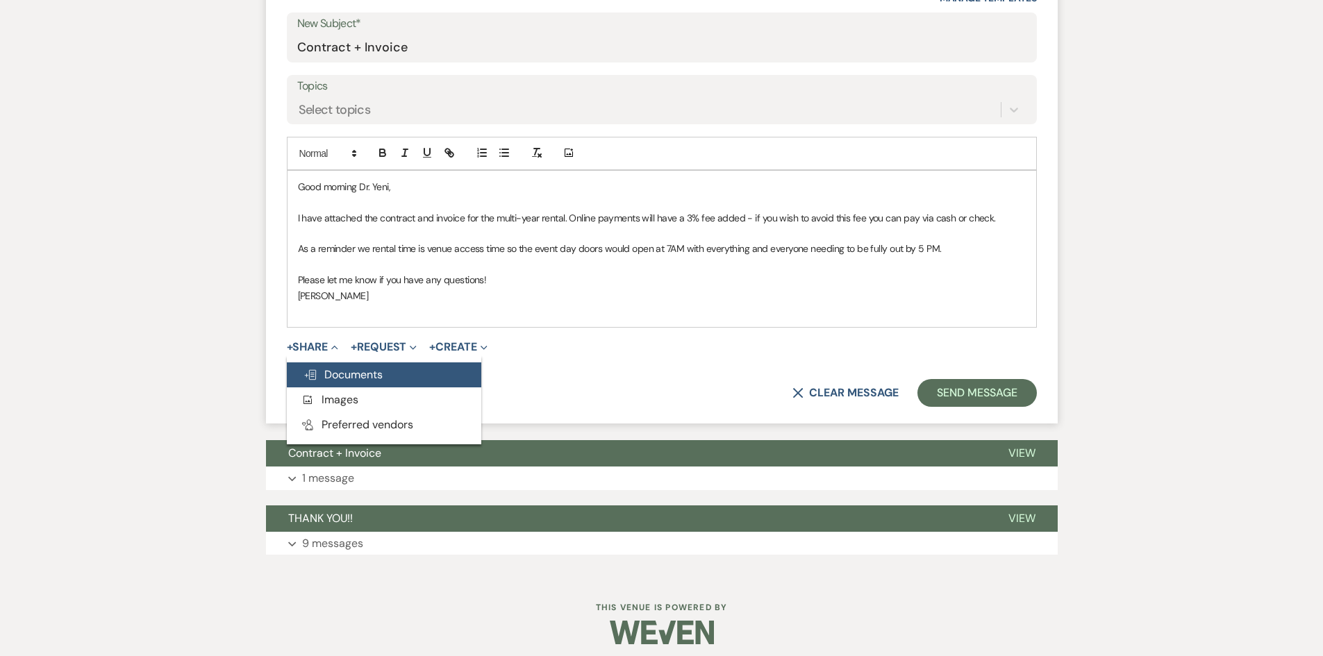
click at [342, 397] on span "Add Photo Images" at bounding box center [330, 399] width 58 height 15
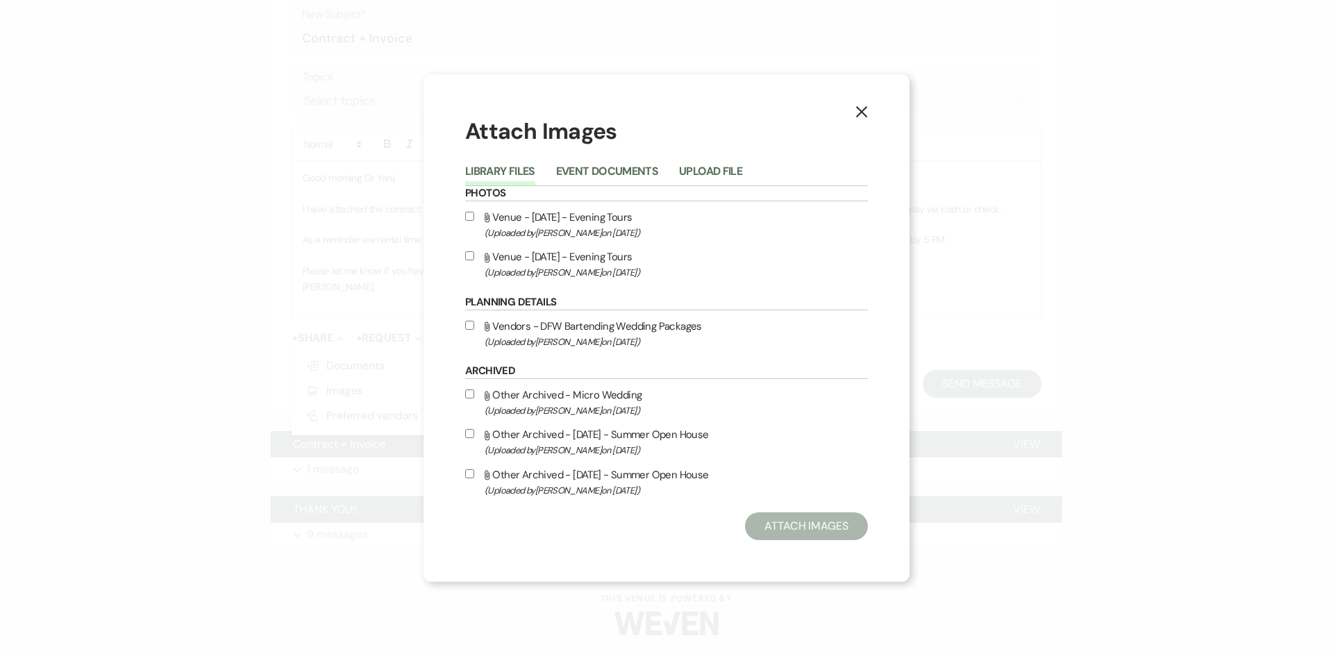
click at [866, 113] on icon "X" at bounding box center [862, 112] width 13 height 13
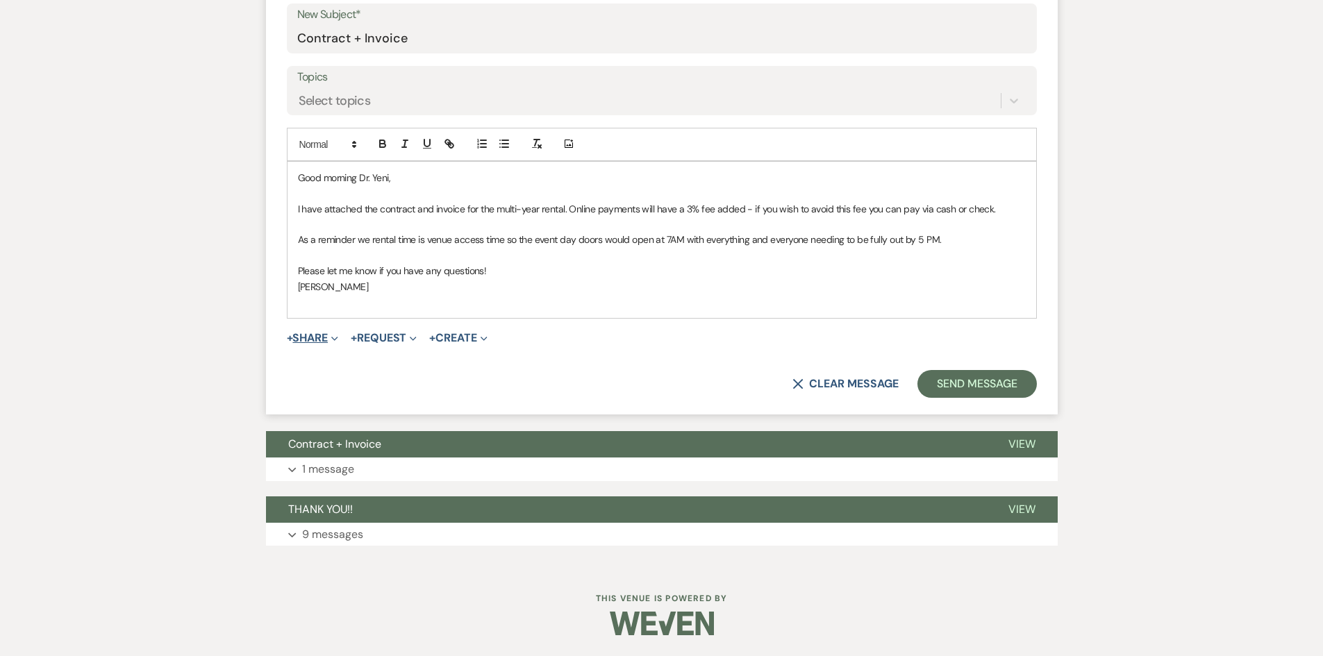
click at [310, 338] on button "+ Share Expand" at bounding box center [313, 338] width 52 height 11
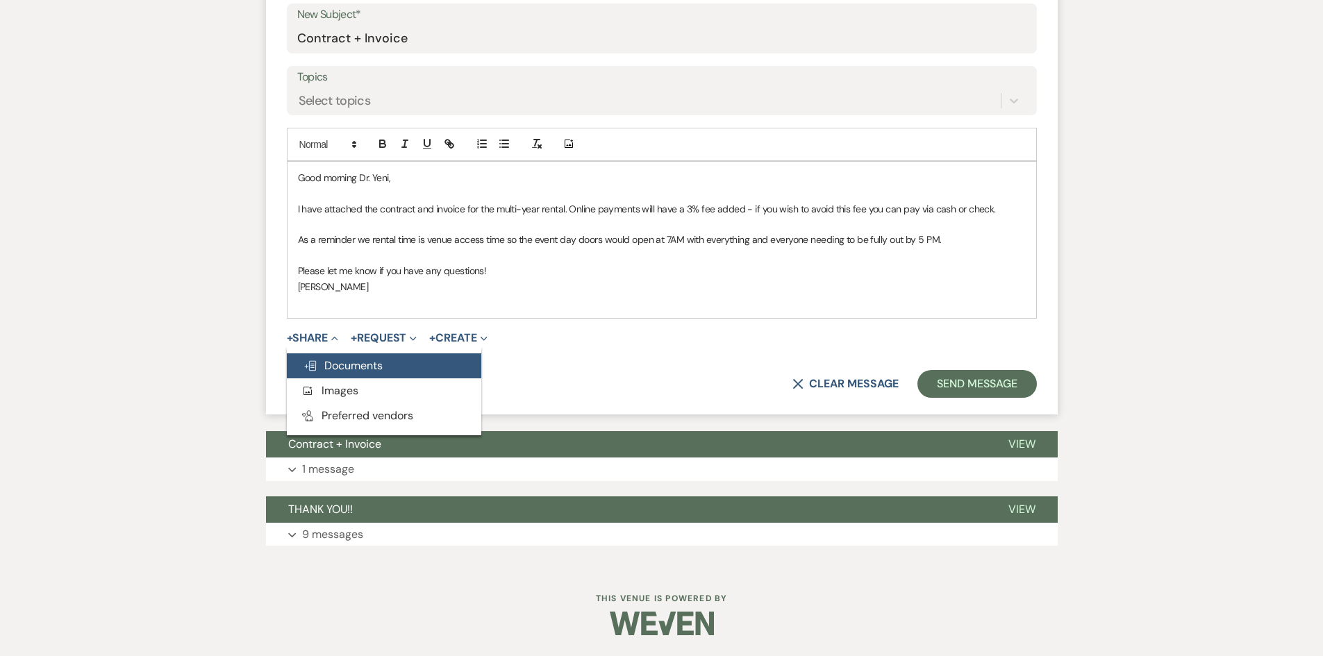
click at [339, 372] on span "Doc Upload Documents" at bounding box center [343, 365] width 79 height 15
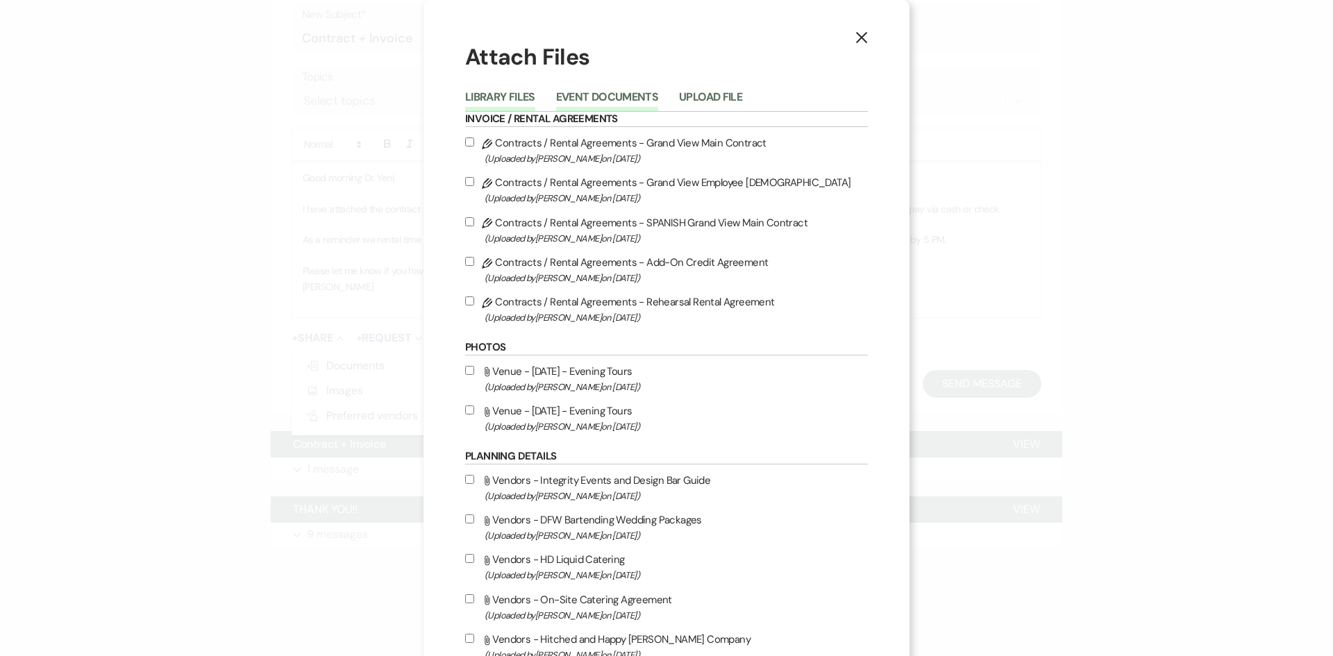
click at [604, 95] on button "Event Documents" at bounding box center [607, 101] width 102 height 19
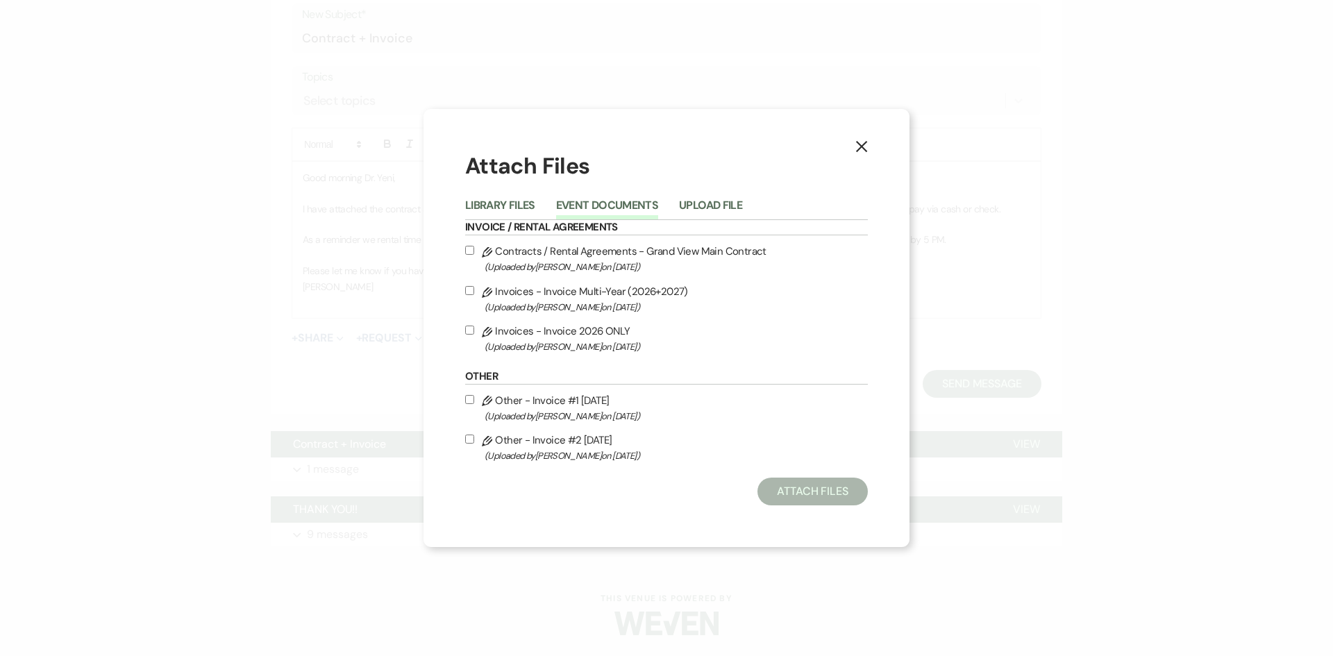
click at [628, 297] on label "Pencil Invoices - Invoice Multi-Year (2026+2027) (Uploaded by [PERSON_NAME] on …" at bounding box center [666, 299] width 403 height 33
click at [474, 295] on input "Pencil Invoices - Invoice Multi-Year (2026+2027) (Uploaded by [PERSON_NAME] on …" at bounding box center [469, 290] width 9 height 9
click at [654, 251] on label "Pencil Contracts / Rental Agreements - Grand View Main Contract (Uploaded by [P…" at bounding box center [666, 258] width 403 height 33
click at [474, 251] on input "Pencil Contracts / Rental Agreements - Grand View Main Contract (Uploaded by [P…" at bounding box center [469, 250] width 9 height 9
click at [788, 476] on div "Attach Files Library Files Event Documents Upload File Invoice / Rental Agreeme…" at bounding box center [666, 329] width 403 height 356
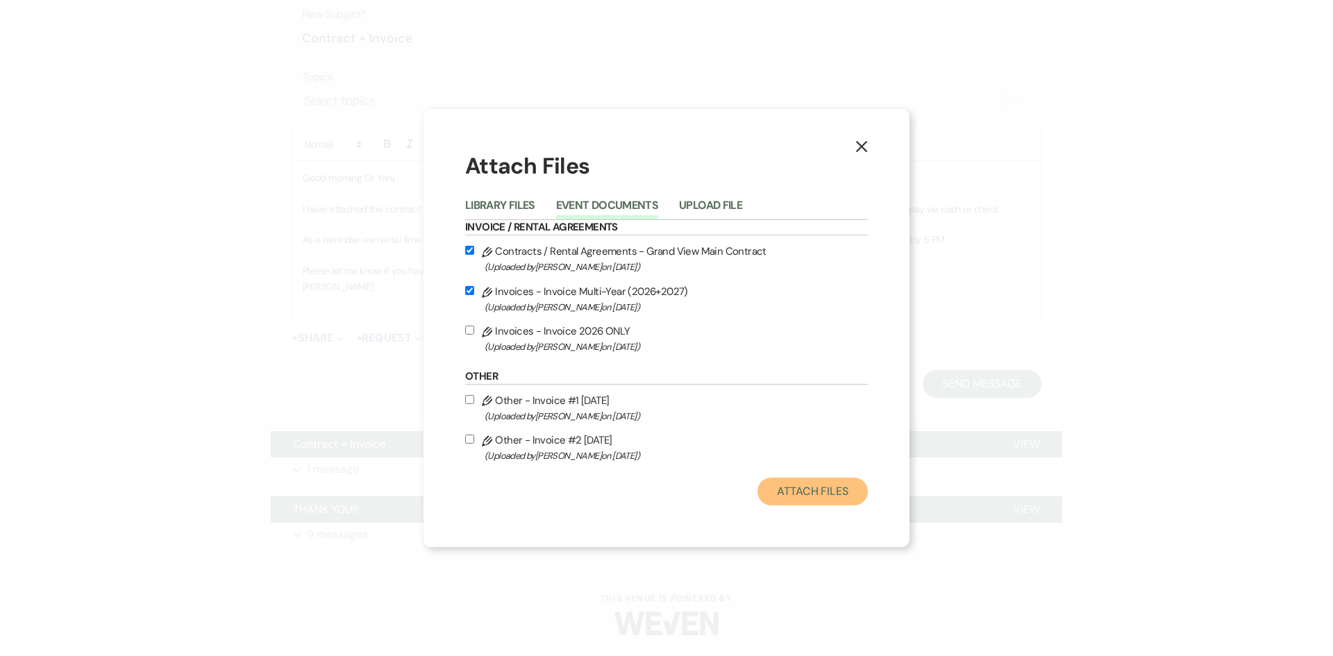
click at [814, 497] on button "Attach Files" at bounding box center [813, 492] width 110 height 28
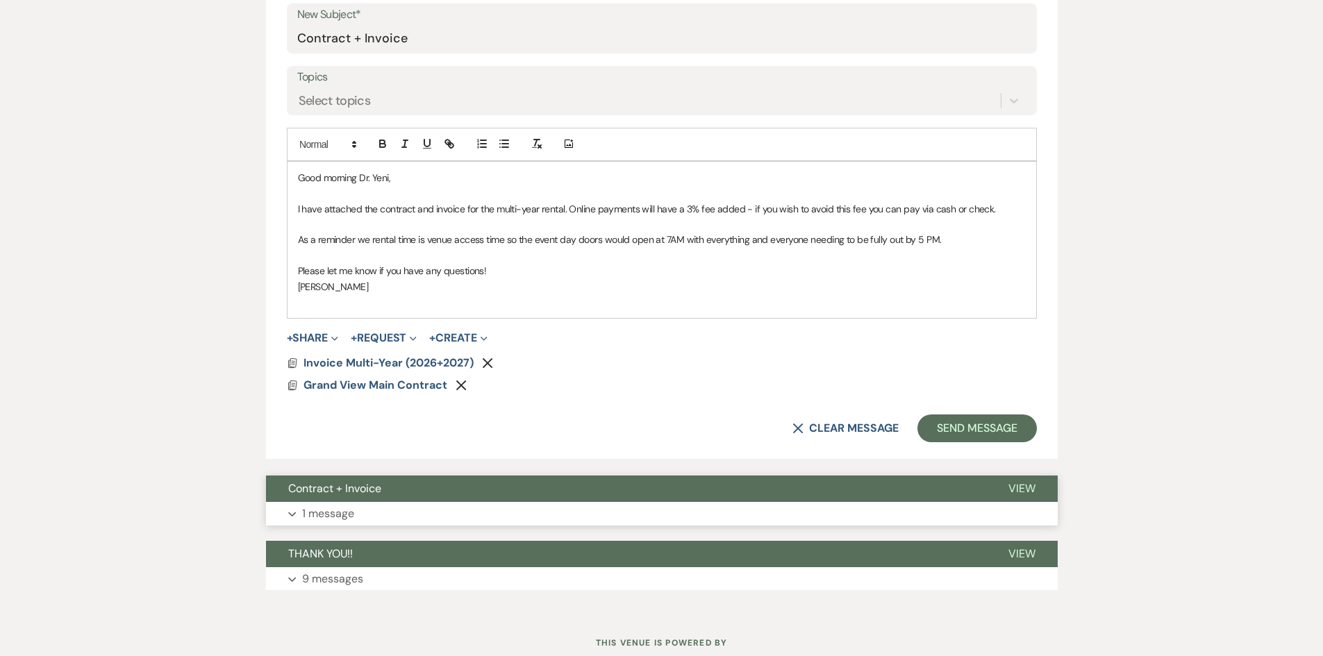
click at [363, 508] on button "Expand 1 message" at bounding box center [662, 514] width 792 height 24
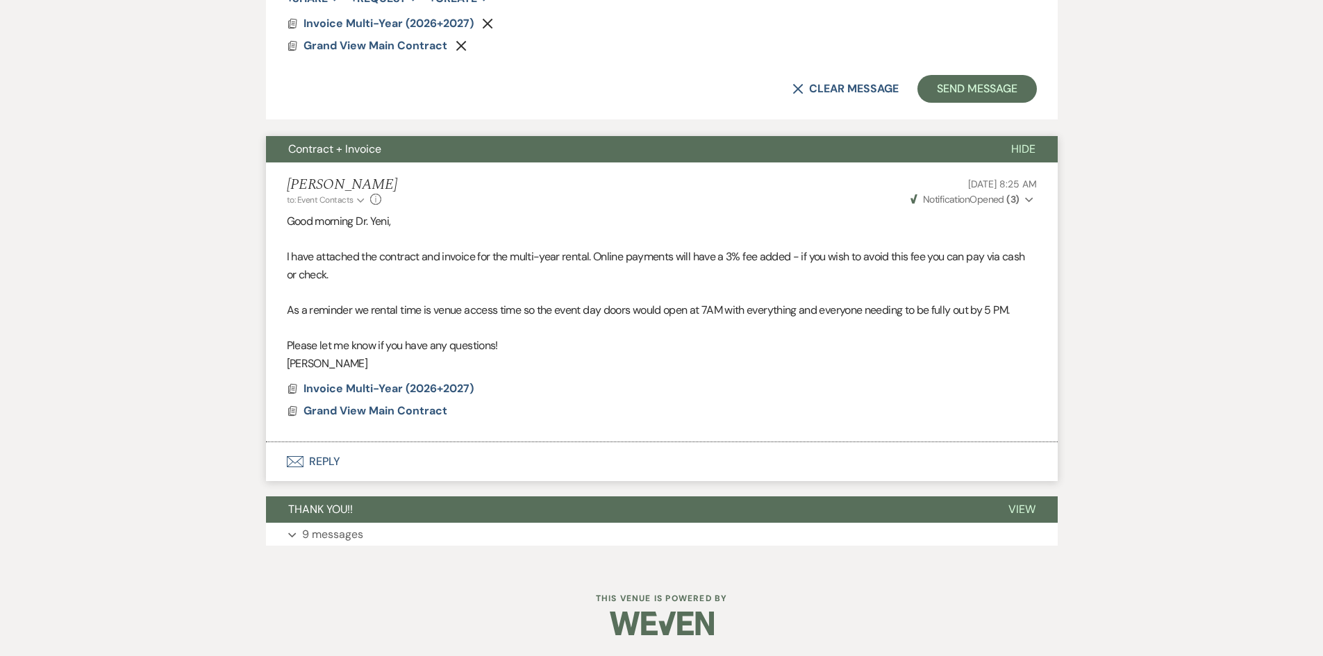
scroll to position [718, 0]
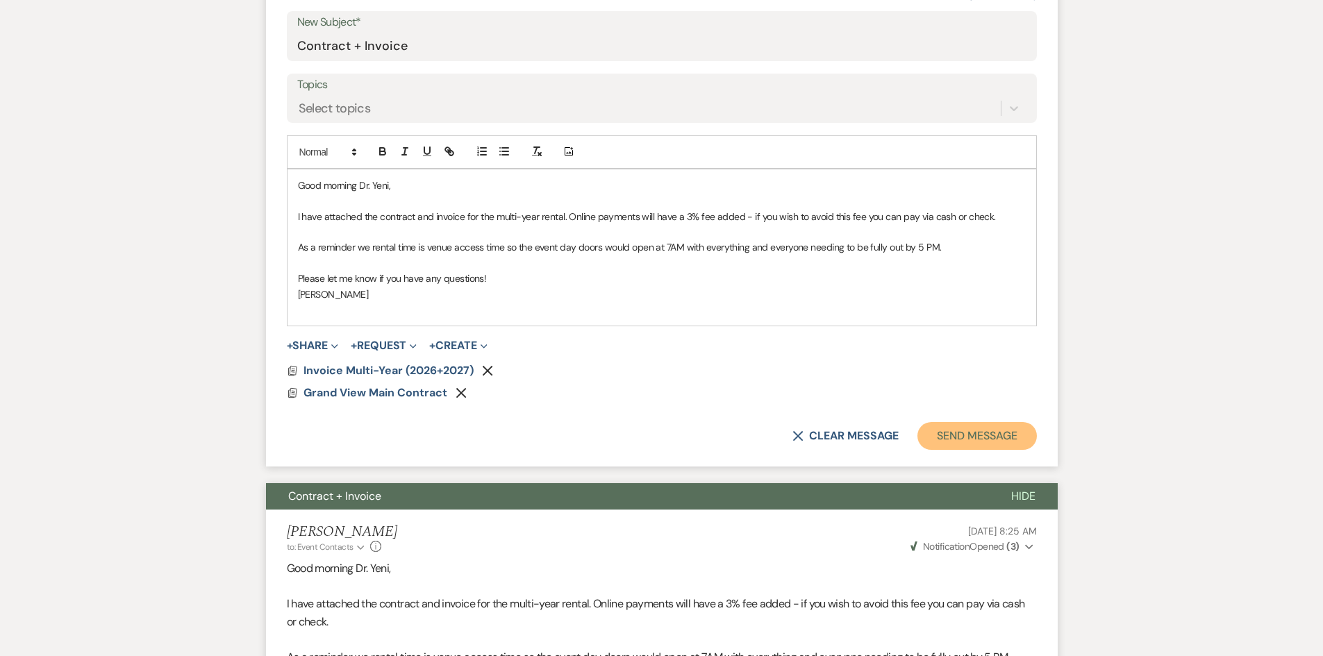
click at [964, 432] on button "Send Message" at bounding box center [976, 436] width 119 height 28
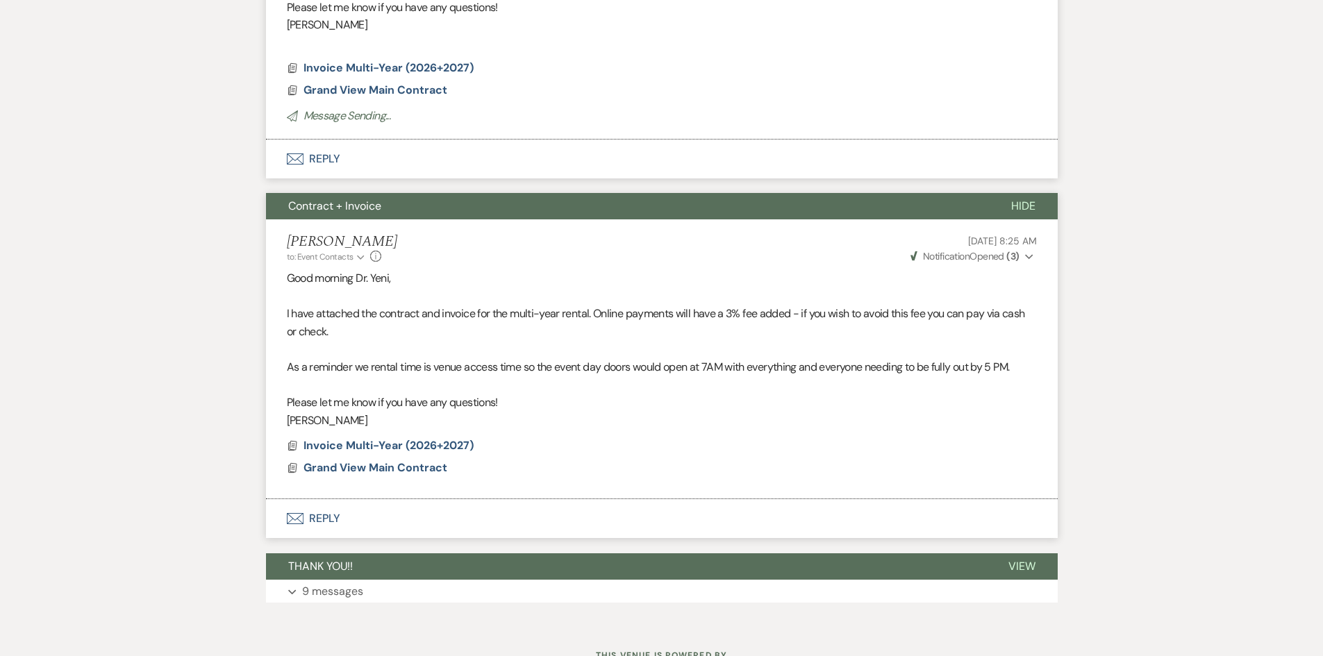
scroll to position [202, 0]
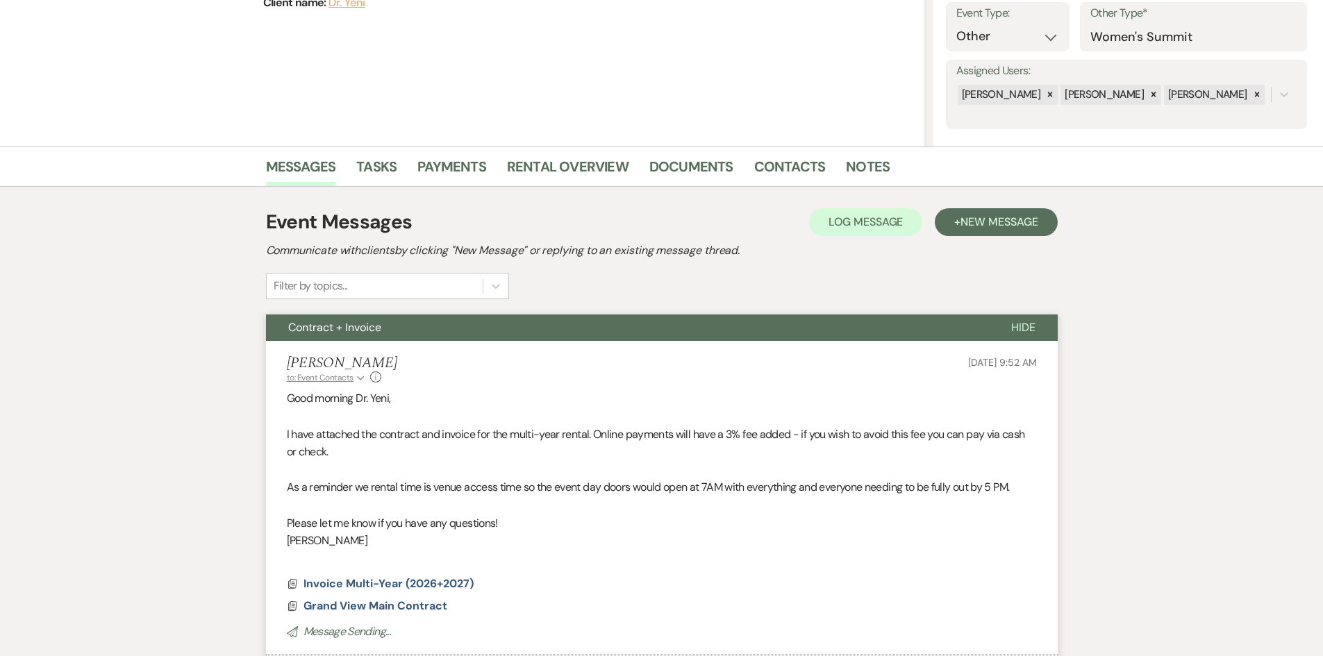
click at [350, 376] on span "to: Event Contacts" at bounding box center [320, 377] width 67 height 11
click at [480, 363] on div "[PERSON_NAME] to: Event Contacts Collapse Dr. Yeni • Couple Info [DATE] 9:52 AM" at bounding box center [662, 370] width 750 height 30
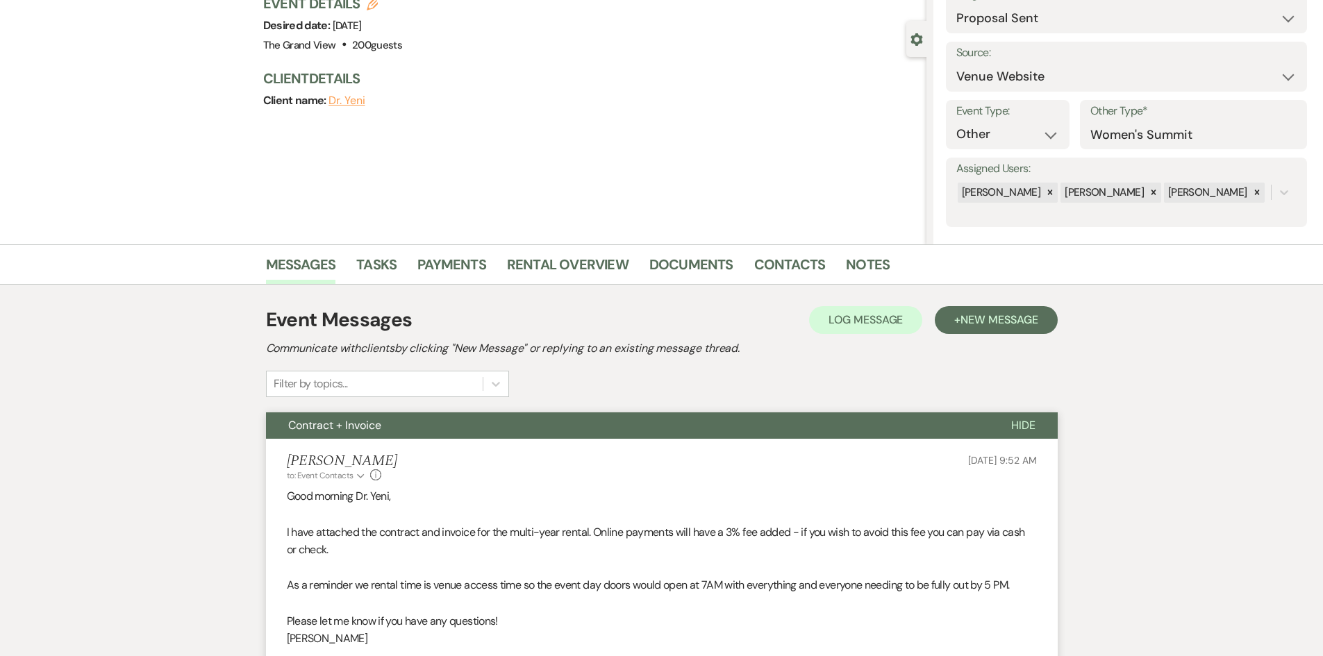
scroll to position [0, 0]
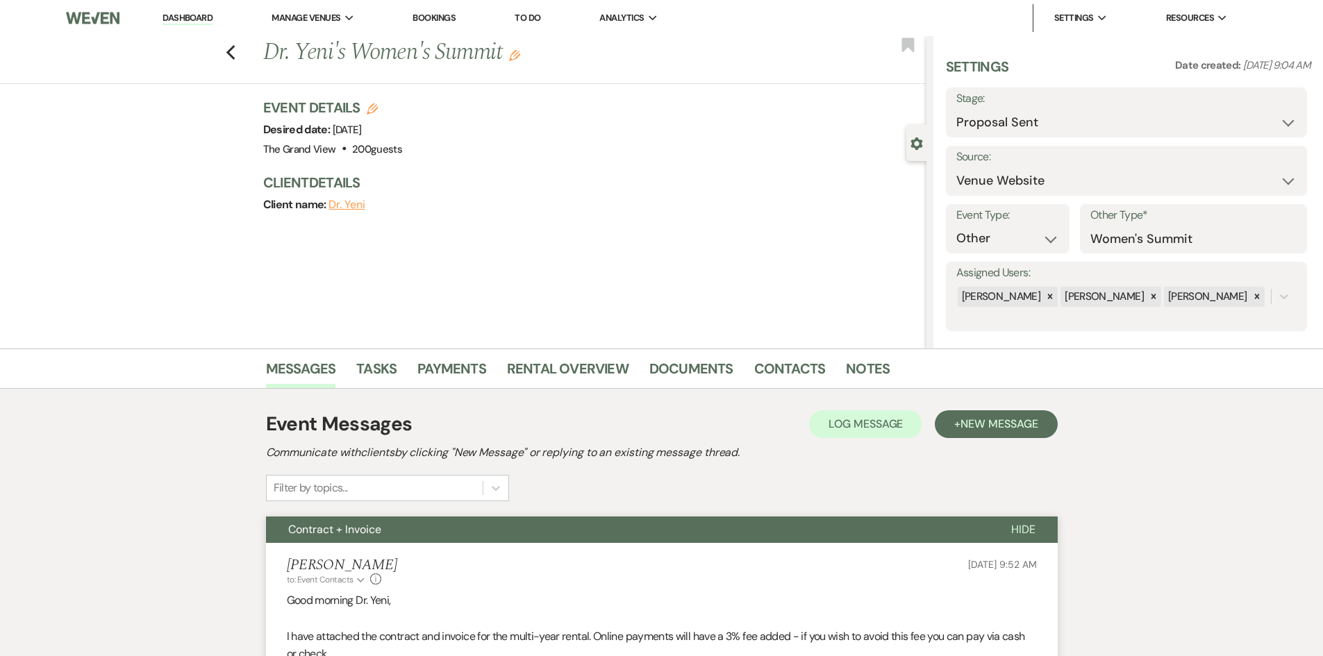
click at [198, 19] on link "Dashboard" at bounding box center [188, 18] width 50 height 13
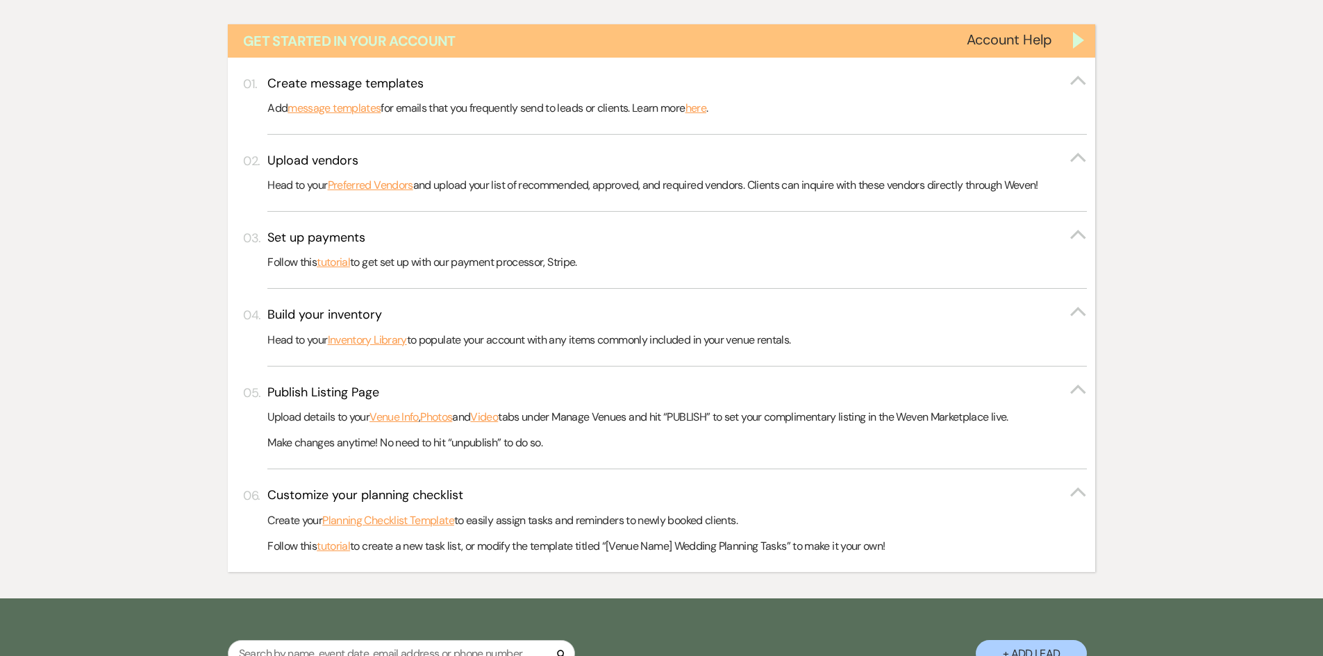
scroll to position [695, 0]
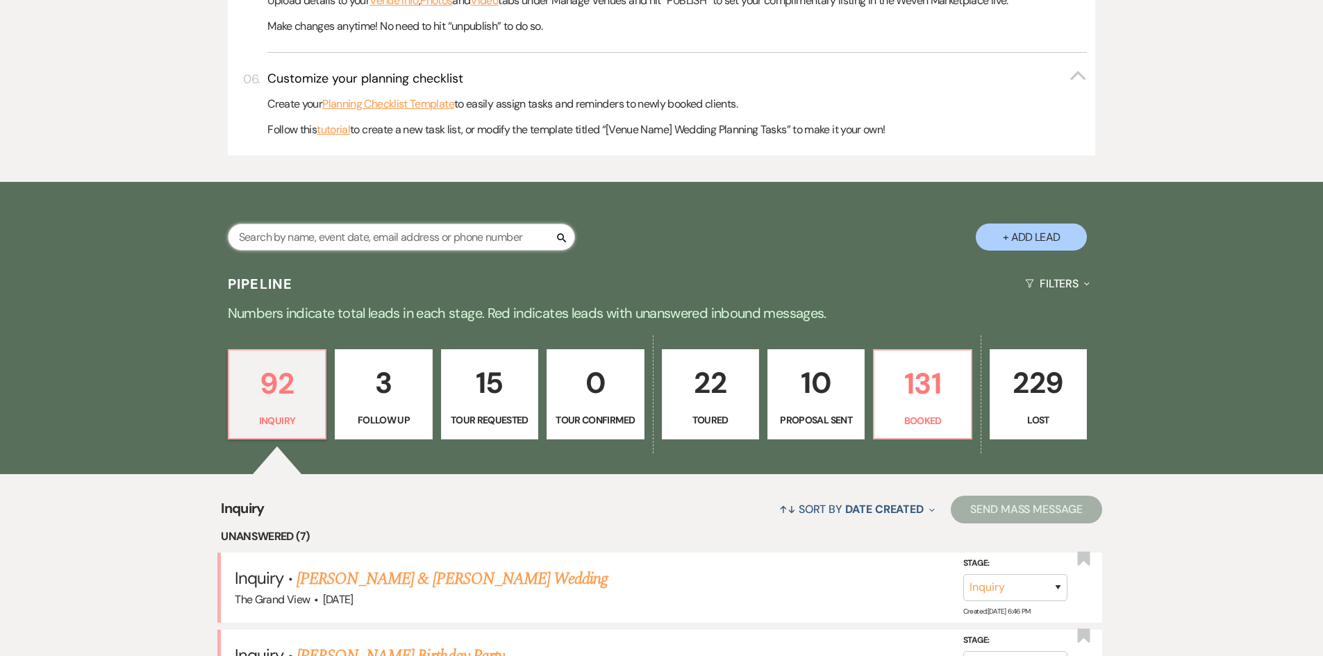
click at [418, 241] on input "text" at bounding box center [401, 237] width 347 height 27
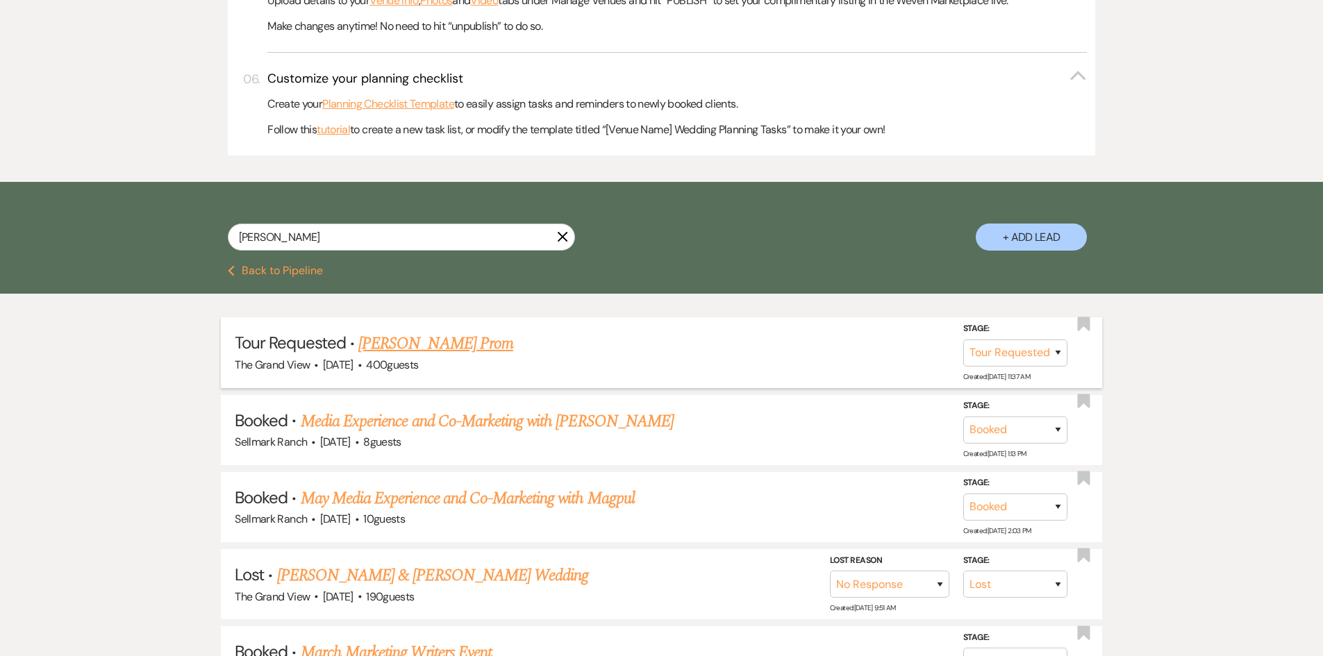
click at [414, 355] on link "[PERSON_NAME] Prom" at bounding box center [435, 343] width 155 height 25
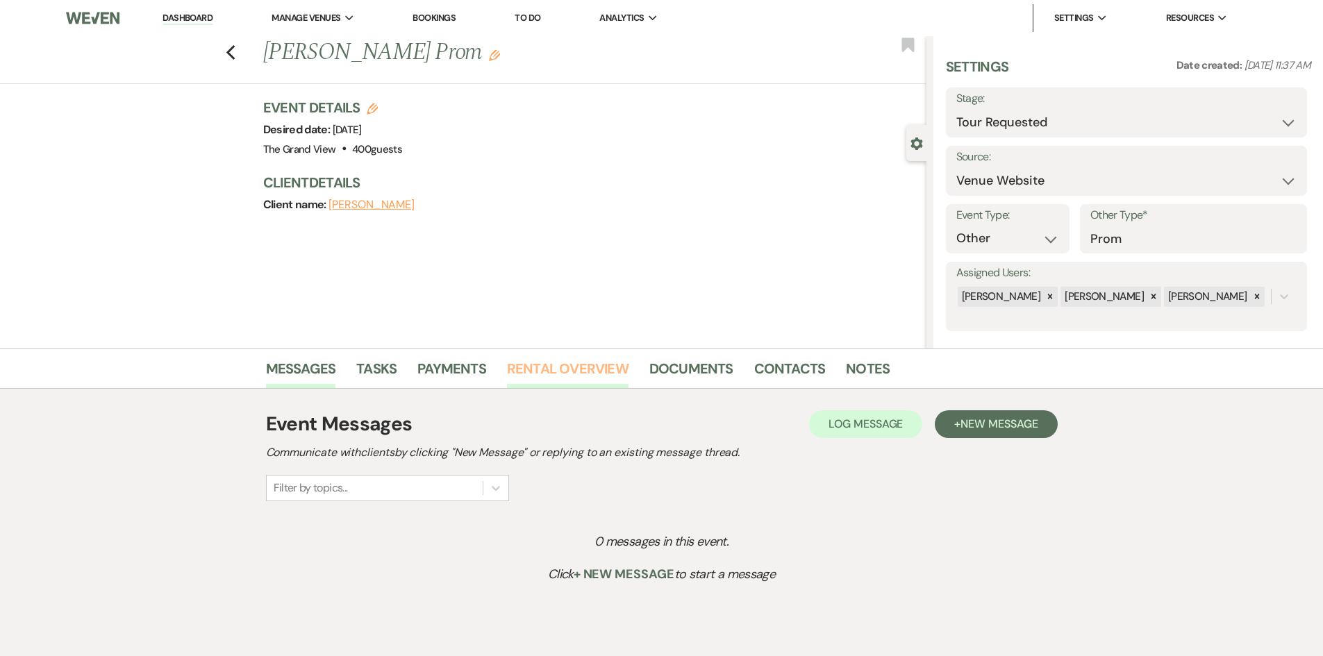
click at [585, 372] on link "Rental Overview" at bounding box center [568, 373] width 122 height 31
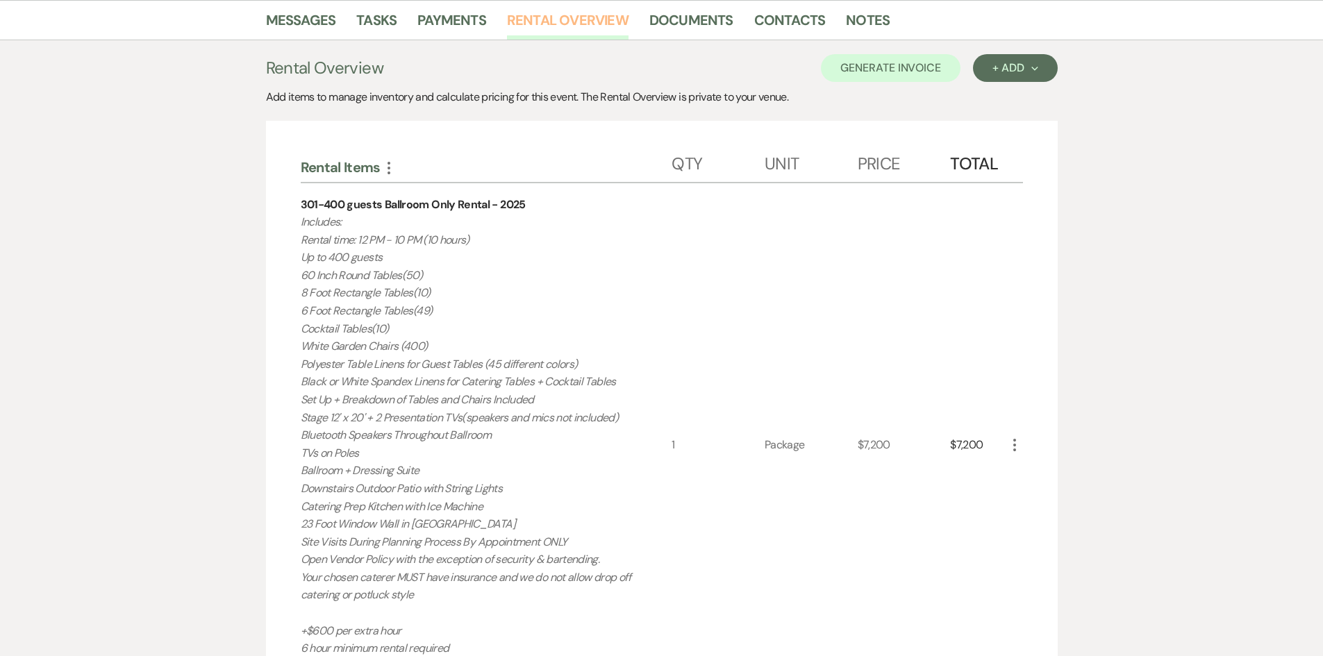
scroll to position [347, 0]
click at [886, 281] on div "$7,200" at bounding box center [904, 446] width 93 height 523
click at [691, 32] on link "Documents" at bounding box center [691, 25] width 84 height 31
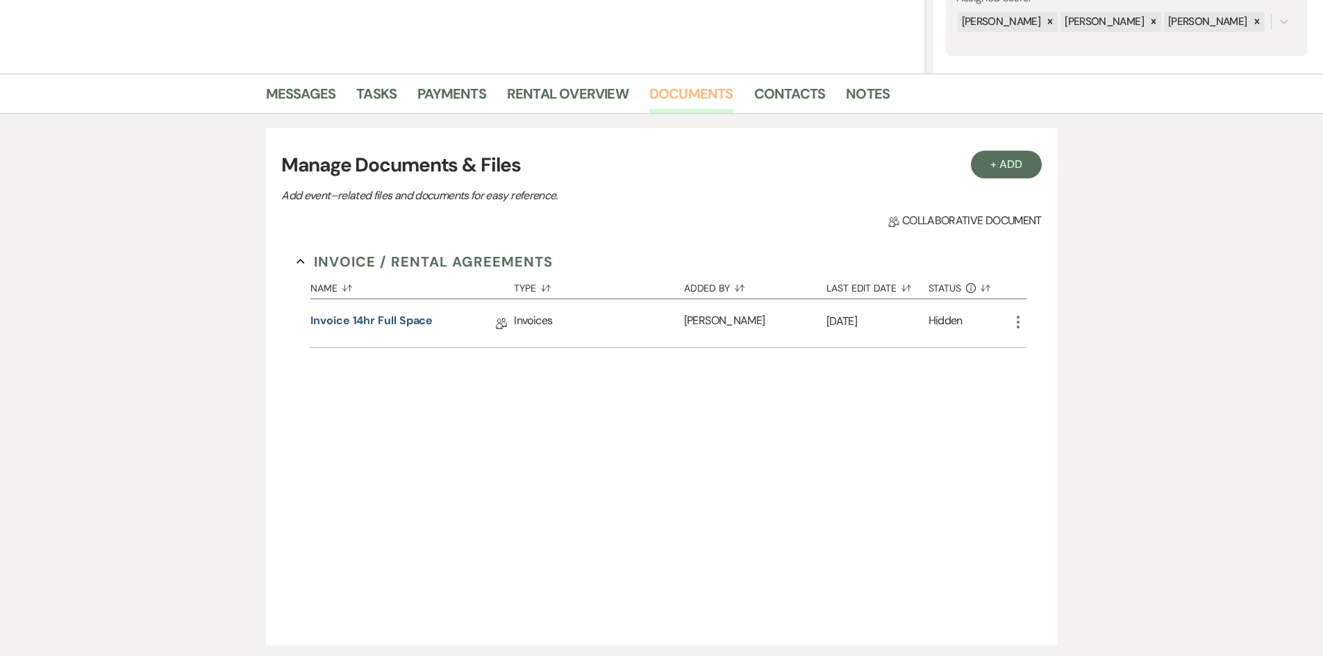
scroll to position [347, 0]
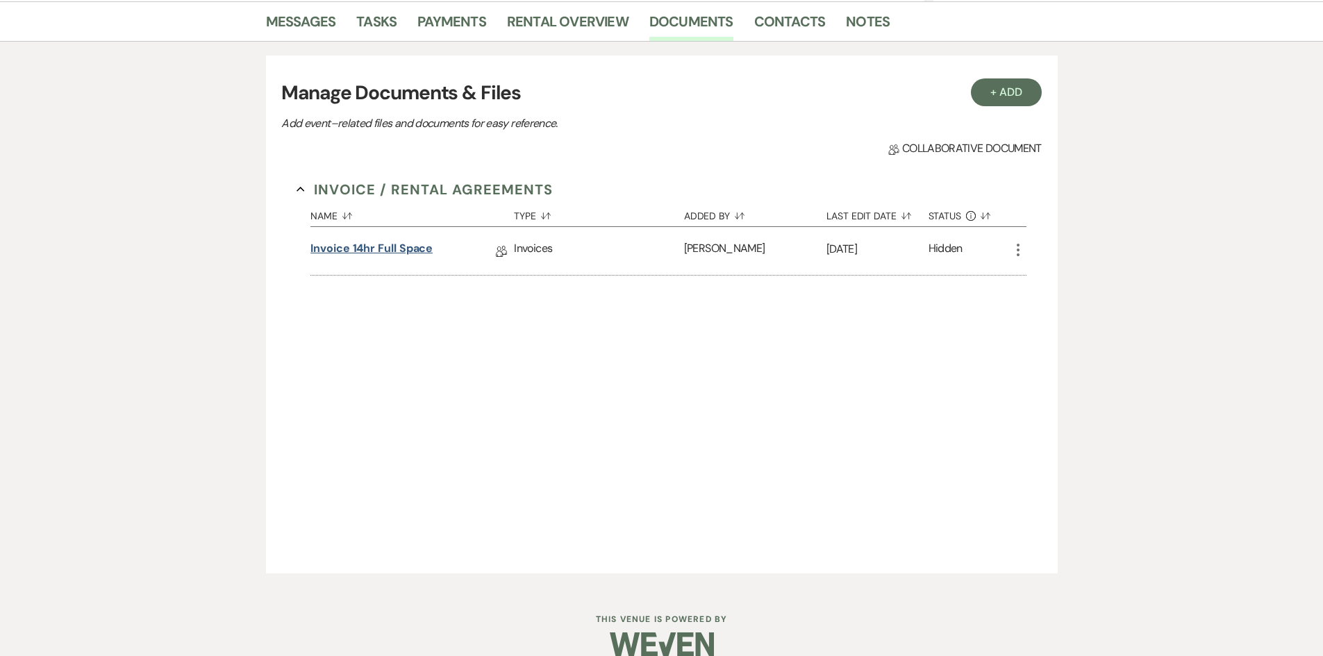
click at [391, 248] on link "Invoice 14hr full space" at bounding box center [371, 251] width 122 height 22
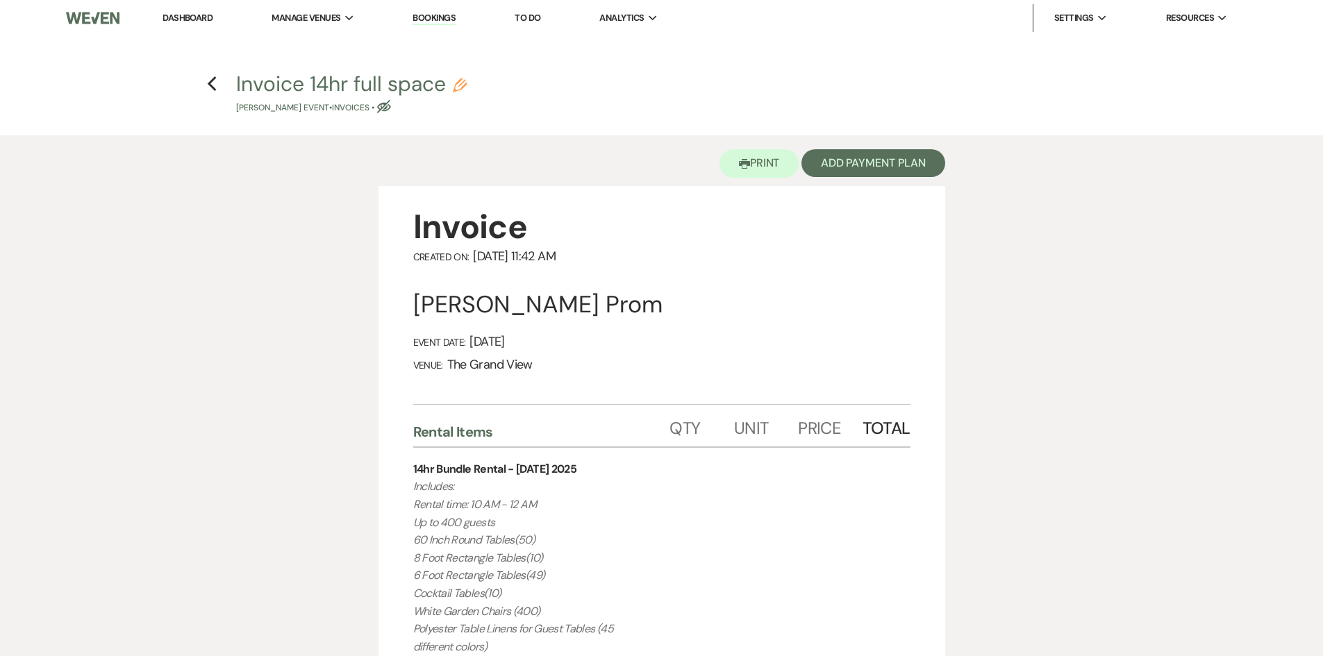
click at [761, 140] on div "Printer Print Add Payment Plan" at bounding box center [662, 160] width 567 height 51
click at [766, 154] on button "Printer Print" at bounding box center [760, 163] width 80 height 28
click at [215, 81] on icon "Previous" at bounding box center [212, 84] width 10 height 17
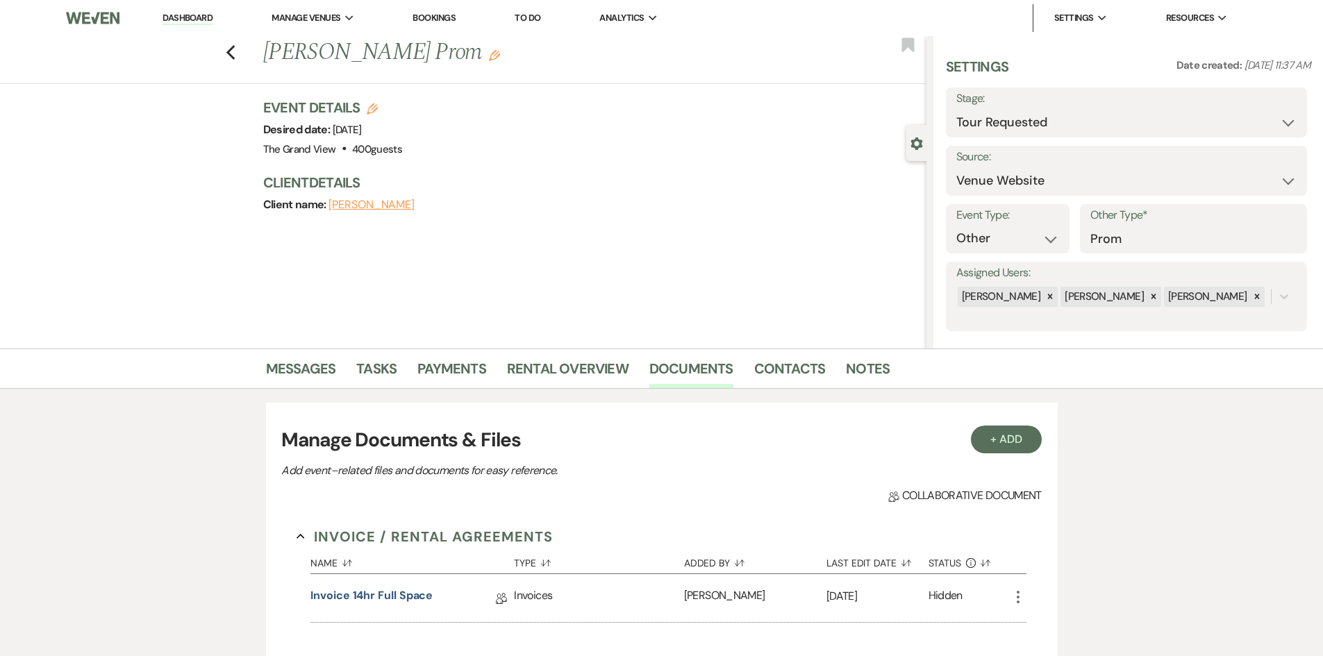
scroll to position [347, 0]
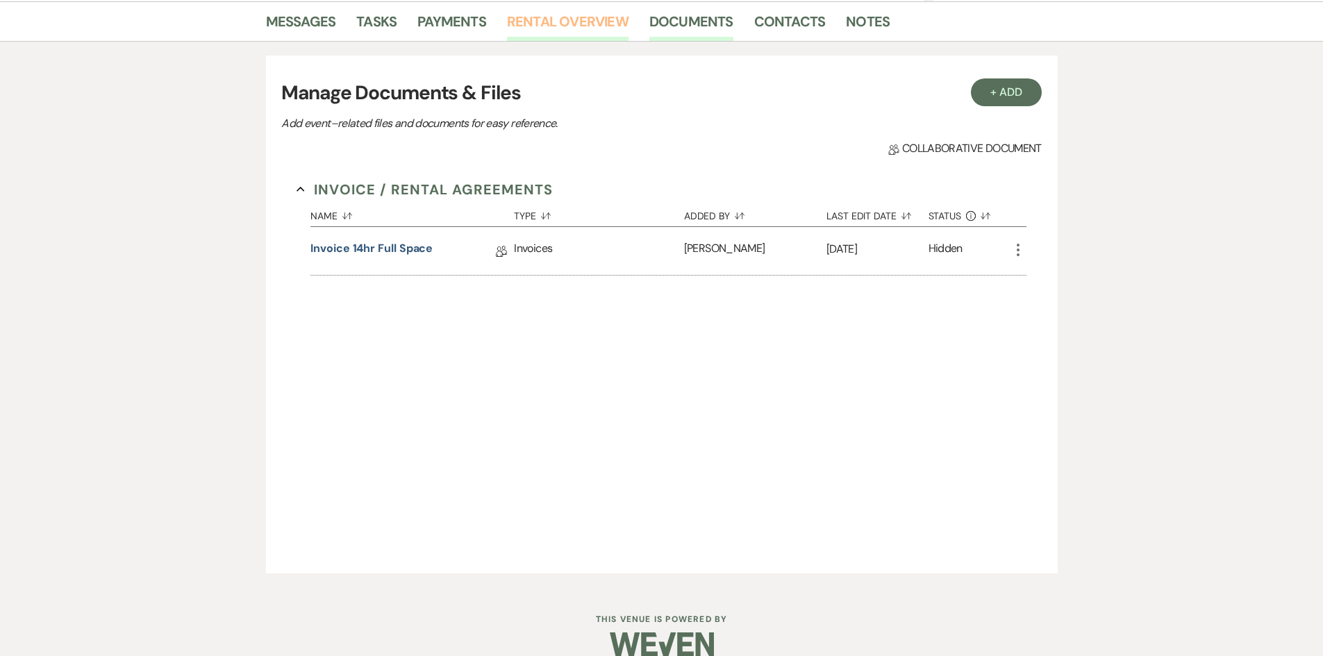
click at [567, 28] on link "Rental Overview" at bounding box center [568, 25] width 122 height 31
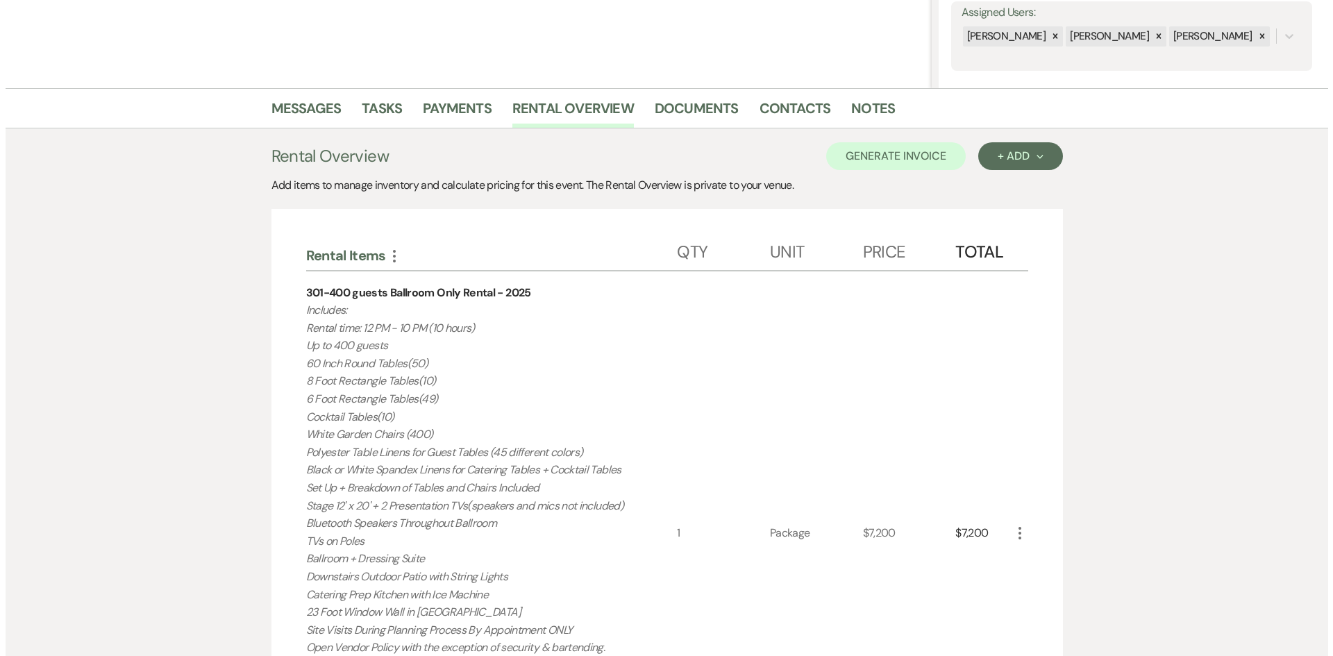
scroll to position [330, 0]
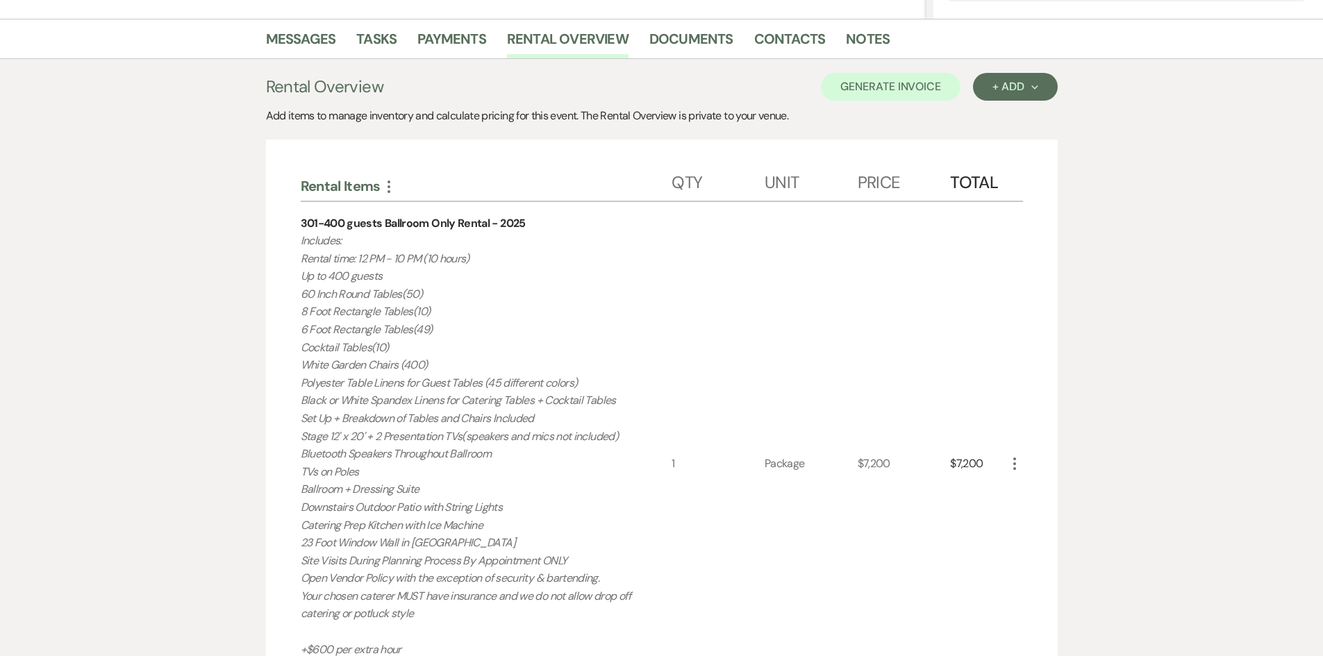
click at [1020, 465] on icon "More" at bounding box center [1014, 464] width 17 height 17
click at [1030, 485] on button "Pencil Edit" at bounding box center [1042, 491] width 72 height 22
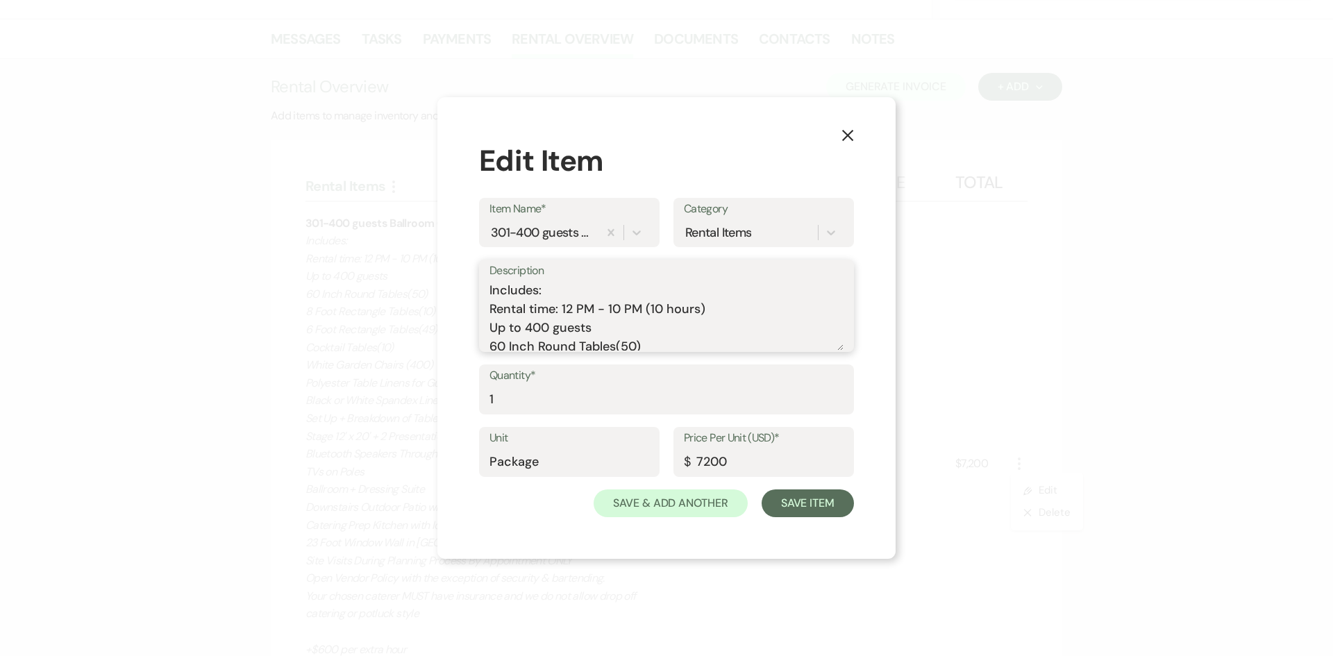
click at [574, 310] on textarea "Includes: Rental time: 12 PM - 10 PM (10 hours) Up to 400 guests 60 Inch Round …" at bounding box center [667, 315] width 354 height 69
click at [663, 311] on textarea "Includes: Rental time: 12 PM - 10 PM (10 hours) Up to 400 guests 60 Inch Round …" at bounding box center [667, 315] width 354 height 69
click at [847, 135] on use "button" at bounding box center [847, 135] width 11 height 11
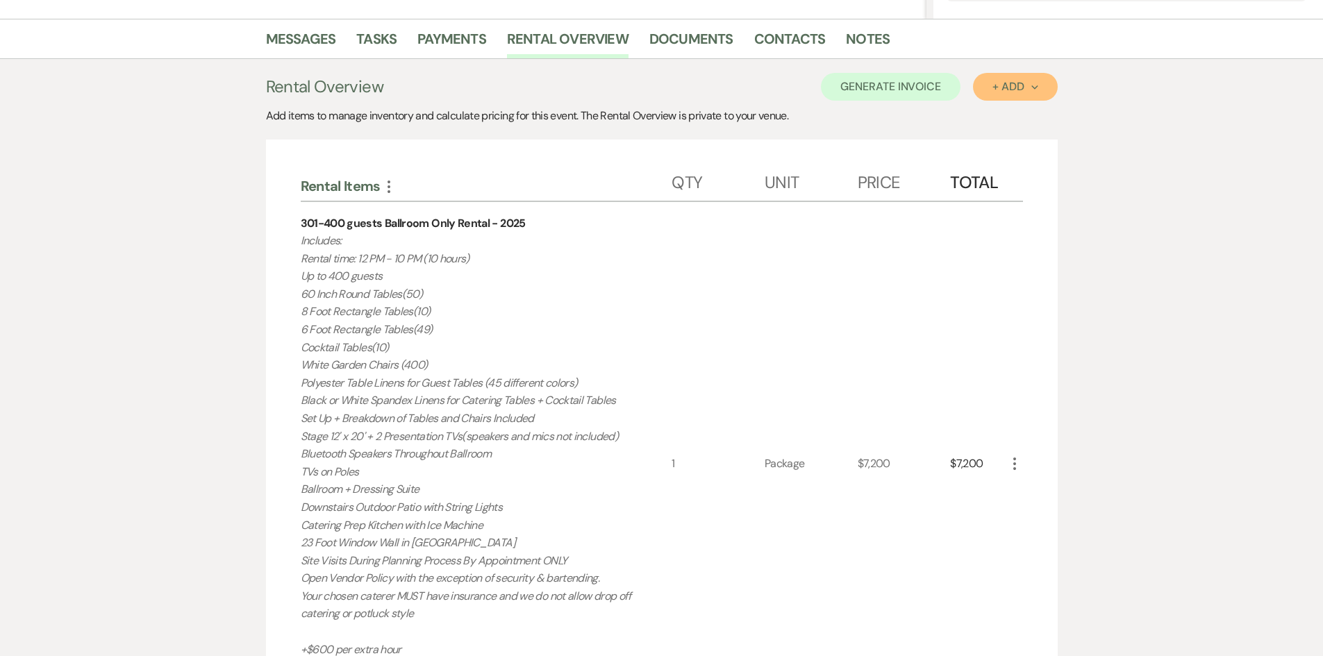
click at [993, 92] on div "+ Add Next" at bounding box center [1014, 86] width 45 height 11
click at [990, 119] on button "Item" at bounding box center [1008, 119] width 70 height 22
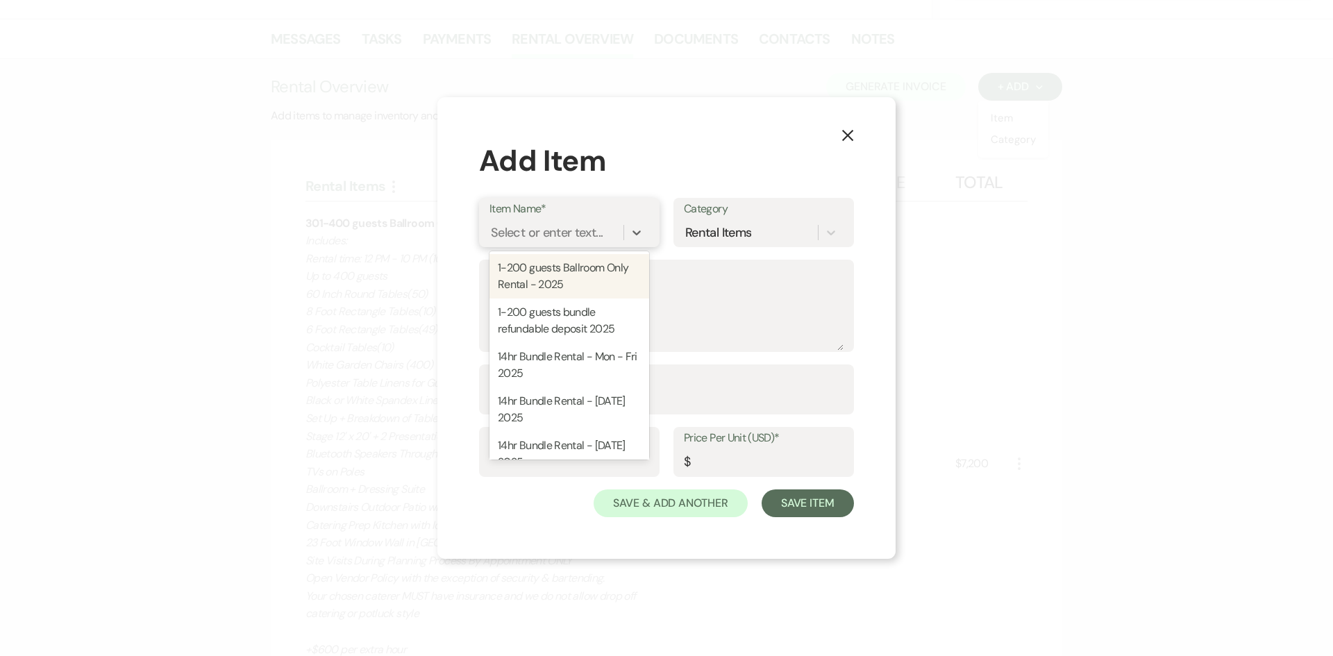
click at [526, 231] on div "Select or enter text..." at bounding box center [547, 233] width 112 height 19
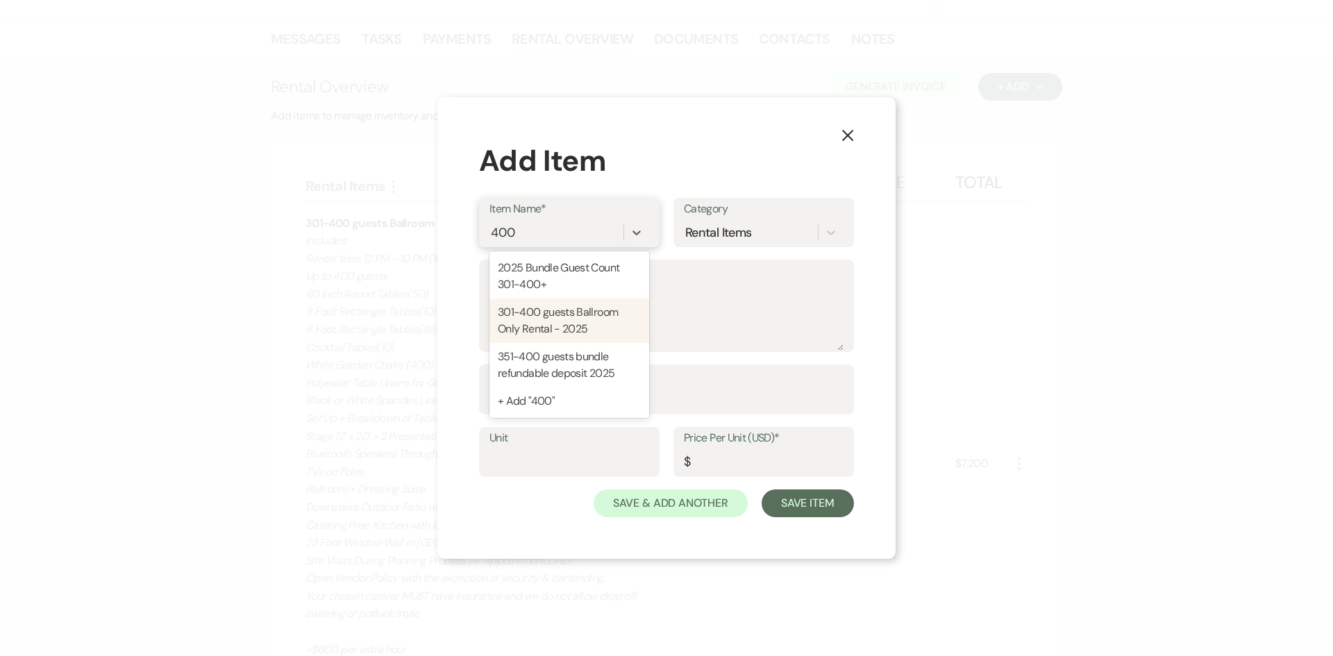
click at [540, 322] on div "301-400 guests Ballroom Only Rental - 2025" at bounding box center [570, 321] width 160 height 44
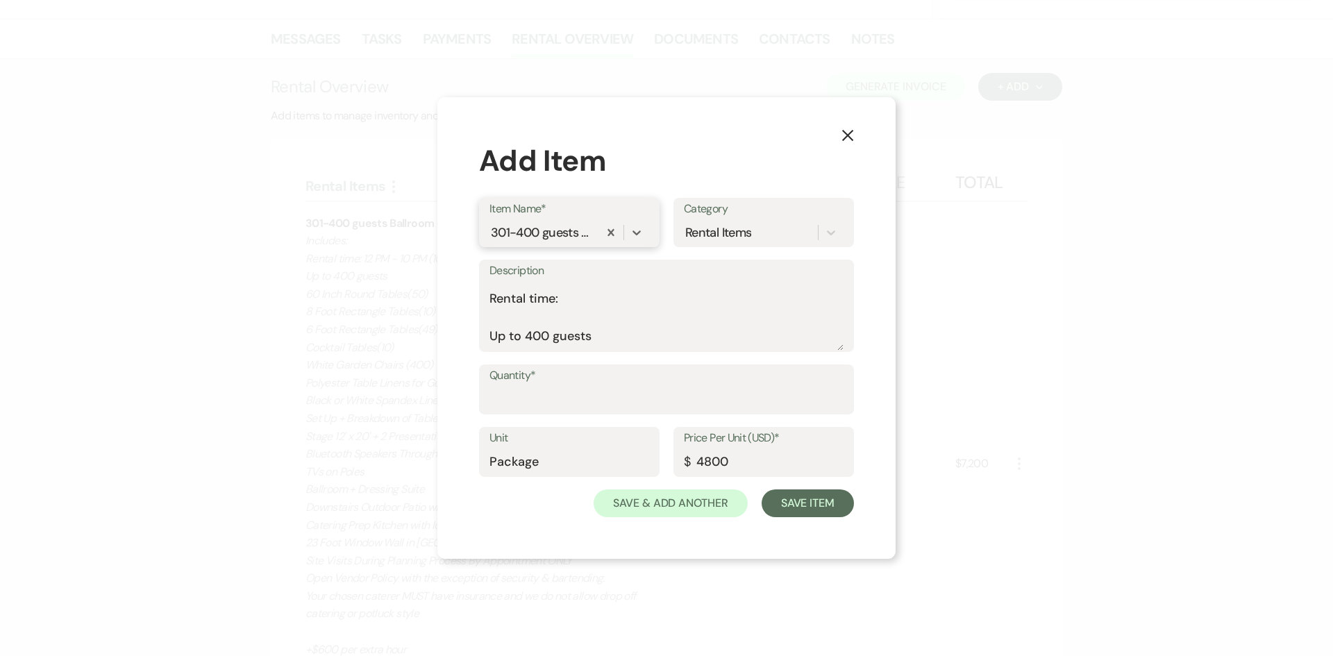
scroll to position [0, 0]
click at [601, 322] on textarea "Includes: Rental time: Up to 400 guests 60 Inch Round Tables(50) 8 Foot Rectang…" at bounding box center [667, 315] width 354 height 69
click at [567, 310] on textarea "Includes: Rental time: 8 hours Up to 400 guests 60 Inch Round Tables(50) 8 Foot…" at bounding box center [667, 315] width 354 height 69
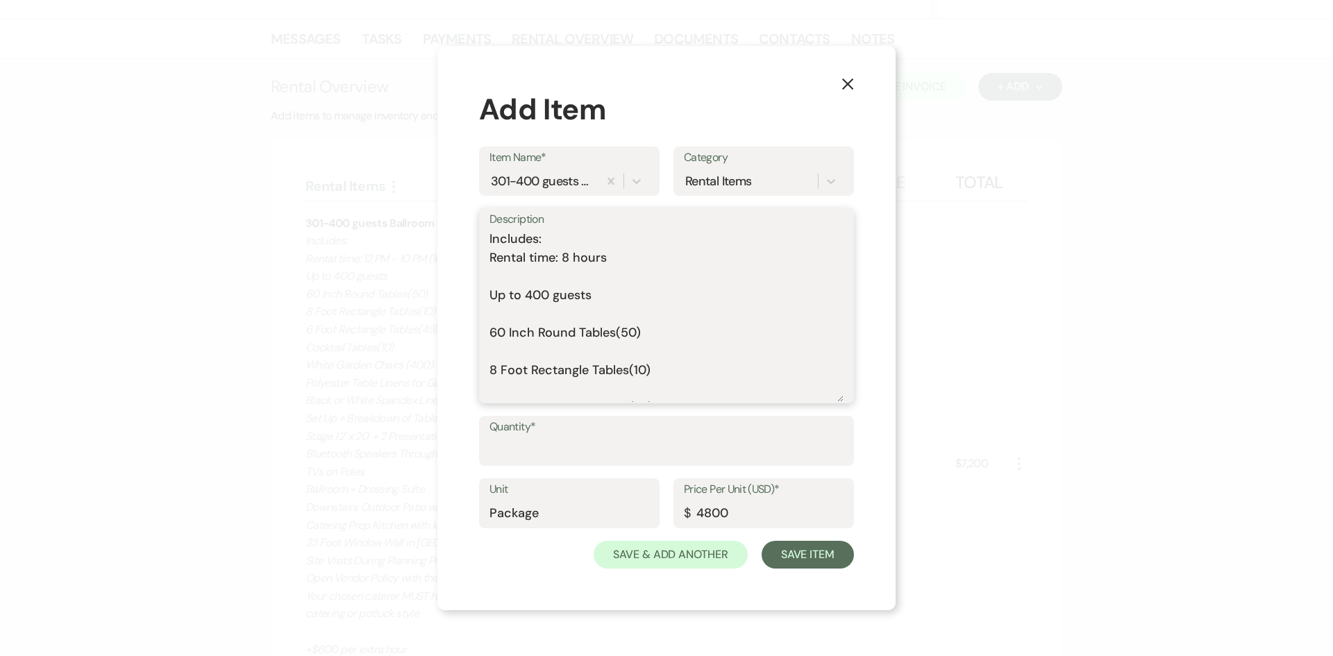
drag, startPoint x: 842, startPoint y: 347, endPoint x: 807, endPoint y: 459, distance: 117.1
click at [823, 469] on form "Item Name* 301-400 guests Ballroom Only Rental - 2025 Category Rental Items Des…" at bounding box center [666, 358] width 375 height 422
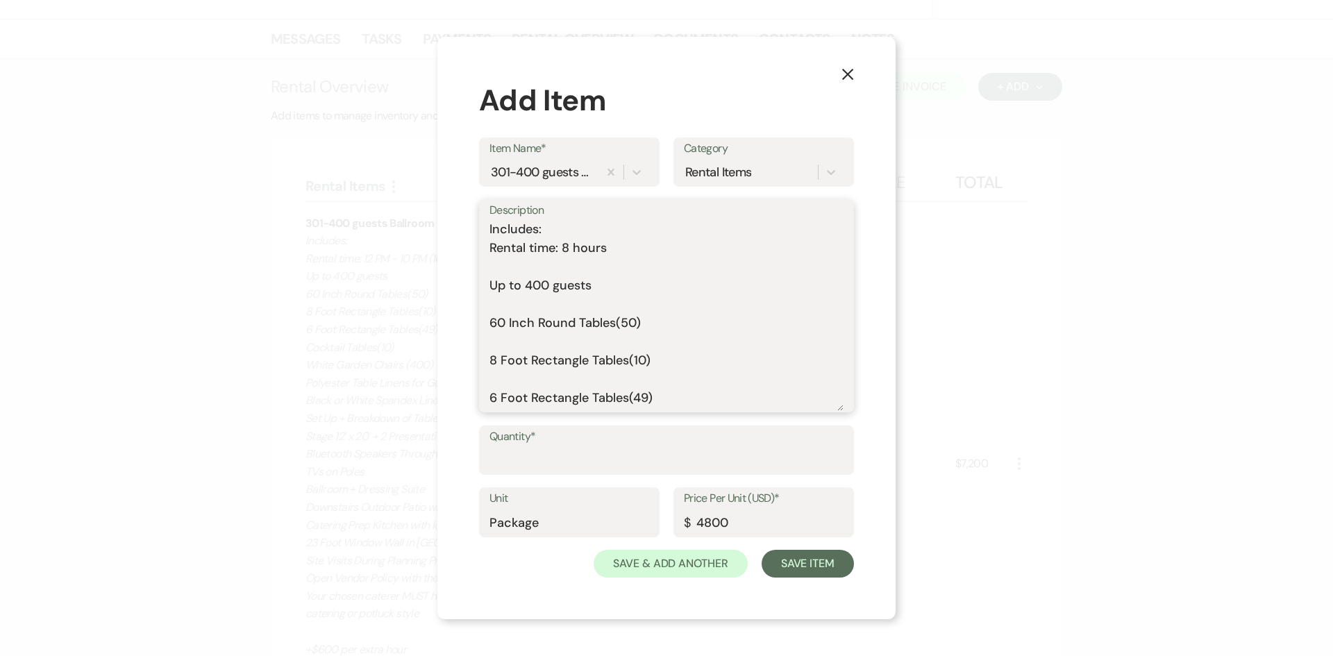
click at [524, 257] on textarea "Includes: Rental time: 8 hours Up to 400 guests 60 Inch Round Tables(50) 8 Foot…" at bounding box center [667, 315] width 354 height 191
click at [515, 279] on textarea "Includes: Rental time: 8 hours Up to 400 guests 60 Inch Round Tables(50) 8 Foot…" at bounding box center [667, 315] width 354 height 191
click at [518, 267] on textarea "Includes: Rental time: 8 hours Up to 400 guests 60 Inch Round Tables(50) 8 Foot…" at bounding box center [667, 315] width 354 height 191
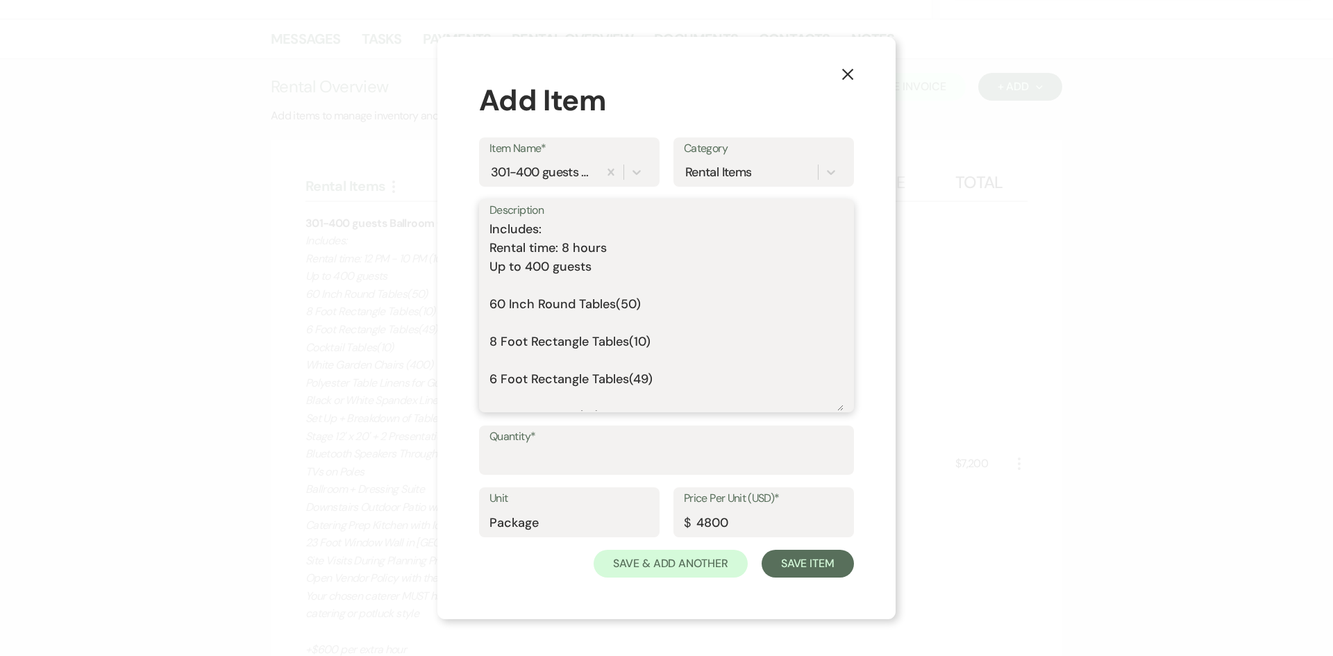
click at [520, 284] on textarea "Includes: Rental time: 8 hours Up to 400 guests 60 Inch Round Tables(50) 8 Foot…" at bounding box center [667, 315] width 354 height 191
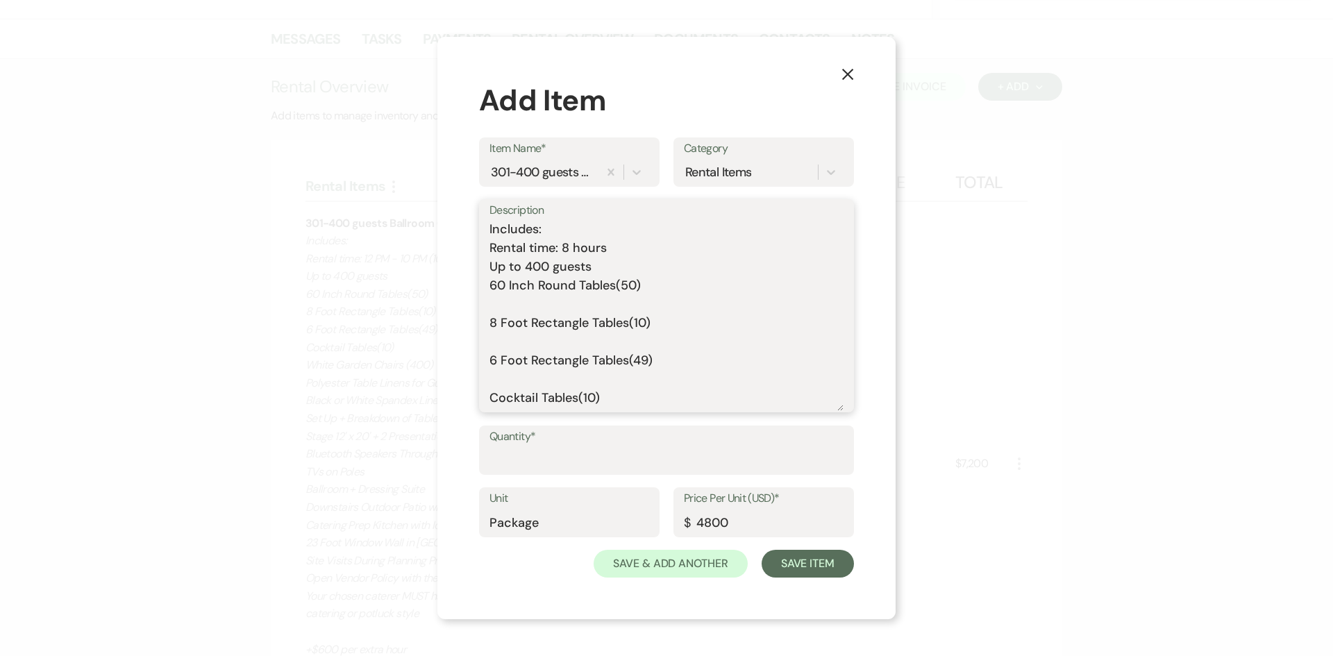
click at [523, 300] on textarea "Includes: Rental time: 8 hours Up to 400 guests 60 Inch Round Tables(50) 8 Foot…" at bounding box center [667, 315] width 354 height 191
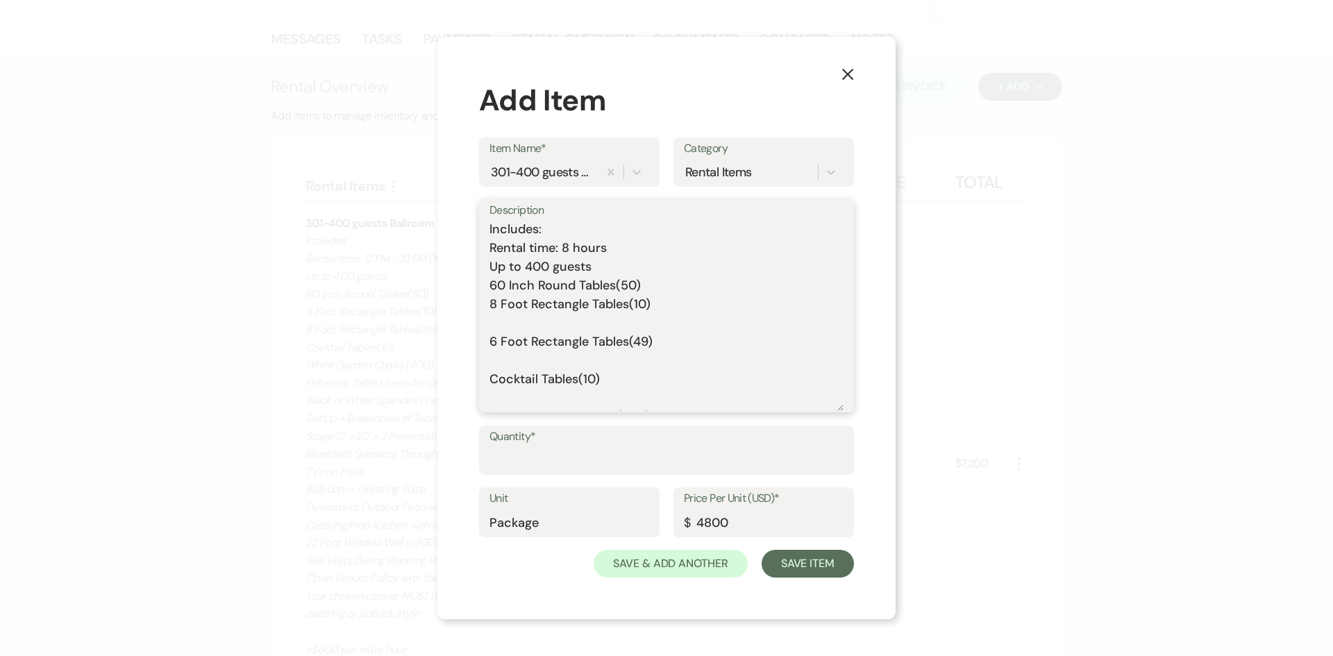
click at [525, 318] on textarea "Includes: Rental time: 8 hours Up to 400 guests 60 Inch Round Tables(50) 8 Foot…" at bounding box center [667, 315] width 354 height 191
click at [524, 343] on textarea "Includes: Rental time: 8 hours Up to 400 guests 60 Inch Round Tables(50) 8 Foot…" at bounding box center [667, 315] width 354 height 191
click at [527, 358] on textarea "Includes: Rental time: 8 hours Up to 400 guests 60 Inch Round Tables(50) 8 Foot…" at bounding box center [667, 315] width 354 height 191
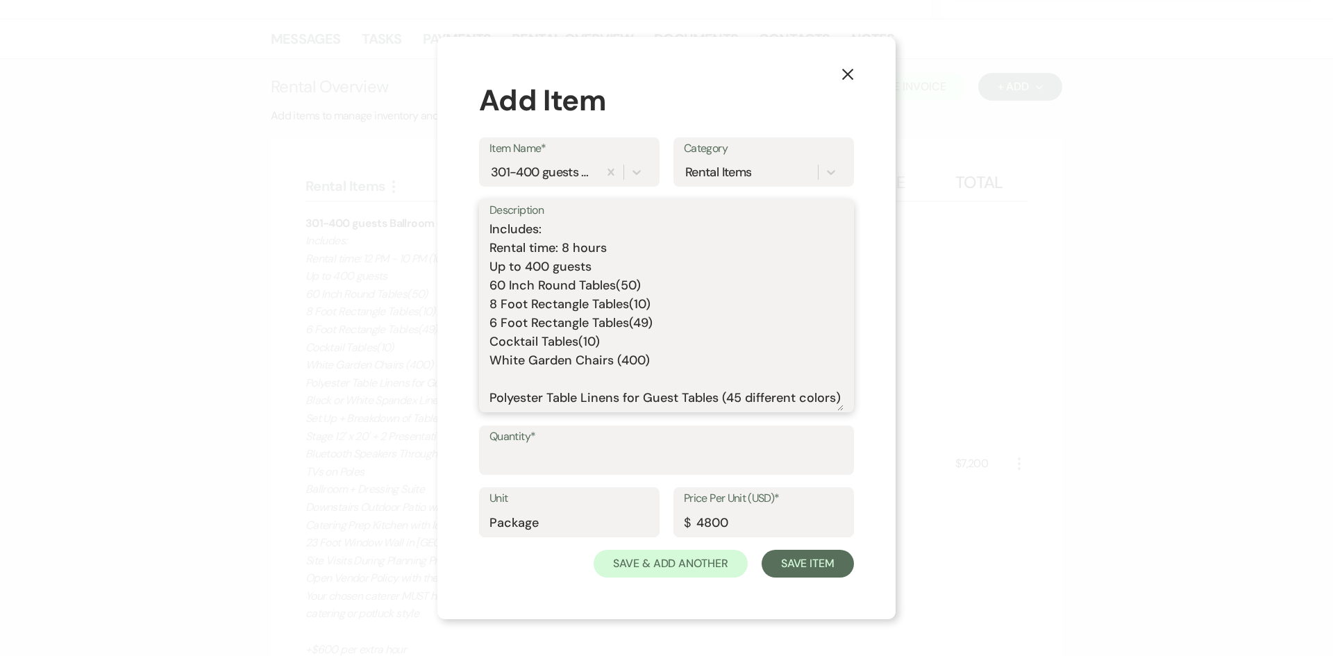
click at [530, 379] on textarea "Includes: Rental time: 8 hours Up to 400 guests 60 Inch Round Tables(50) 8 Foot…" at bounding box center [667, 315] width 354 height 191
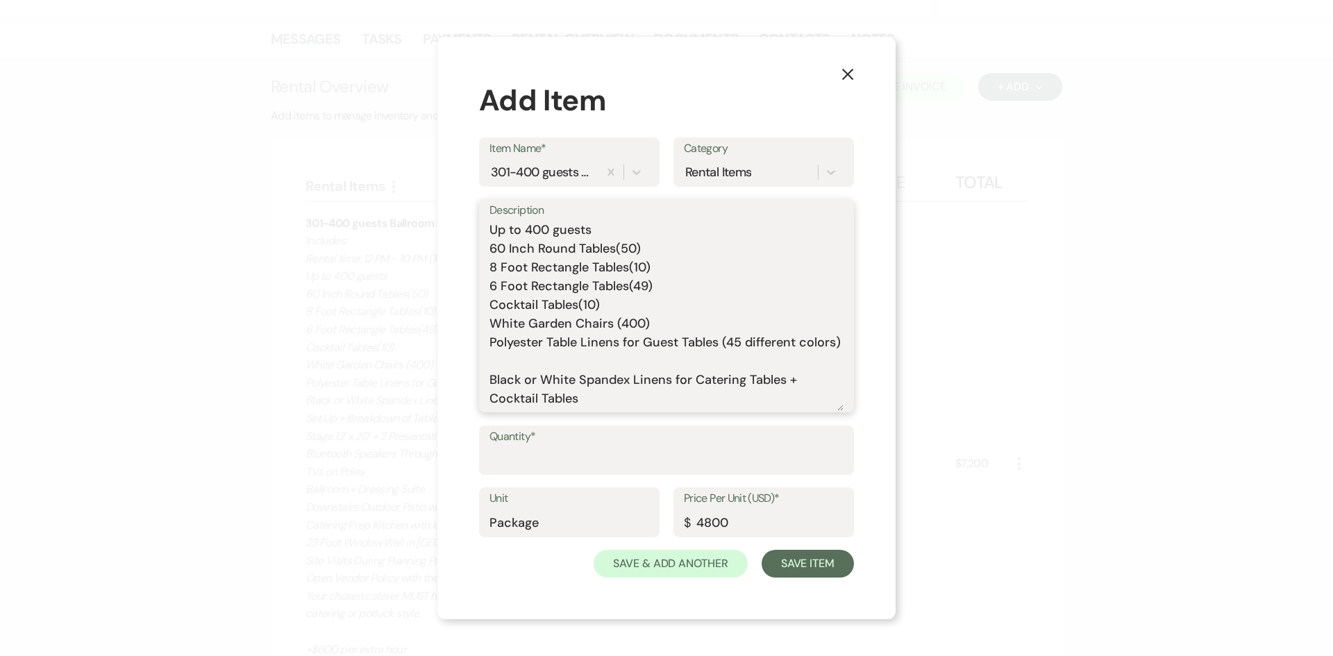
scroll to position [69, 0]
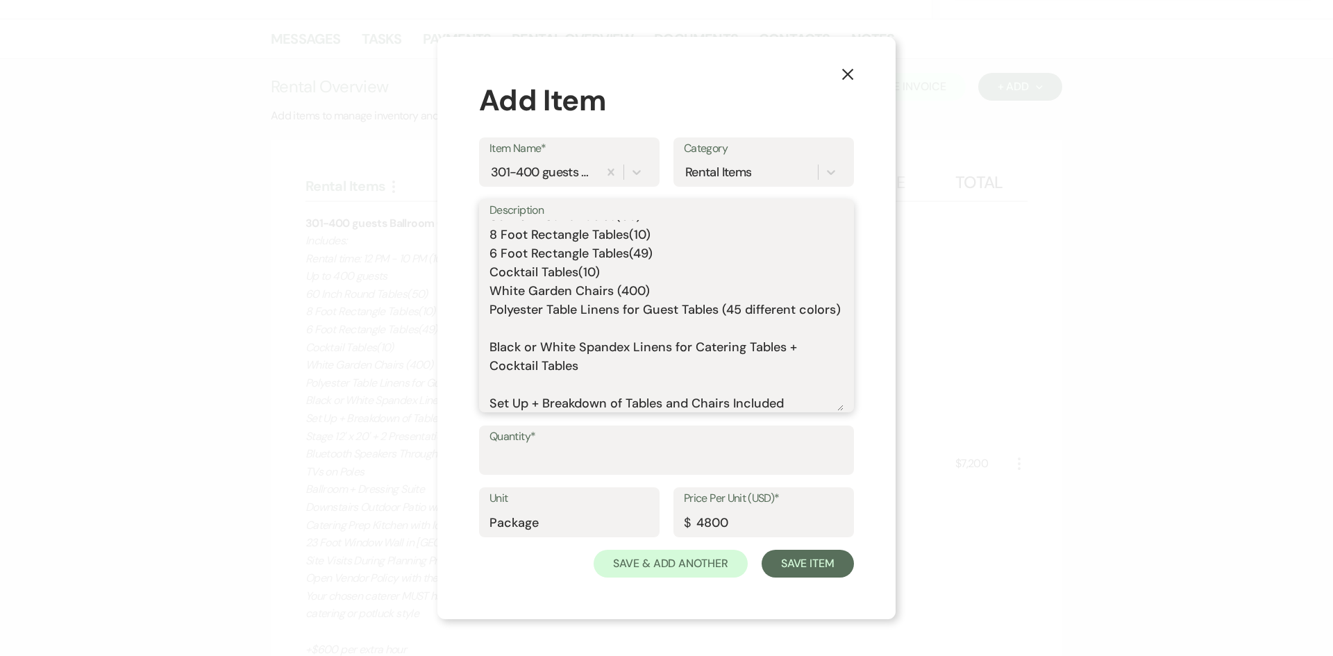
click at [523, 347] on textarea "Includes: Rental time: 8 hours Up to 400 guests 60 Inch Round Tables(50) 8 Foot…" at bounding box center [667, 315] width 354 height 191
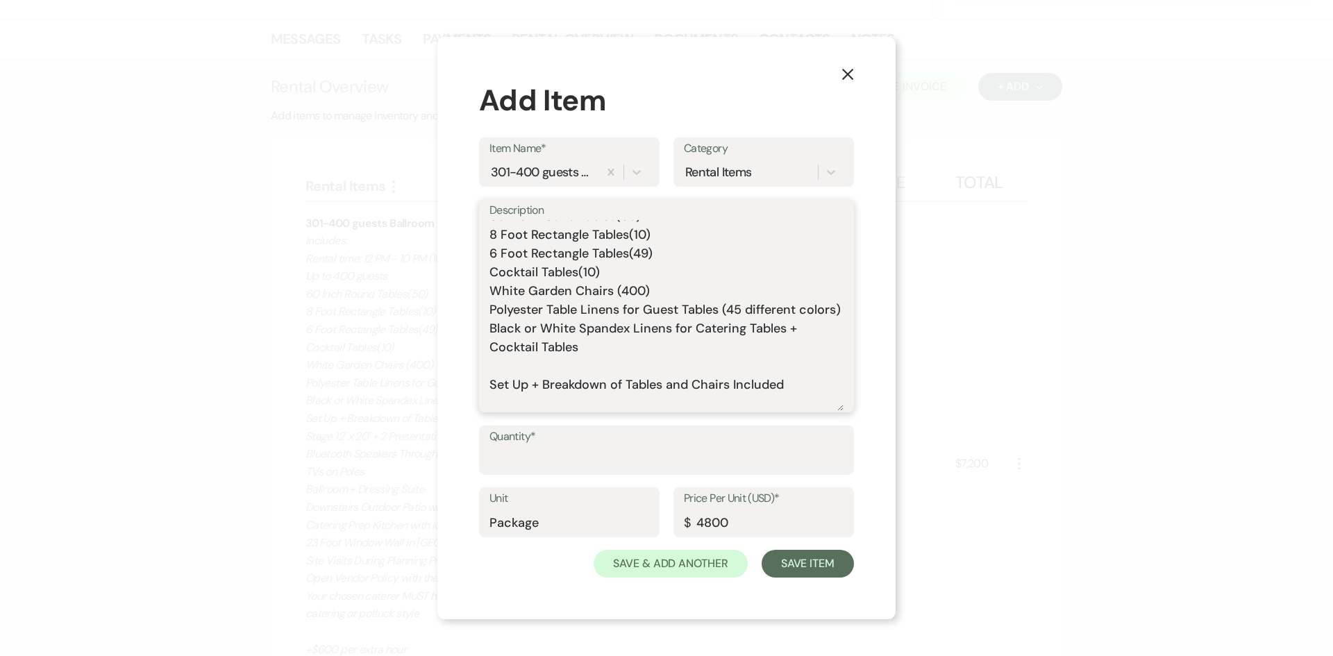
click at [526, 377] on textarea "Includes: Rental time: 8 hours Up to 400 guests 60 Inch Round Tables(50) 8 Foot…" at bounding box center [667, 315] width 354 height 191
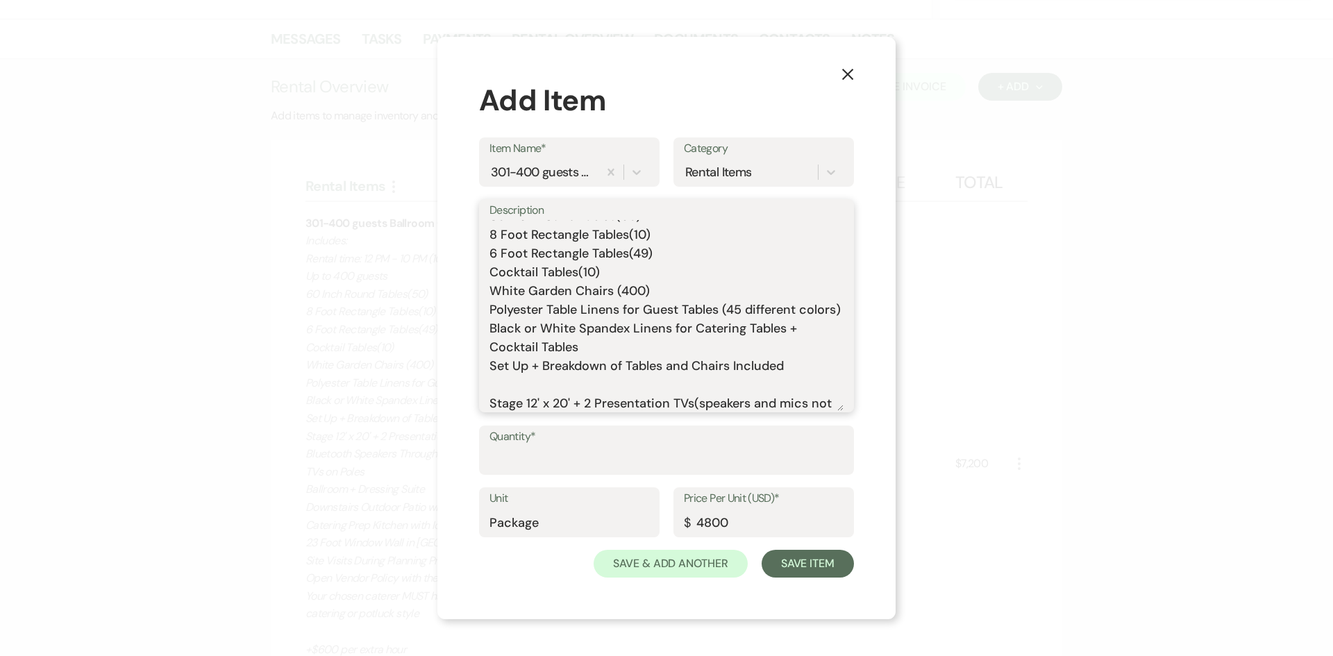
click at [535, 399] on textarea "Includes: Rental time: 8 hours Up to 400 guests 60 Inch Round Tables(50) 8 Foot…" at bounding box center [667, 315] width 354 height 191
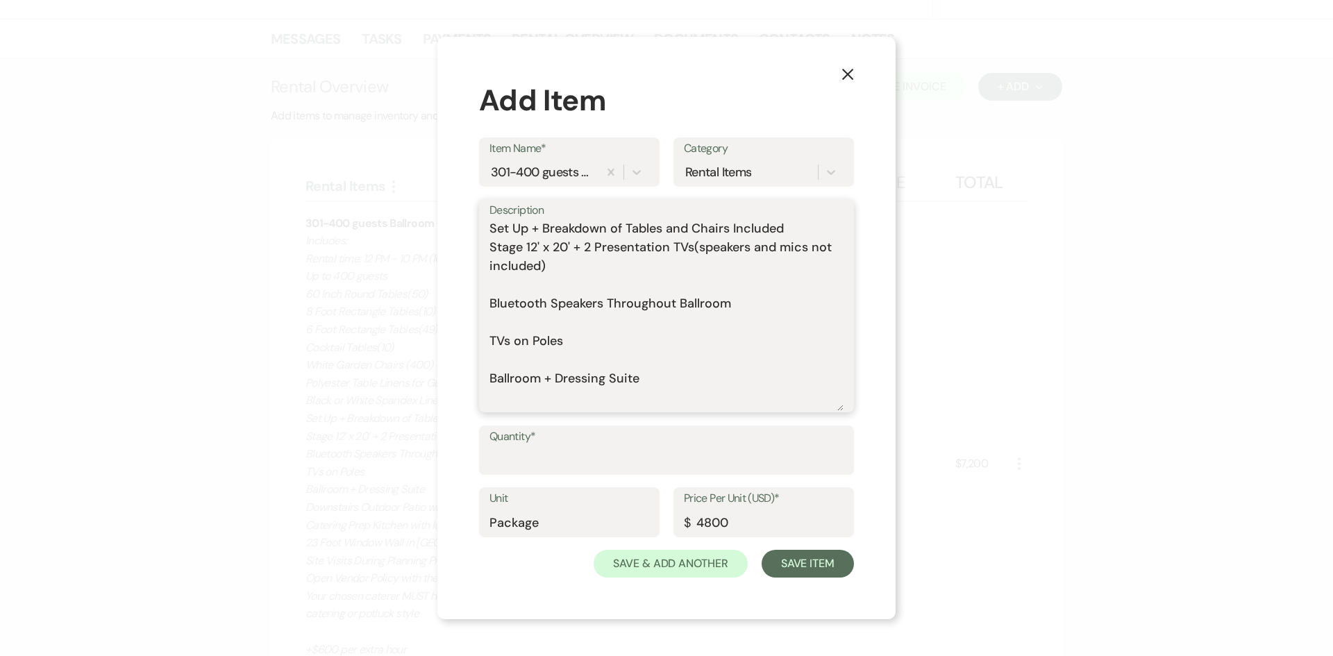
scroll to position [208, 0]
click at [524, 297] on textarea "Includes: Rental time: 8 hours Up to 400 guests 60 Inch Round Tables(50) 8 Foot…" at bounding box center [667, 315] width 354 height 191
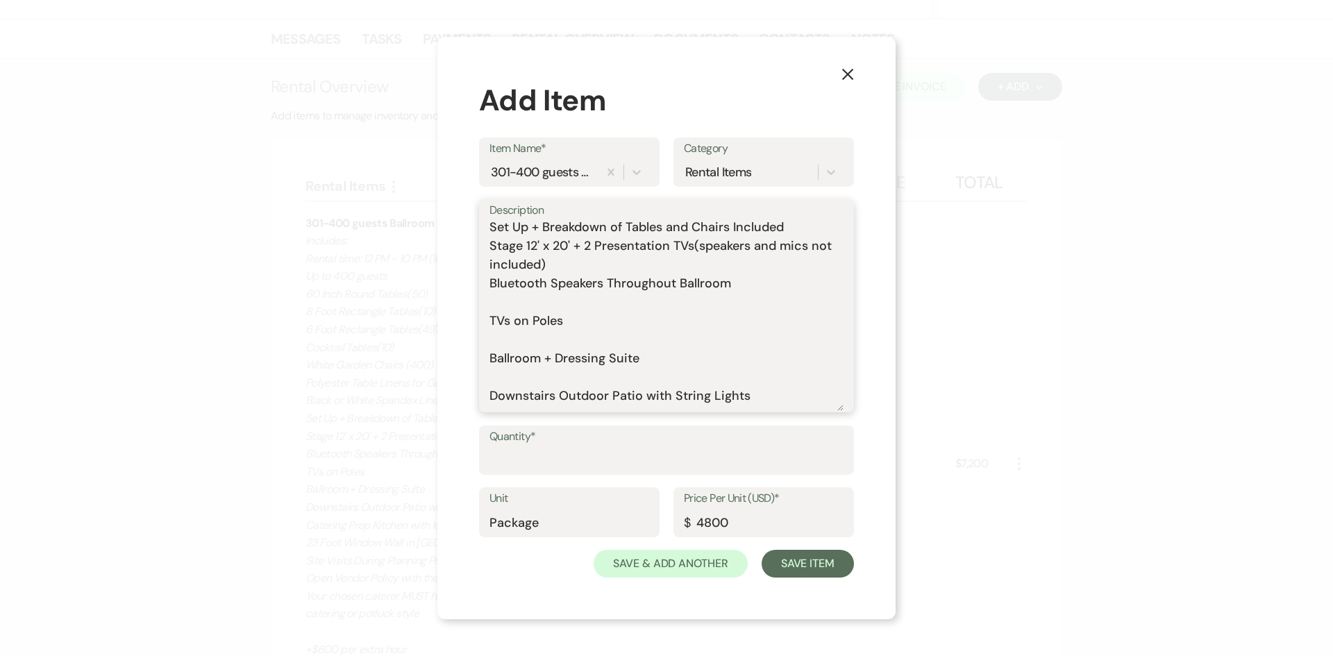
drag, startPoint x: 742, startPoint y: 303, endPoint x: 456, endPoint y: 302, distance: 286.1
click at [492, 317] on textarea "Includes: Rental time: 8 hours Up to 400 guests 60 Inch Round Tables(50) 8 Foot…" at bounding box center [667, 315] width 354 height 191
click at [520, 323] on textarea "Includes: Rental time: 8 hours Up to 400 guests 60 Inch Round Tables(50) 8 Foot…" at bounding box center [667, 315] width 354 height 191
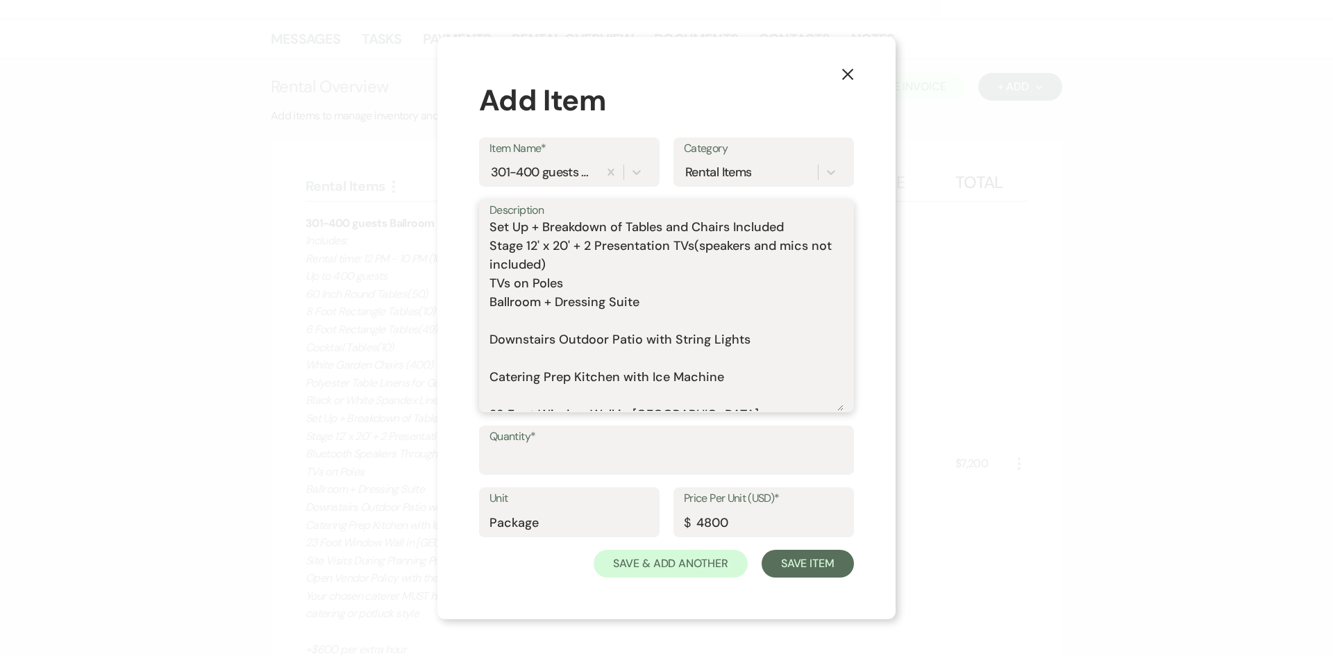
click at [522, 340] on textarea "Includes: Rental time: 8 hours Up to 400 guests 60 Inch Round Tables(50) 8 Foot…" at bounding box center [667, 315] width 354 height 191
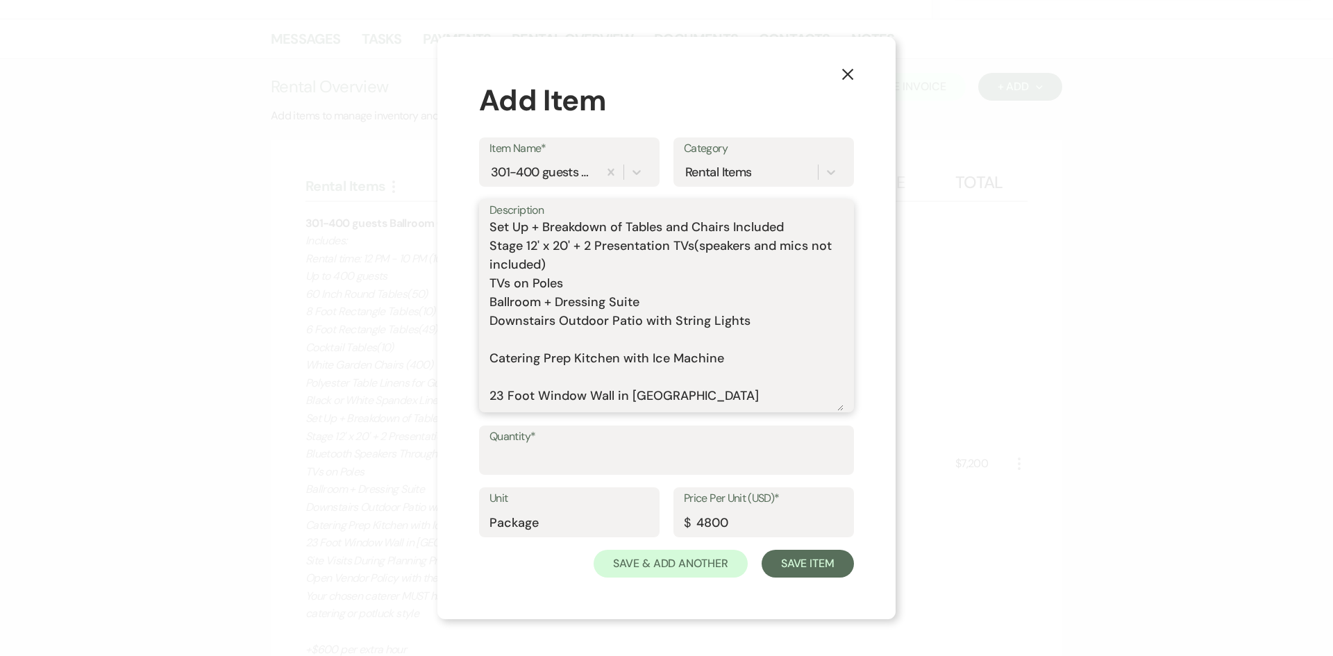
click at [517, 366] on textarea "Includes: Rental time: 8 hours Up to 400 guests 60 Inch Round Tables(50) 8 Foot…" at bounding box center [667, 315] width 354 height 191
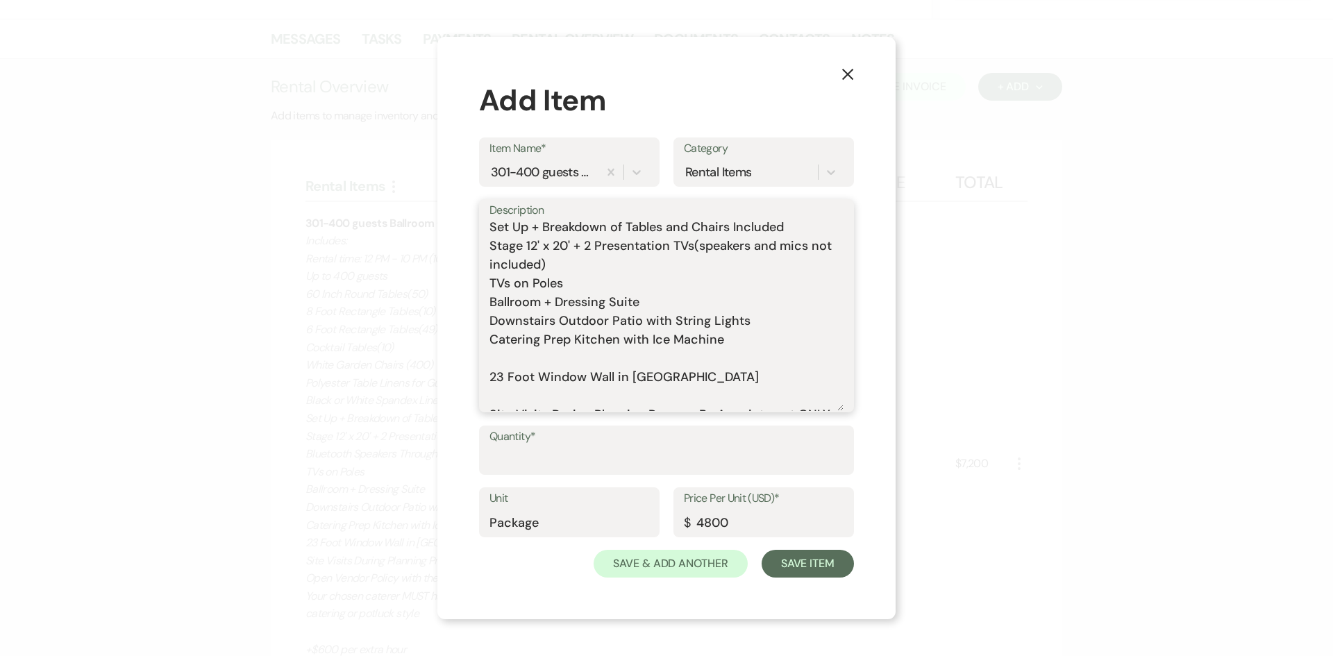
click at [522, 385] on textarea "Includes: Rental time: 8 hours Up to 400 guests 60 Inch Round Tables(50) 8 Foot…" at bounding box center [667, 315] width 354 height 191
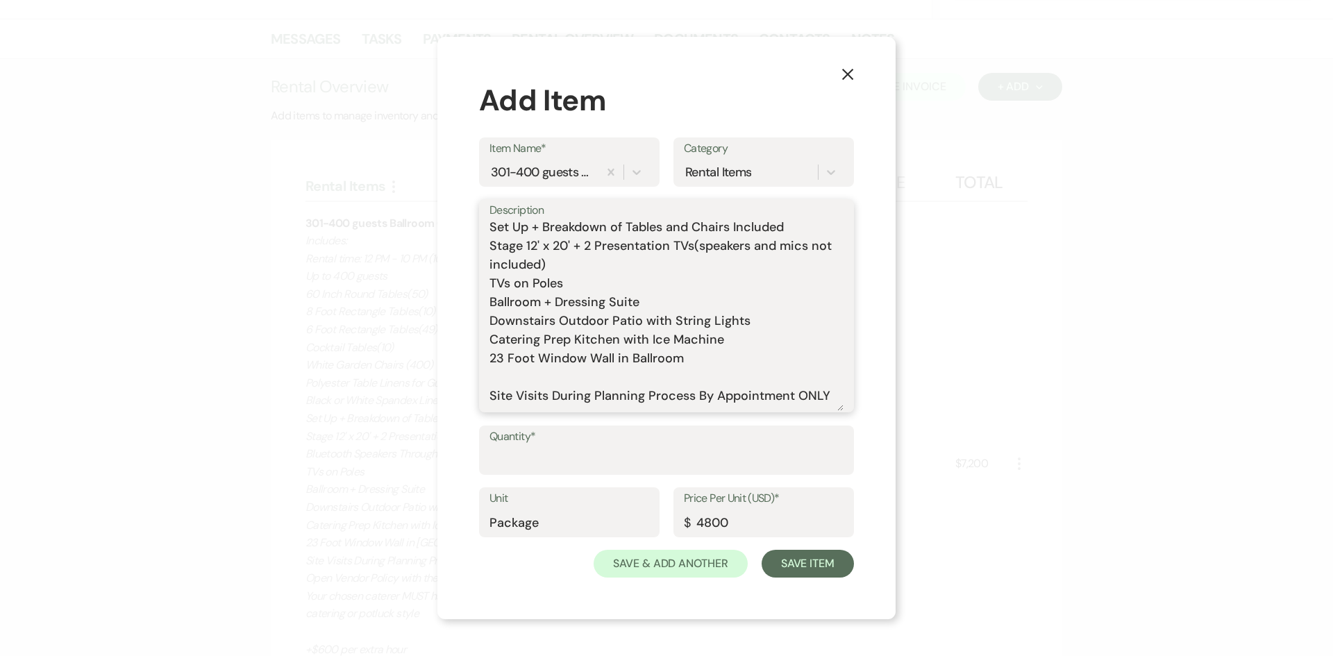
click at [525, 398] on textarea "Includes: Rental time: 8 hours Up to 400 guests 60 Inch Round Tables(50) 8 Foot…" at bounding box center [667, 315] width 354 height 191
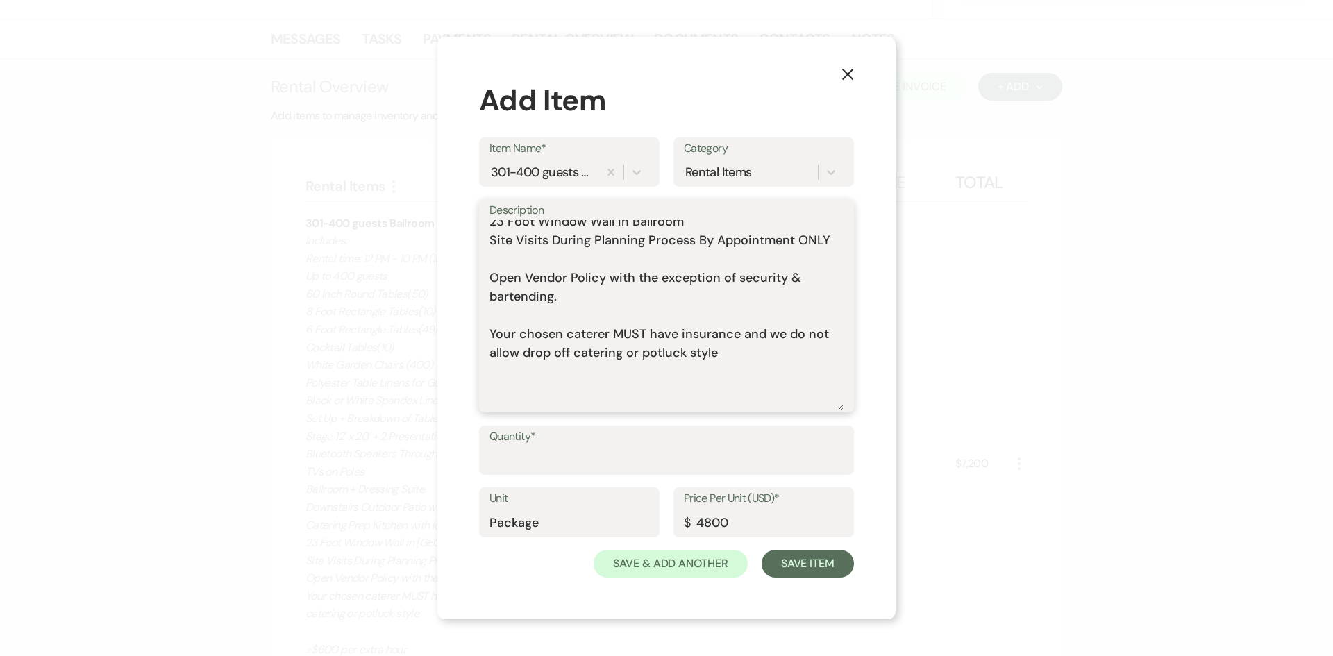
scroll to position [326, 0]
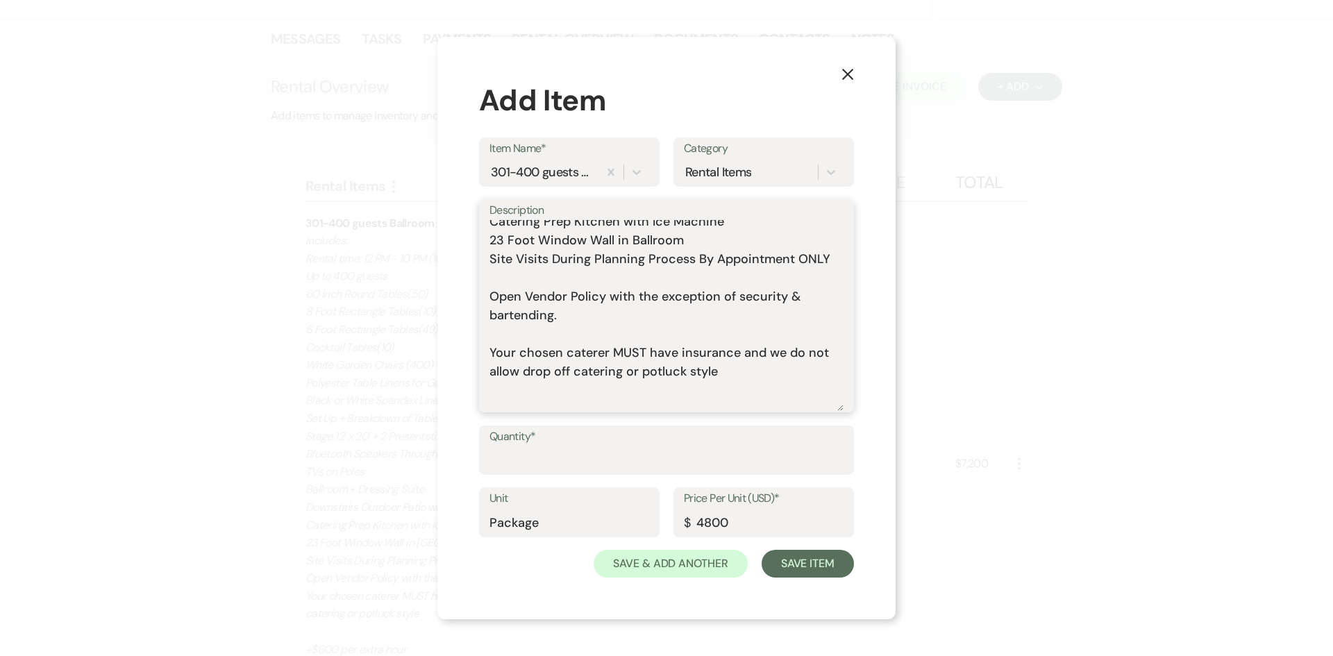
click at [534, 288] on textarea "Includes: Rental time: 8 hours Up to 400 guests 60 Inch Round Tables(50) 8 Foot…" at bounding box center [667, 315] width 354 height 191
click at [532, 297] on textarea "Includes: Rental time: 8 hours Up to 400 guests 60 Inch Round Tables(50) 8 Foot…" at bounding box center [667, 315] width 354 height 191
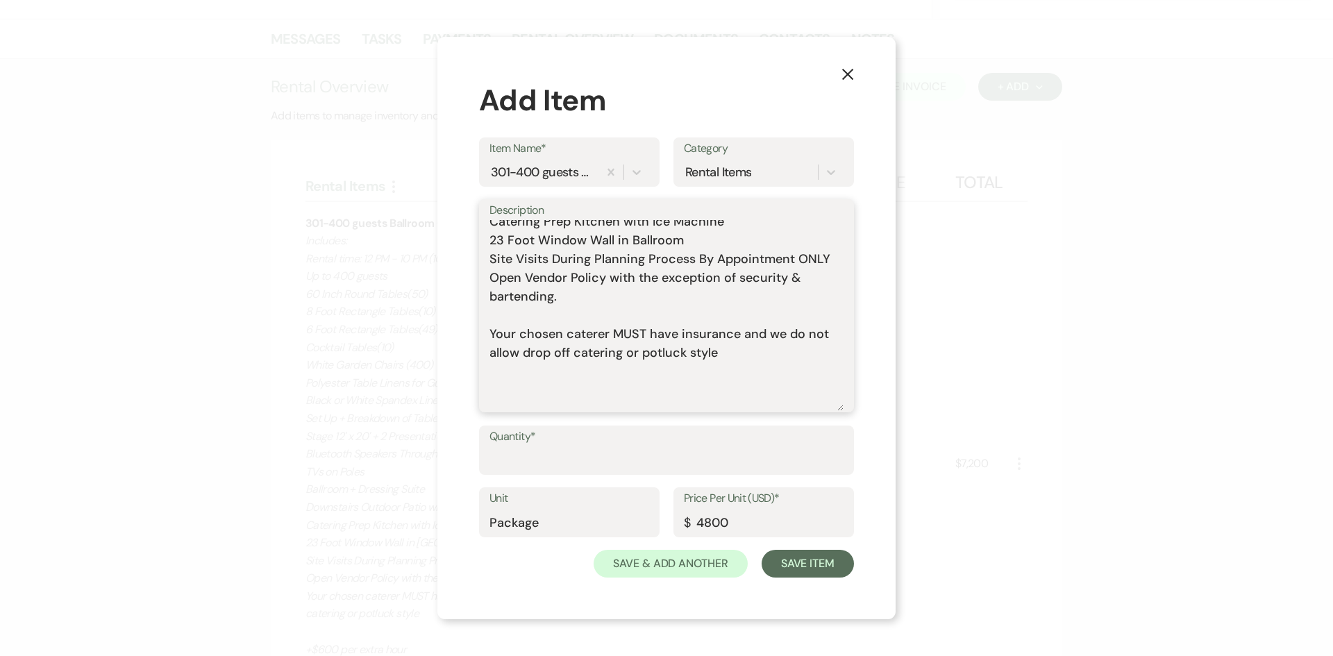
click at [529, 336] on textarea "Includes: Rental time: 8 hours Up to 400 guests 60 Inch Round Tables(50) 8 Foot…" at bounding box center [667, 315] width 354 height 191
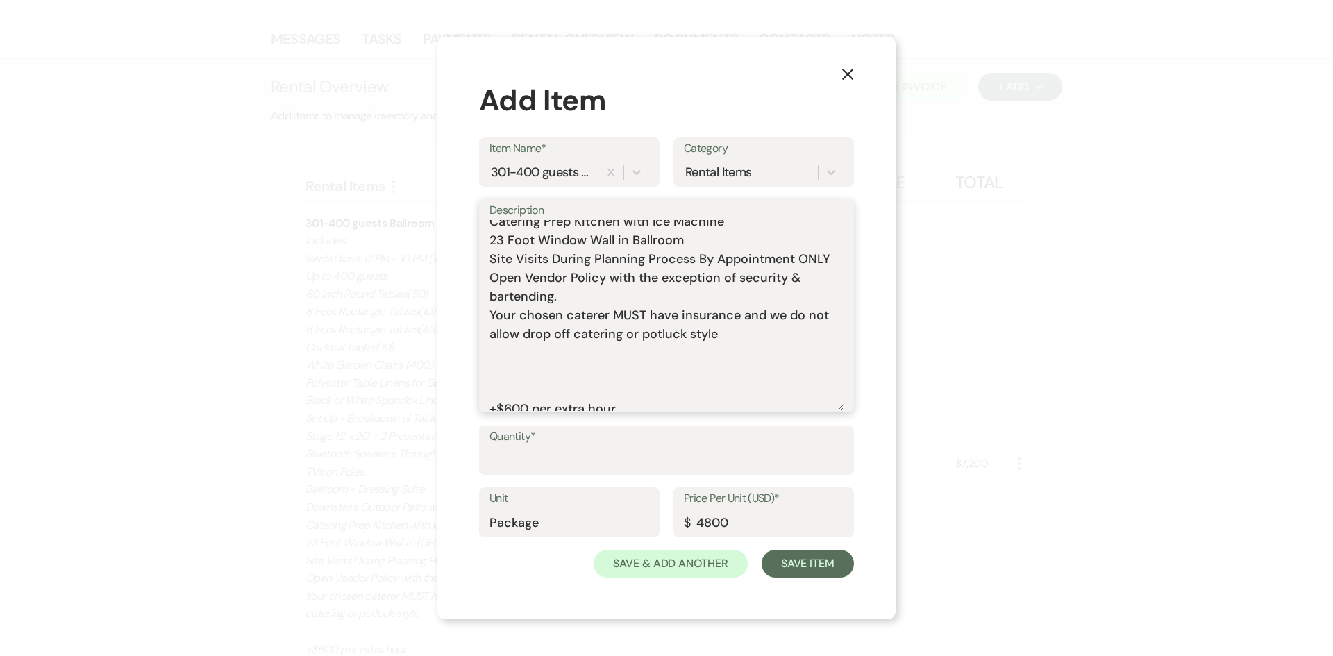
click at [535, 380] on textarea "Includes: Rental time: 8 hours Up to 400 guests 60 Inch Round Tables(50) 8 Foot…" at bounding box center [667, 315] width 354 height 191
click at [540, 387] on textarea "Includes: Rental time: 8 hours Up to 400 guests 60 Inch Round Tables(50) 8 Foot…" at bounding box center [667, 315] width 354 height 191
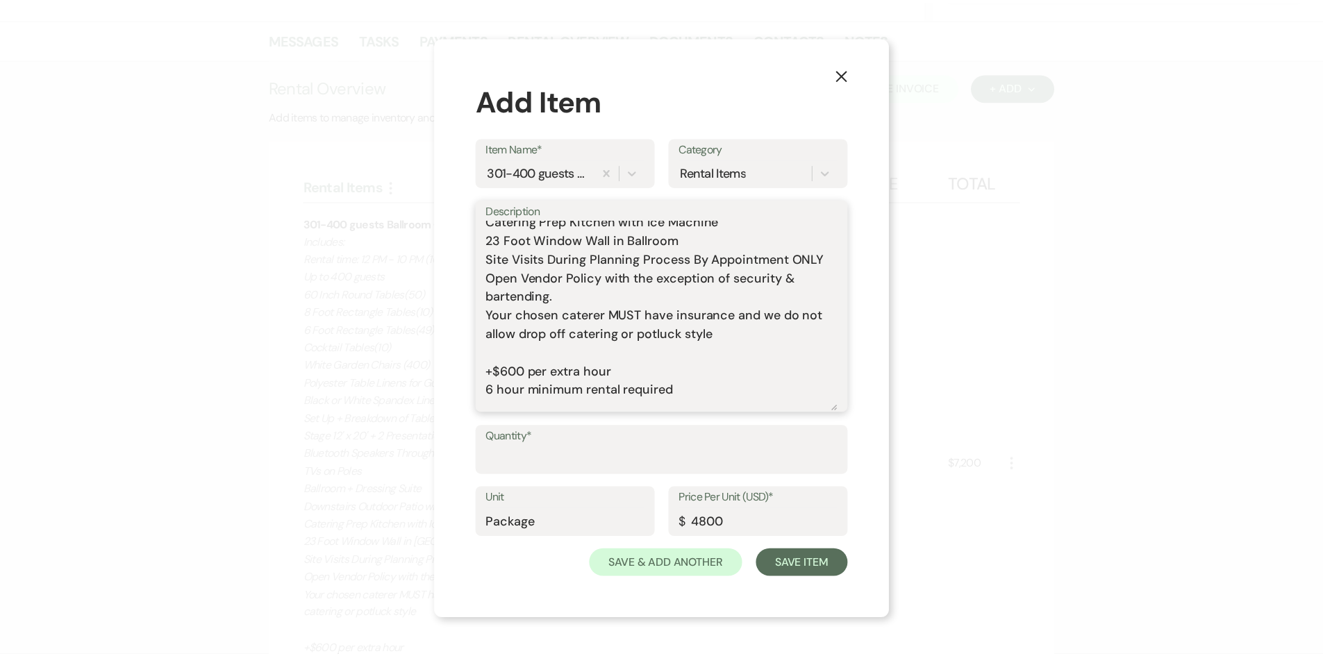
scroll to position [390, 0]
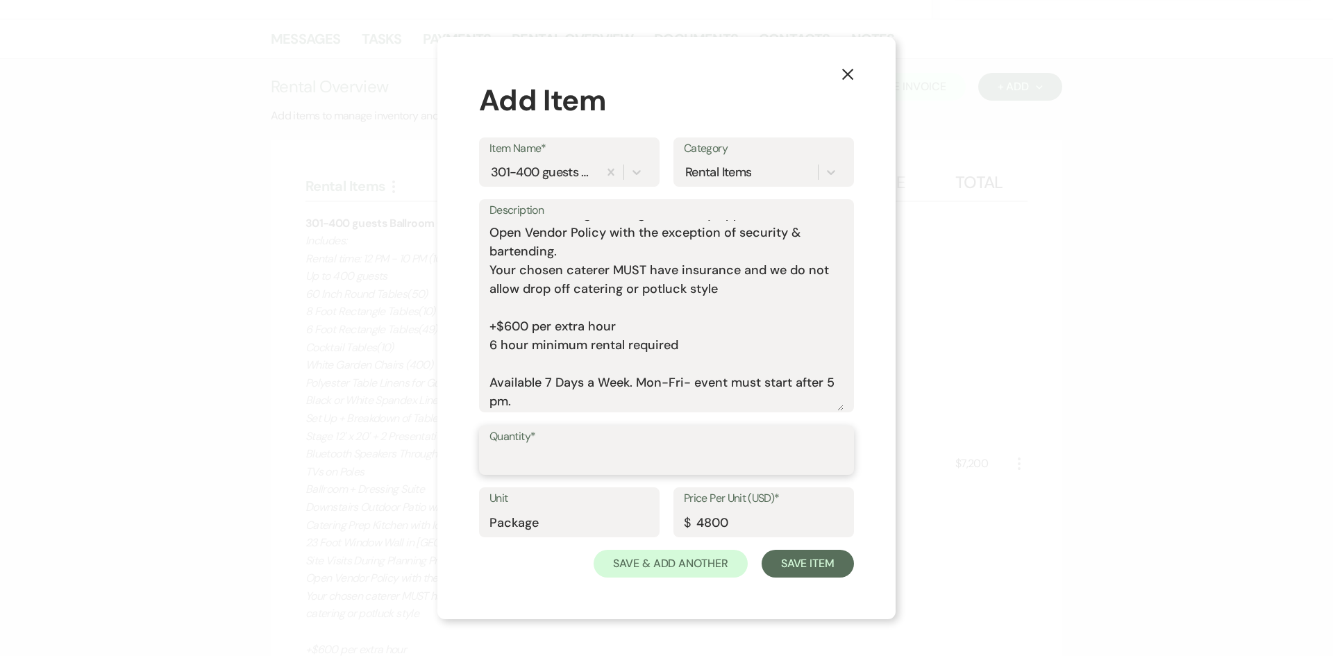
click at [540, 463] on input "Quantity*" at bounding box center [667, 460] width 354 height 27
drag, startPoint x: 740, startPoint y: 521, endPoint x: 560, endPoint y: 521, distance: 180.6
click at [560, 521] on div "Unit Package Price Per Unit (USD)* $ 4800" at bounding box center [666, 519] width 375 height 63
click at [532, 451] on input "Quantity*" at bounding box center [666, 460] width 353 height 27
click at [844, 575] on button "Save Item" at bounding box center [808, 564] width 92 height 28
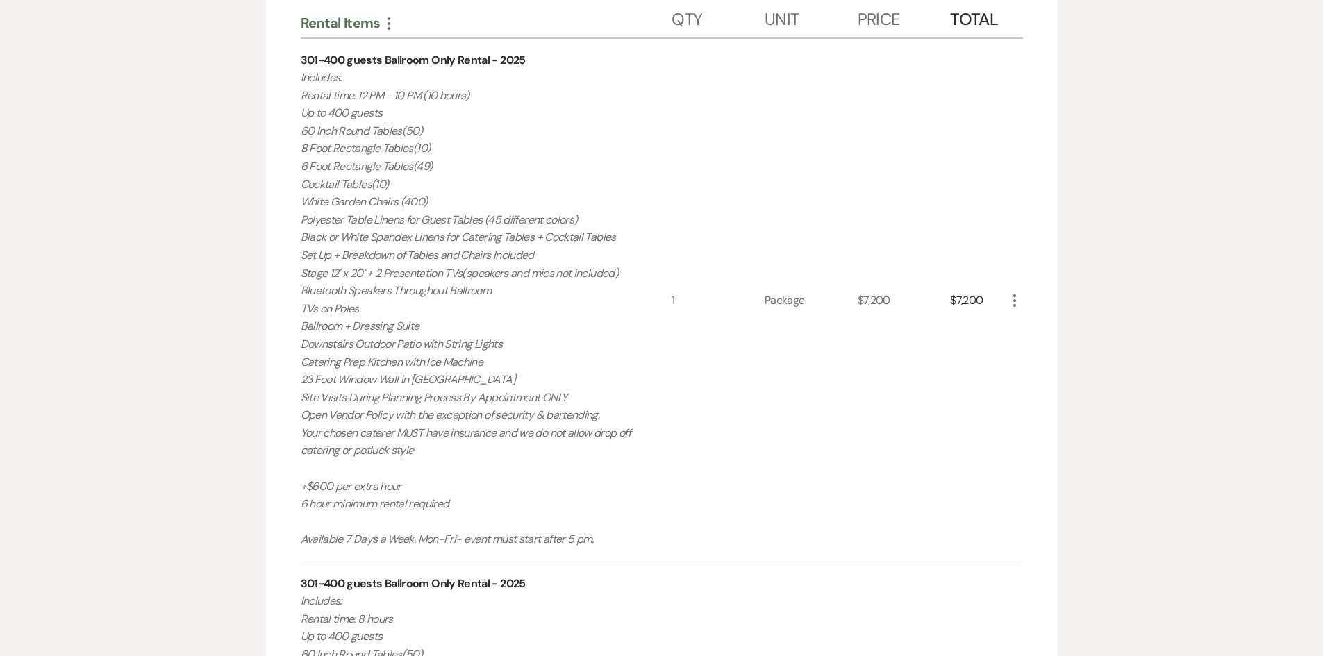
scroll to position [677, 0]
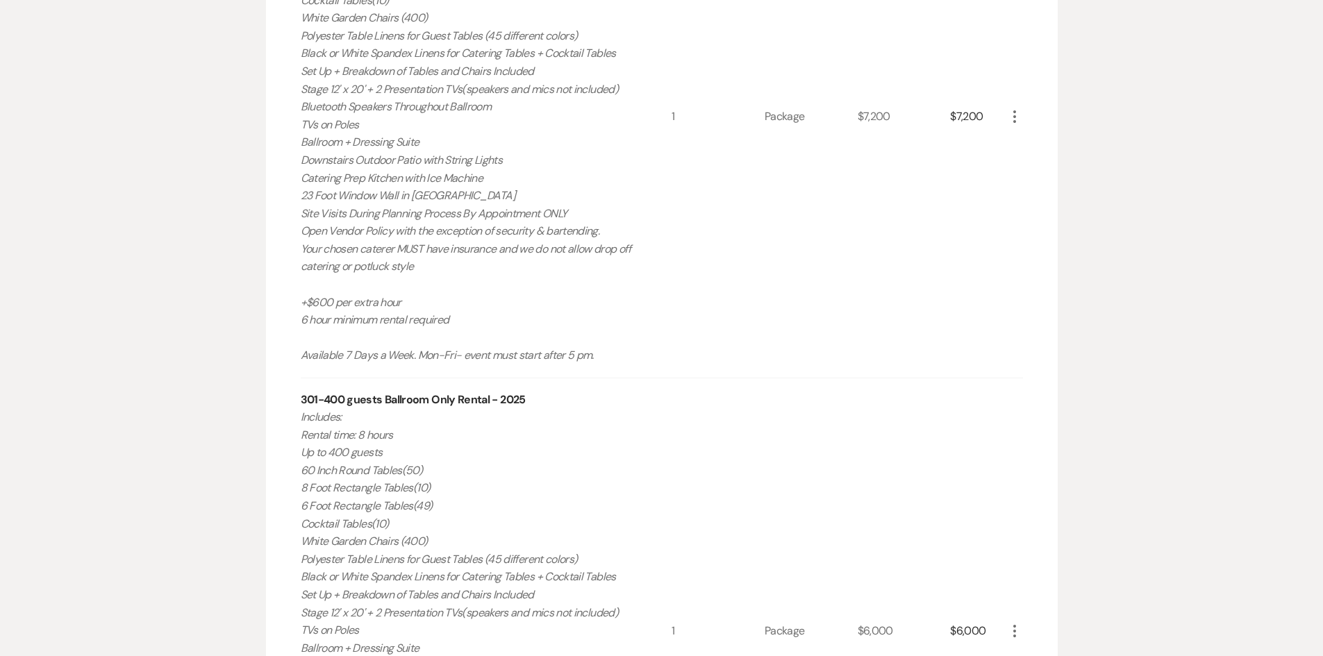
click at [1008, 113] on icon "More" at bounding box center [1014, 116] width 17 height 17
click at [1023, 160] on button "X Delete" at bounding box center [1043, 166] width 75 height 22
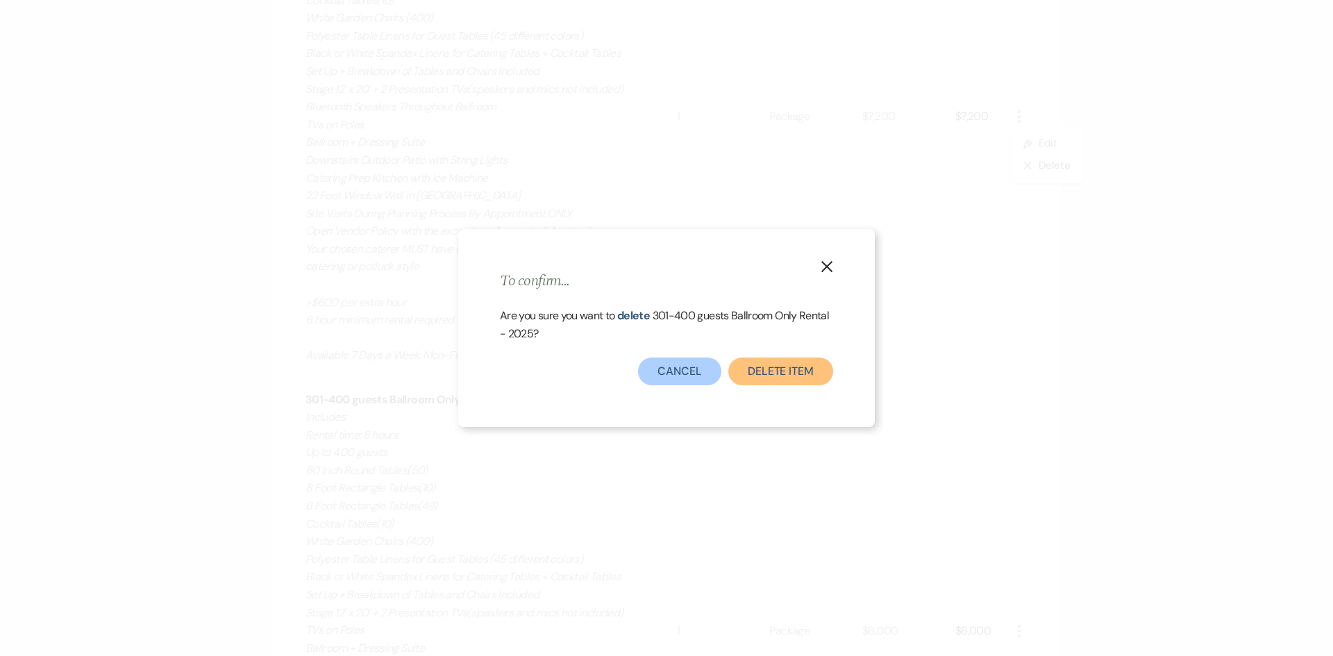
click at [764, 358] on button "Delete Item" at bounding box center [781, 372] width 105 height 28
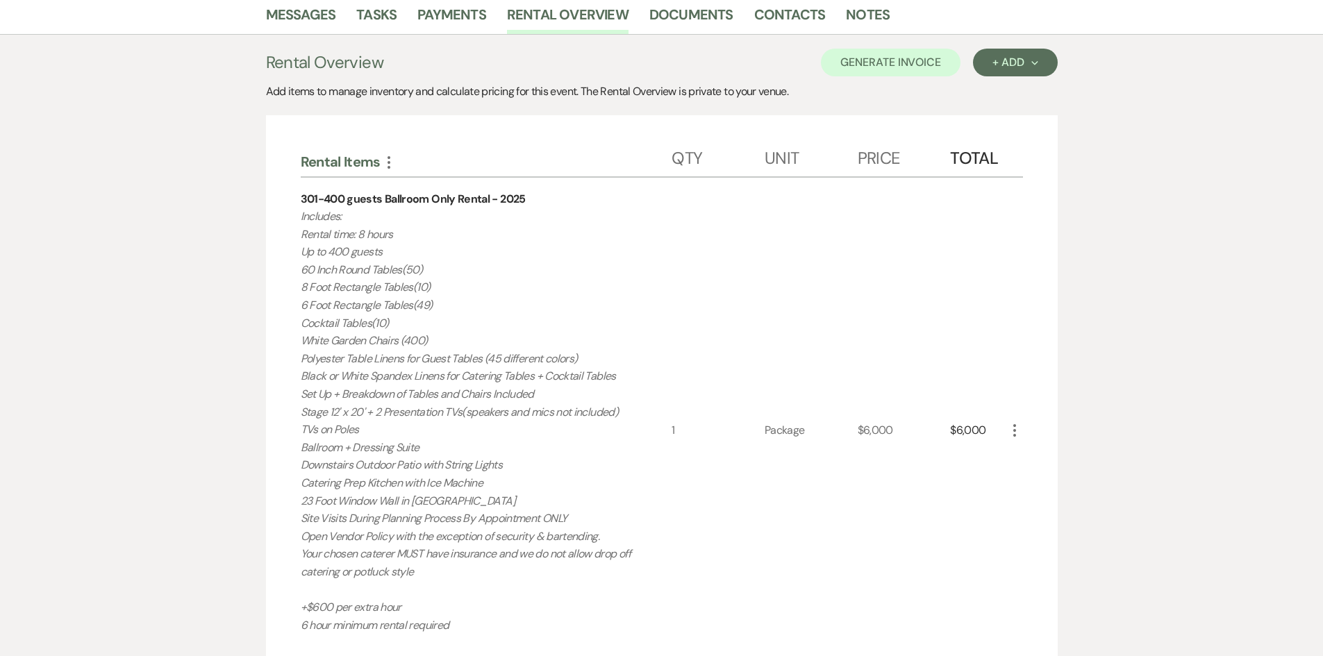
scroll to position [344, 0]
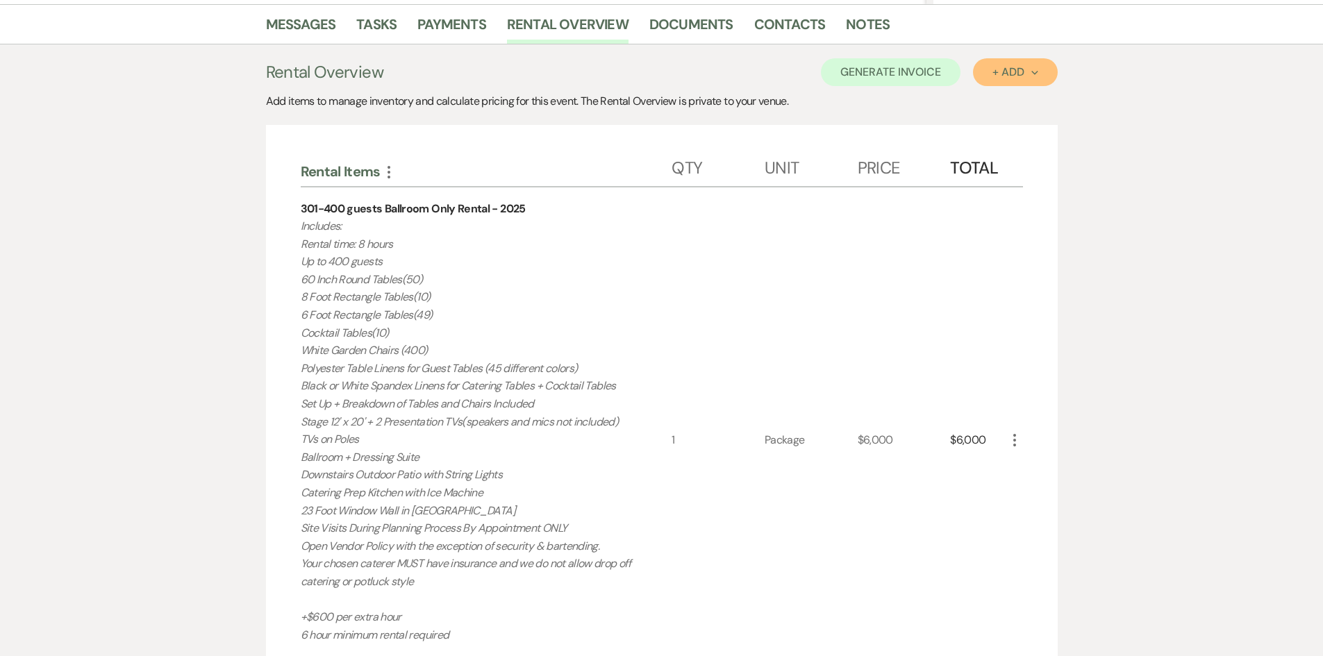
click at [990, 80] on button "+ Add Next" at bounding box center [1015, 72] width 84 height 28
click at [990, 97] on button "Item" at bounding box center [1008, 104] width 70 height 22
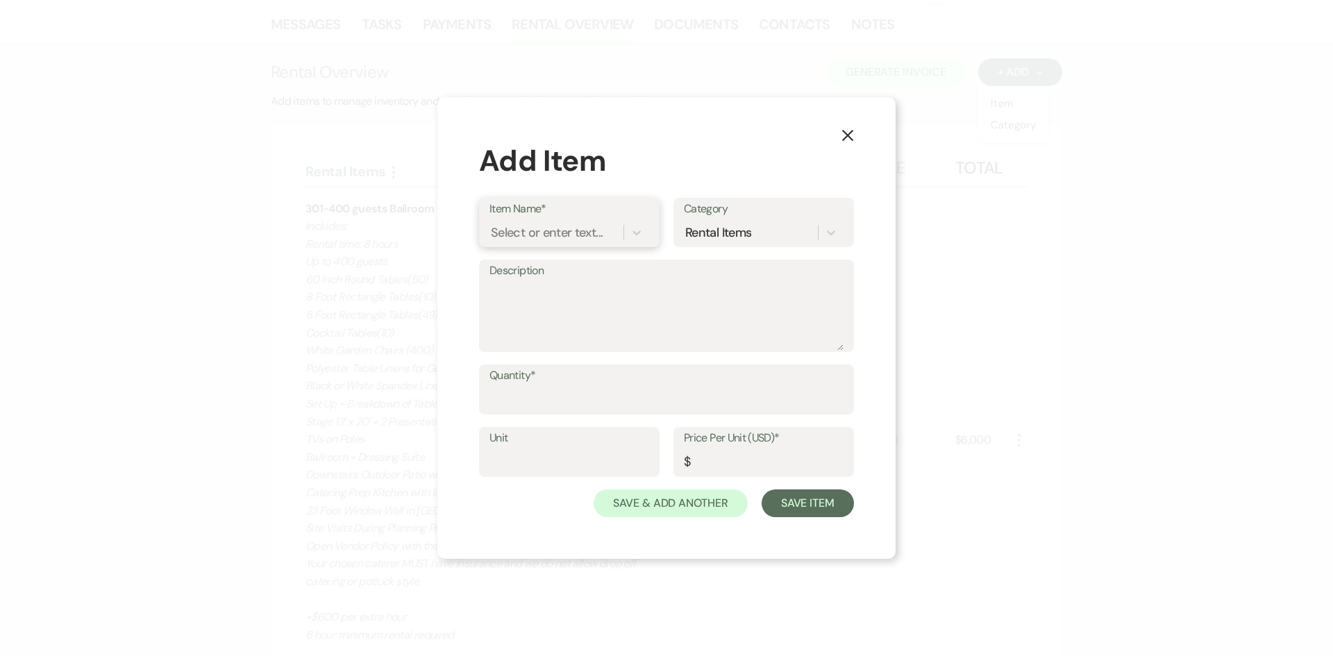
click at [502, 224] on div "Select or enter text..." at bounding box center [547, 233] width 112 height 19
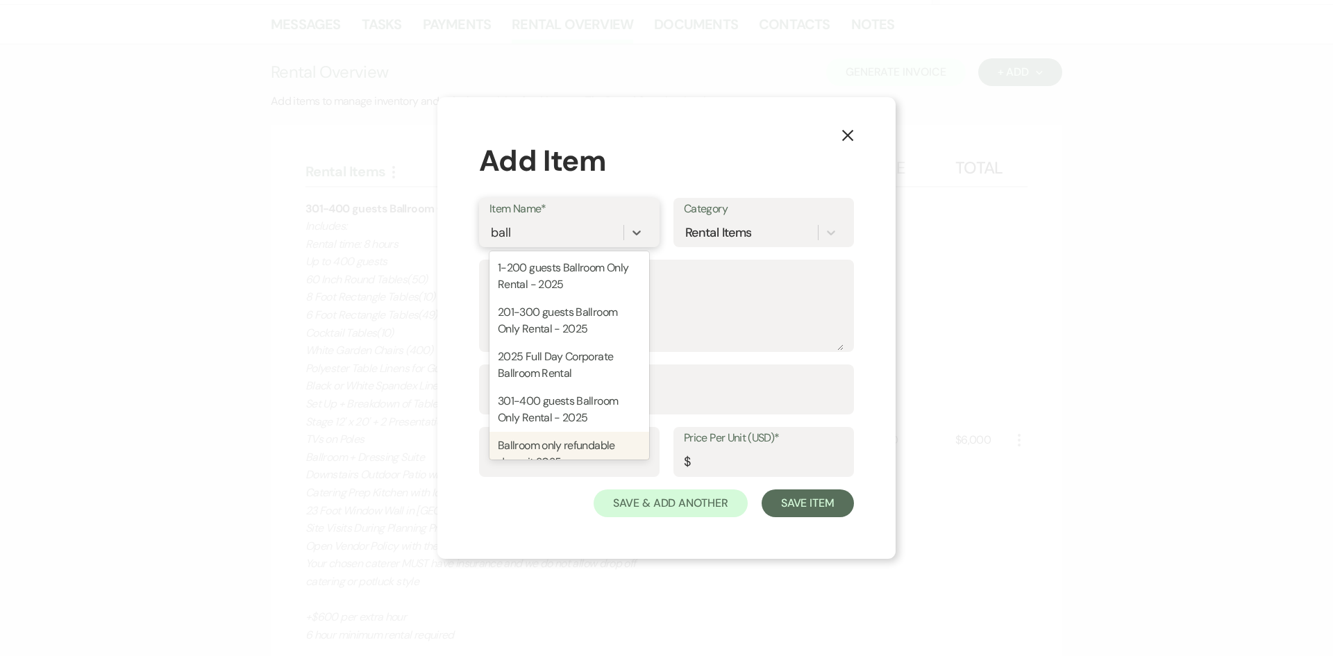
click at [624, 450] on div "Ballroom only refundable deposit 2025" at bounding box center [570, 454] width 160 height 44
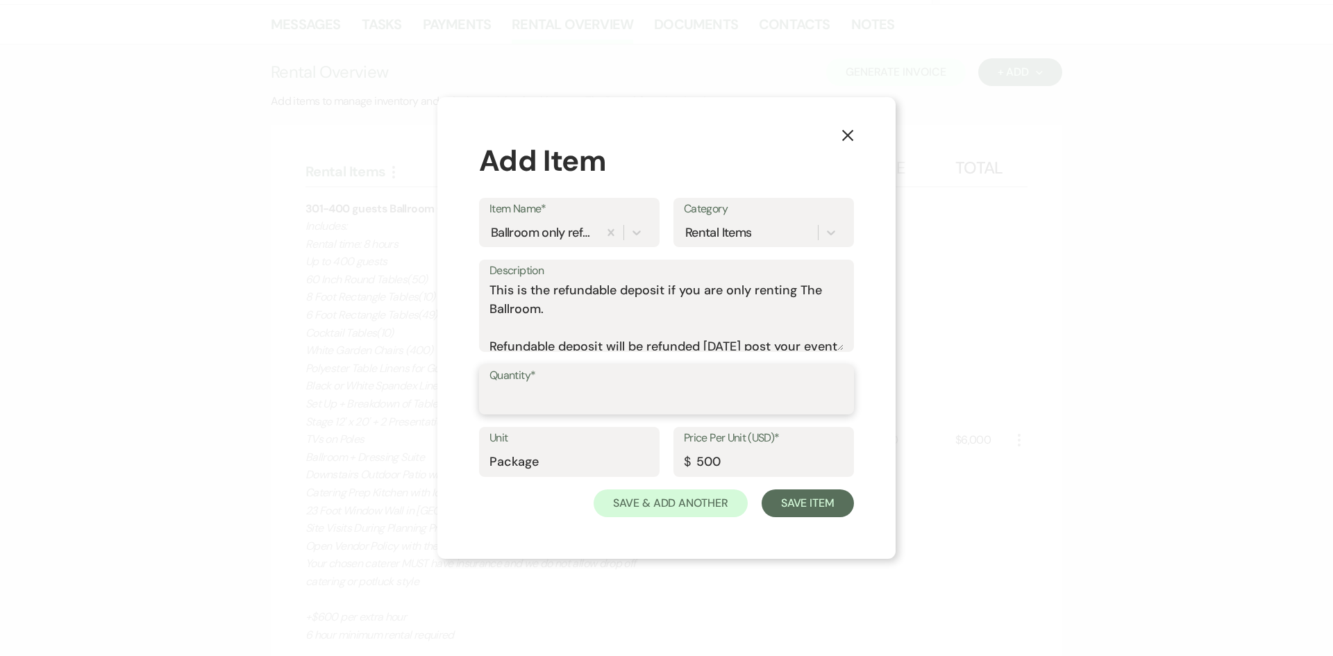
click at [624, 401] on input "Quantity*" at bounding box center [667, 399] width 354 height 27
click at [815, 508] on button "Save Item" at bounding box center [808, 504] width 92 height 28
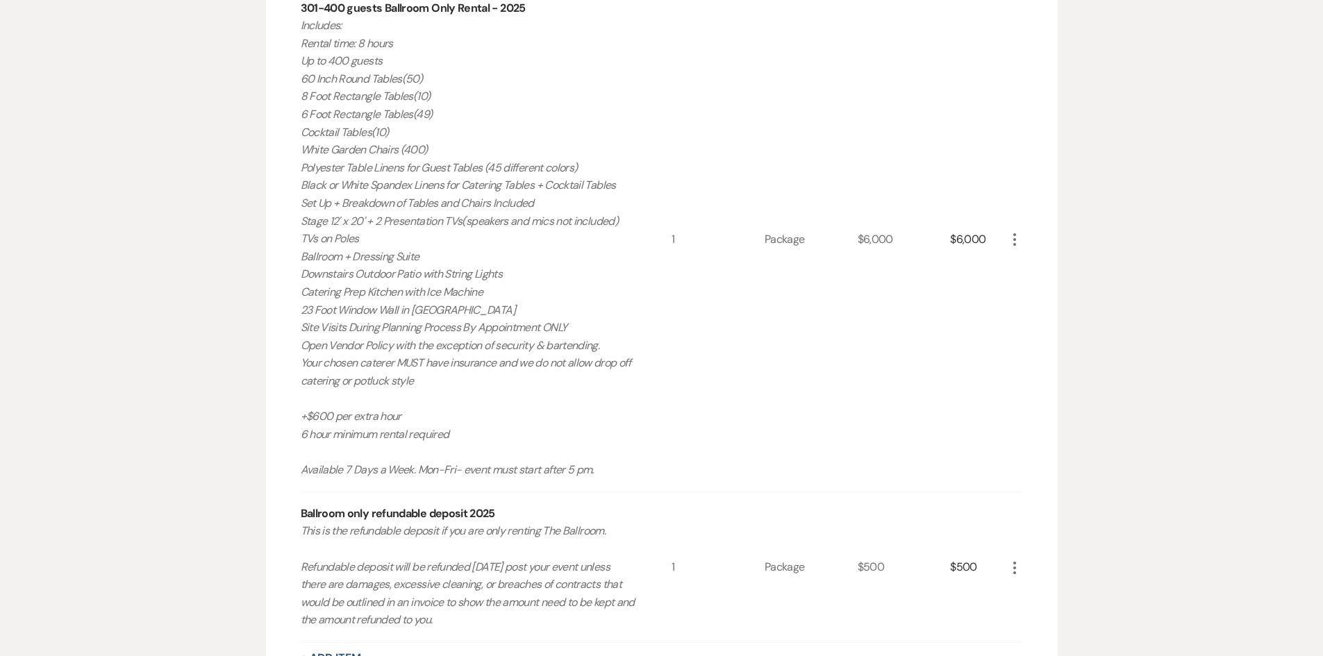
scroll to position [761, 0]
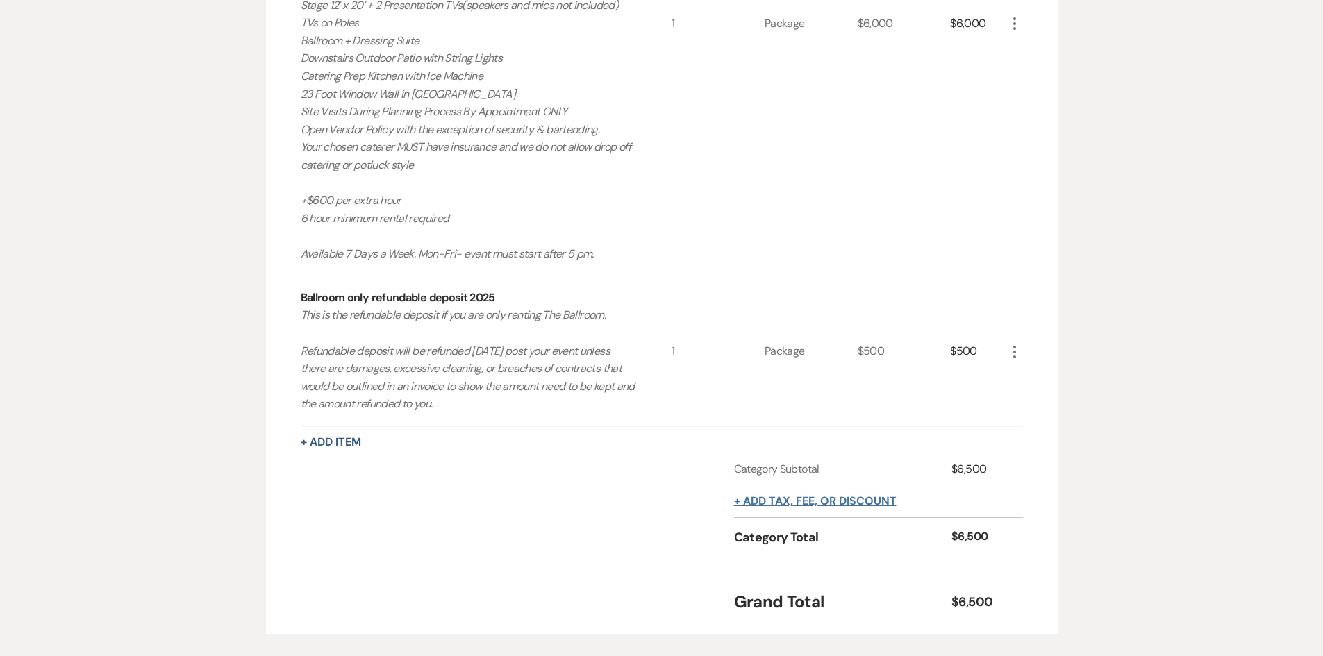
click at [811, 496] on button "+ Add tax, fee, or discount" at bounding box center [815, 501] width 163 height 11
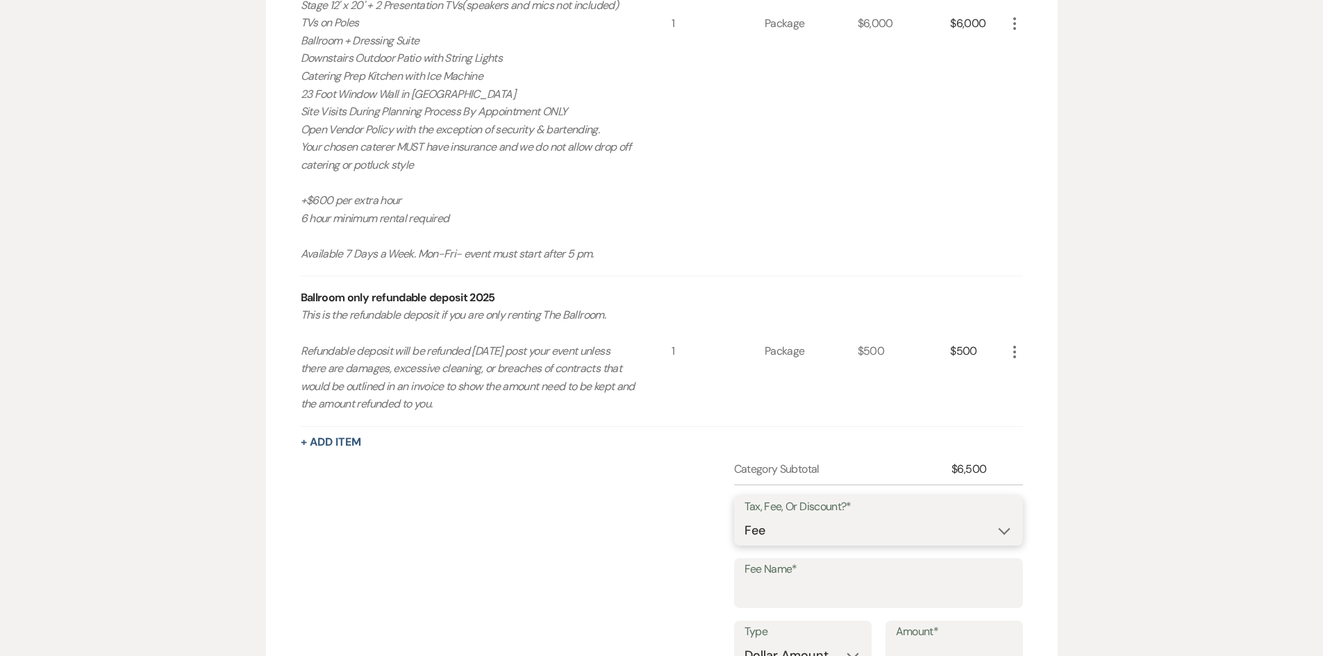
click at [830, 543] on select "Fee Discount Tax" at bounding box center [879, 530] width 268 height 27
click at [745, 517] on select "Fee Discount Tax" at bounding box center [879, 530] width 268 height 27
click at [800, 592] on input "Fee Name*" at bounding box center [879, 593] width 268 height 27
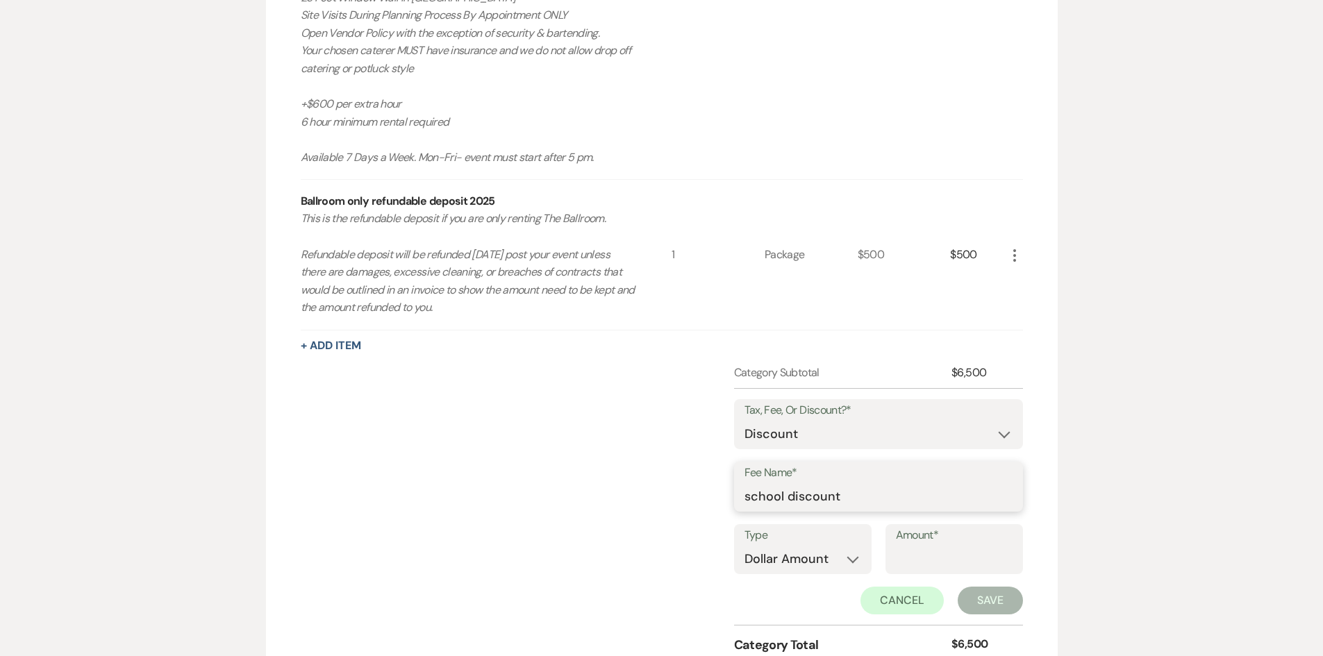
scroll to position [900, 0]
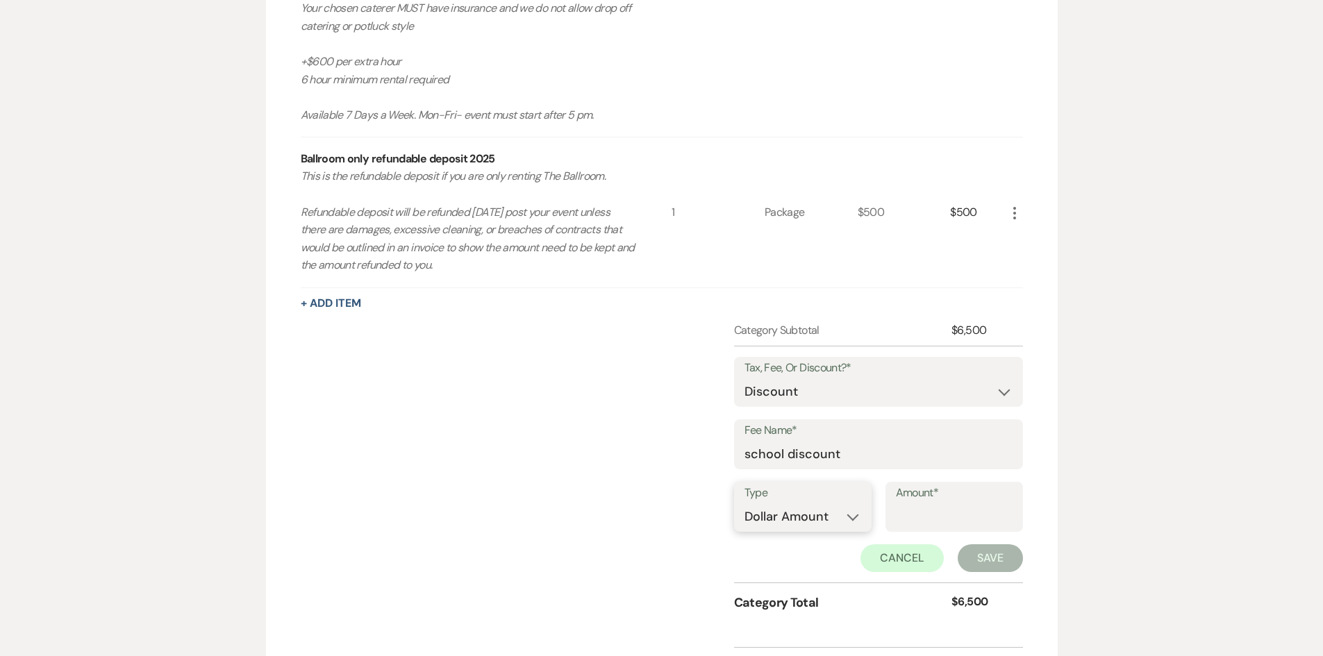
click at [795, 515] on select "Dollar Amount Percentage" at bounding box center [803, 517] width 117 height 27
click at [745, 504] on select "Dollar Amount Percentage" at bounding box center [803, 517] width 117 height 27
drag, startPoint x: 781, startPoint y: 518, endPoint x: 781, endPoint y: 530, distance: 11.8
click at [781, 518] on select "Dollar Amount Percentage" at bounding box center [803, 517] width 117 height 27
click at [745, 504] on select "Dollar Amount Percentage" at bounding box center [803, 517] width 117 height 27
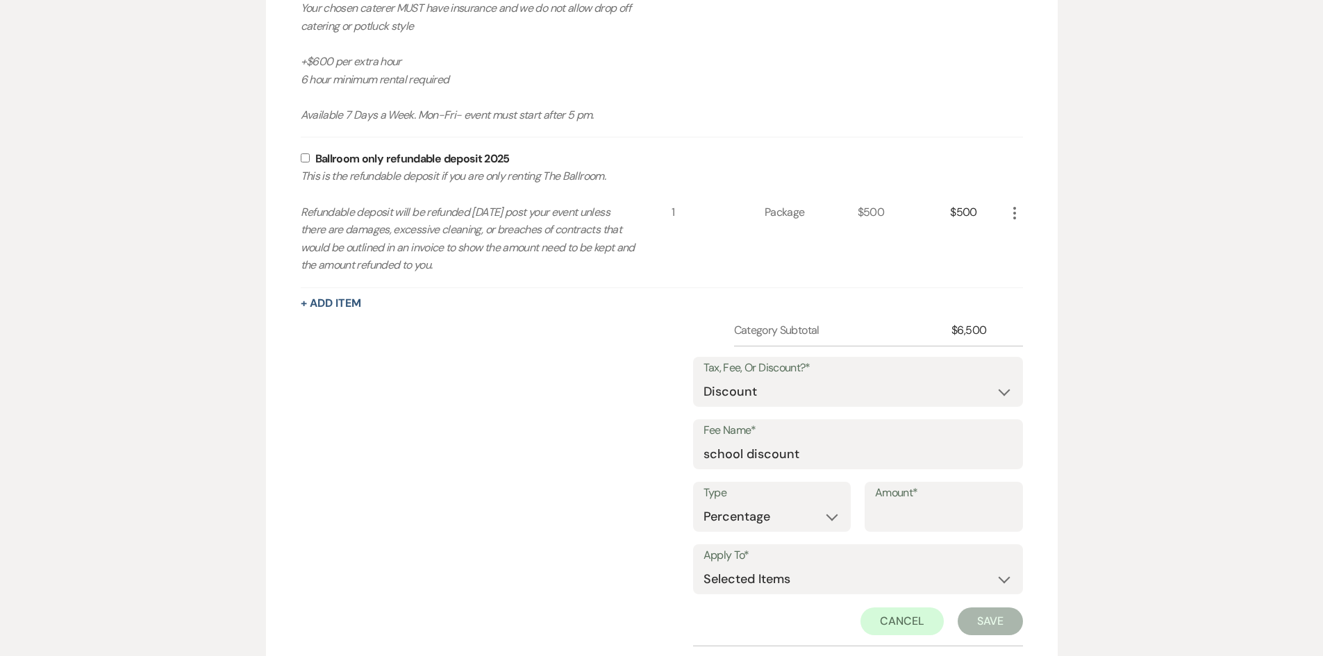
click at [902, 514] on input "Amount*" at bounding box center [944, 517] width 138 height 27
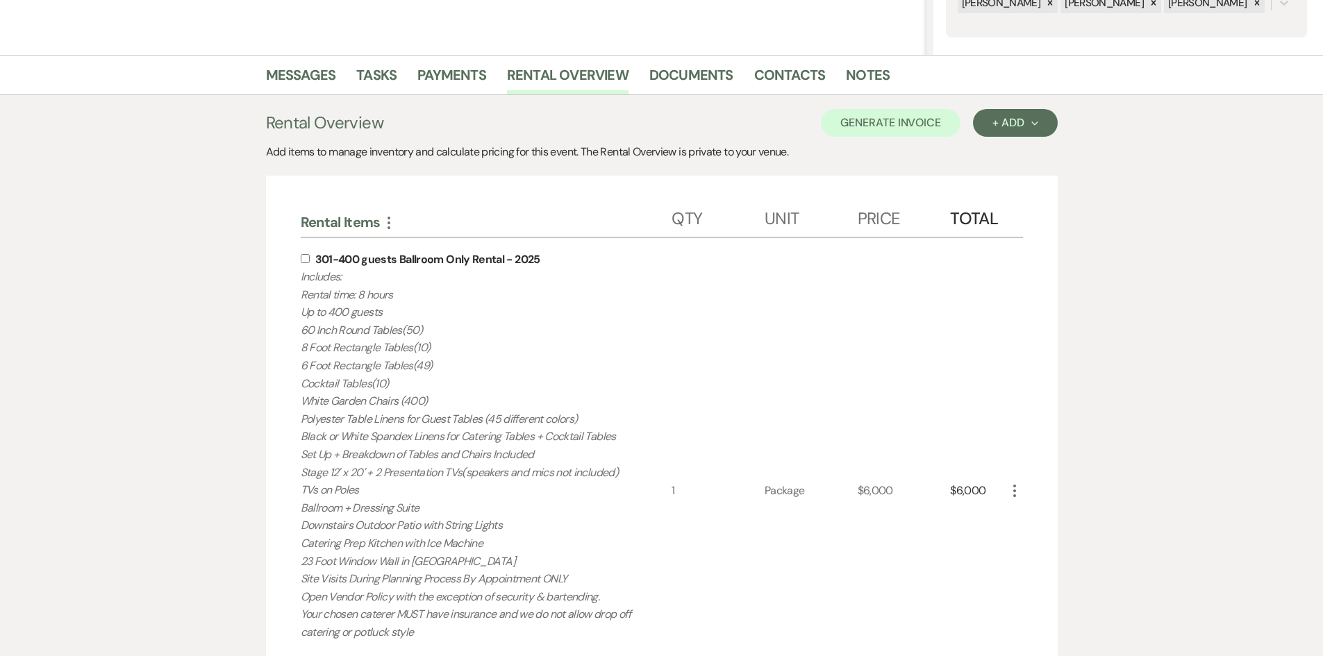
scroll to position [275, 0]
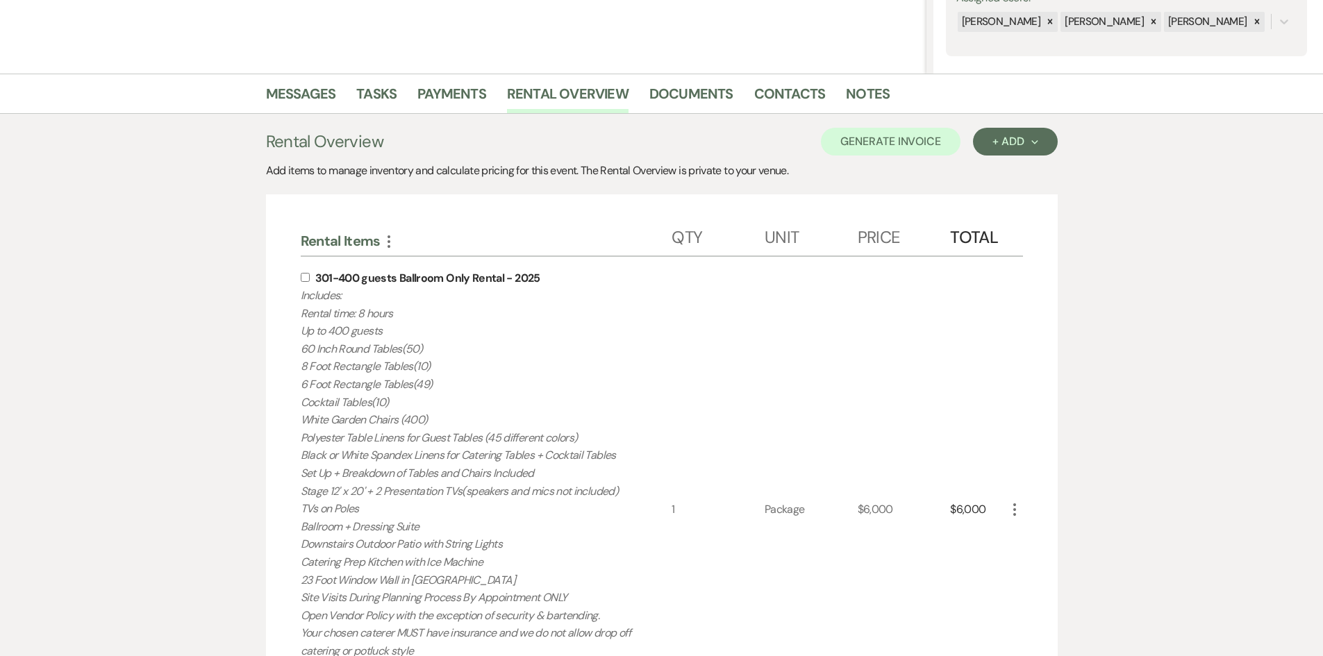
click at [301, 279] on input "checkbox" at bounding box center [305, 277] width 9 height 9
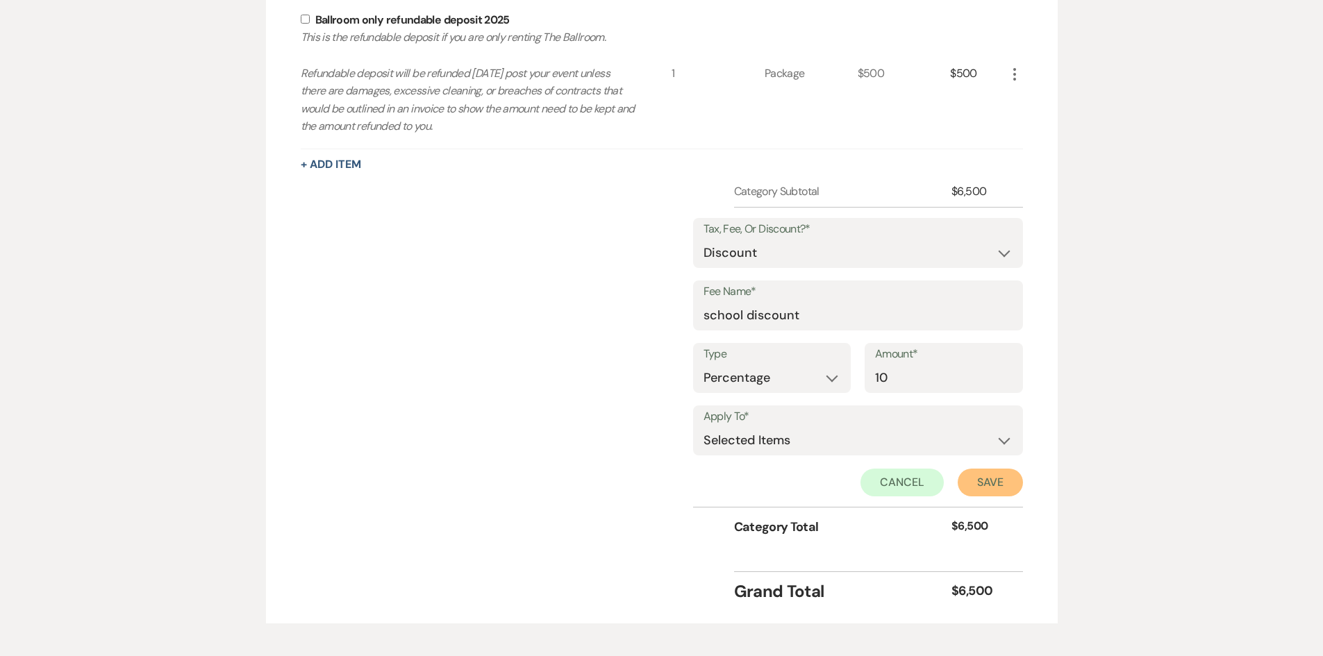
click at [991, 481] on button "Save" at bounding box center [990, 483] width 65 height 28
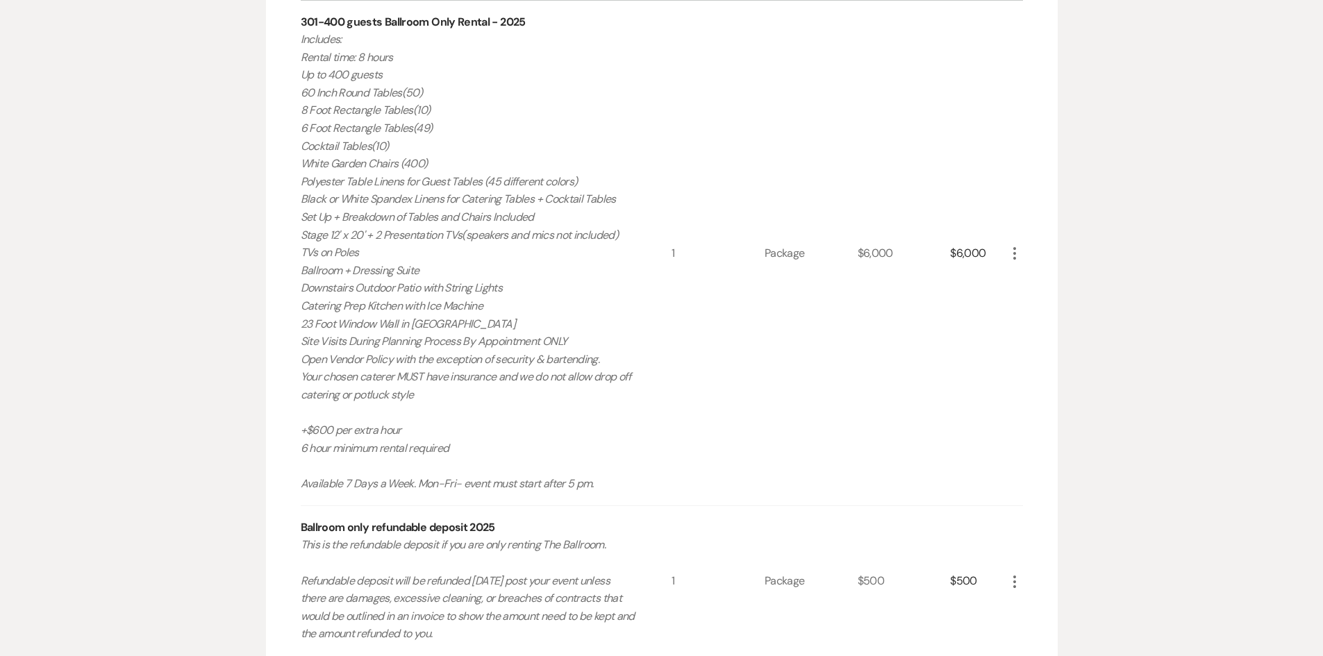
scroll to position [254, 0]
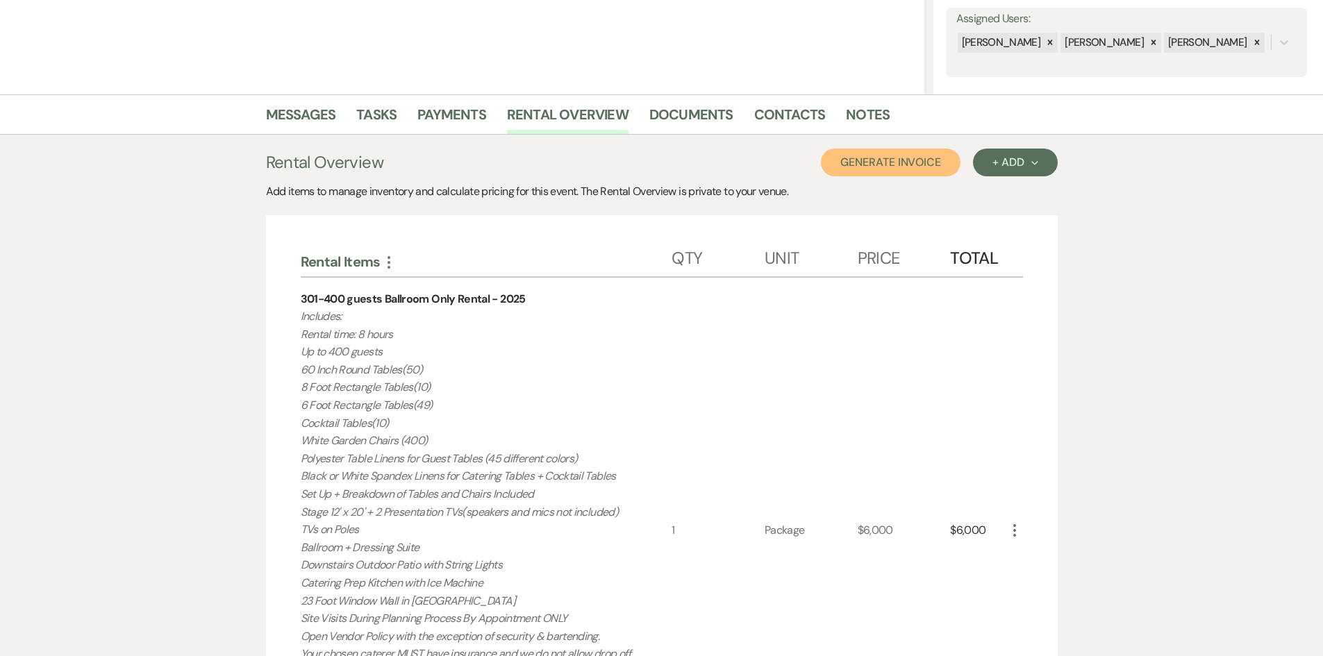
click at [913, 166] on button "Generate Invoice" at bounding box center [891, 163] width 140 height 28
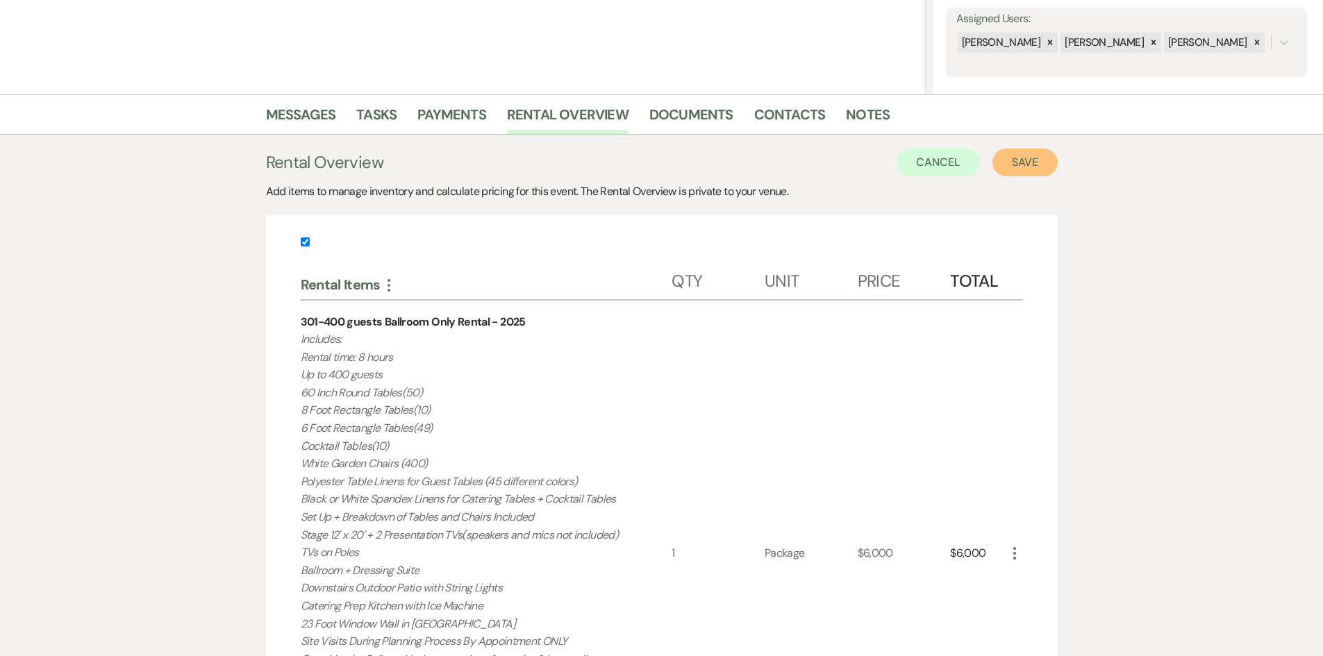
click at [1038, 171] on button "Save" at bounding box center [1024, 163] width 65 height 28
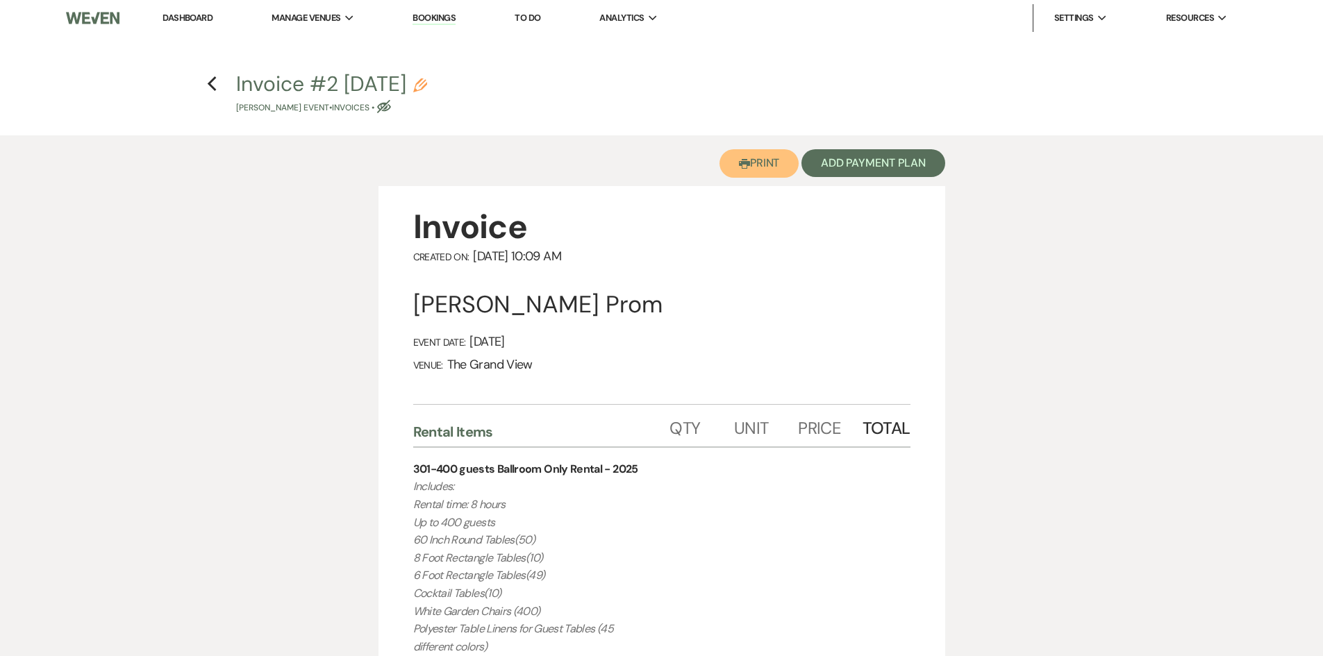
click at [774, 167] on button "Printer Print" at bounding box center [760, 163] width 80 height 28
